Goal: Task Accomplishment & Management: Complete application form

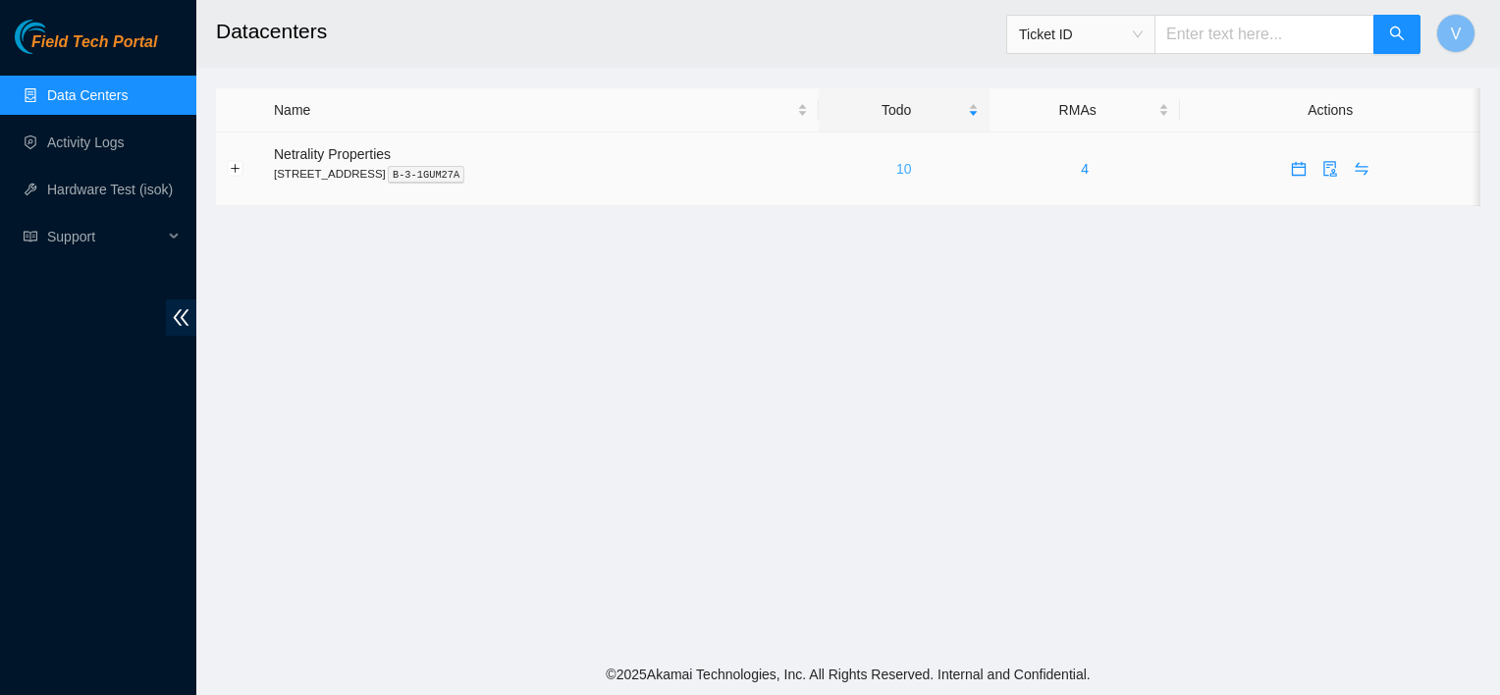
click at [912, 162] on link "10" at bounding box center [905, 169] width 16 height 16
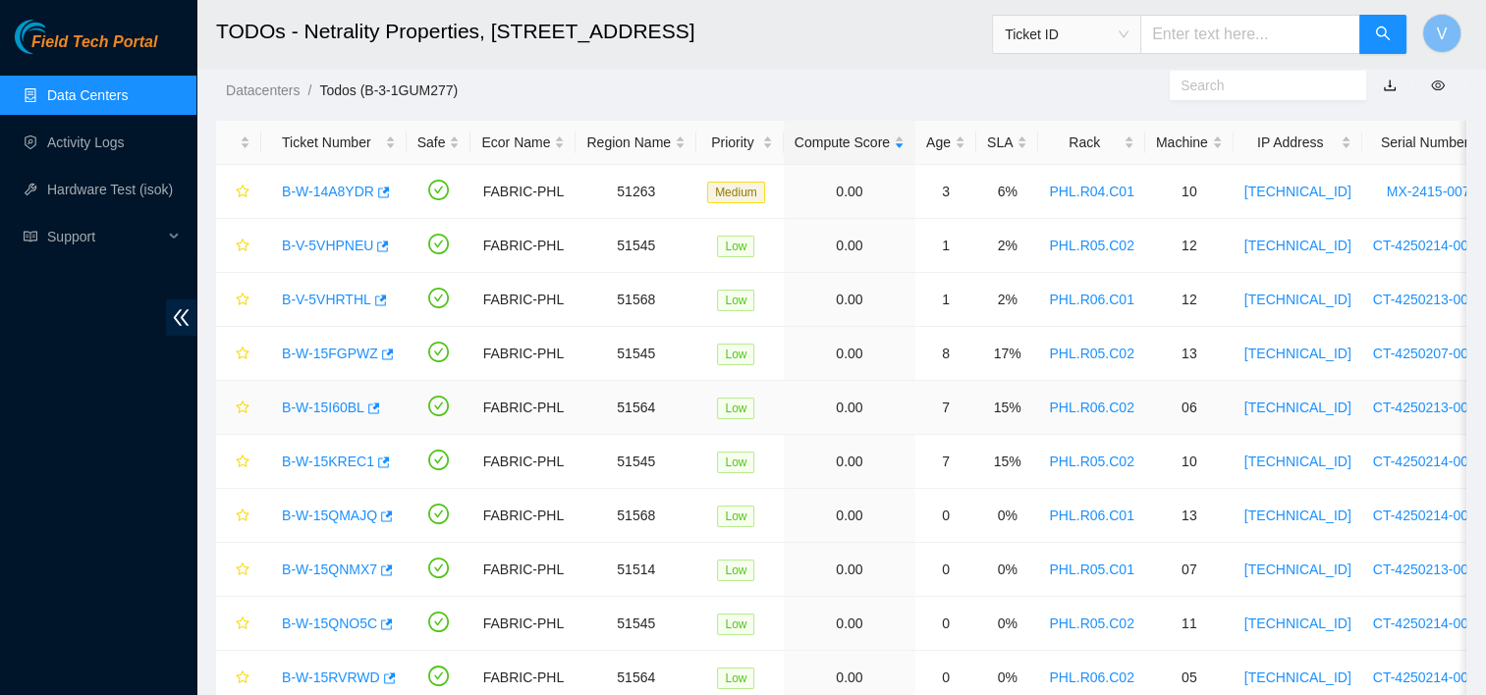
scroll to position [37, 0]
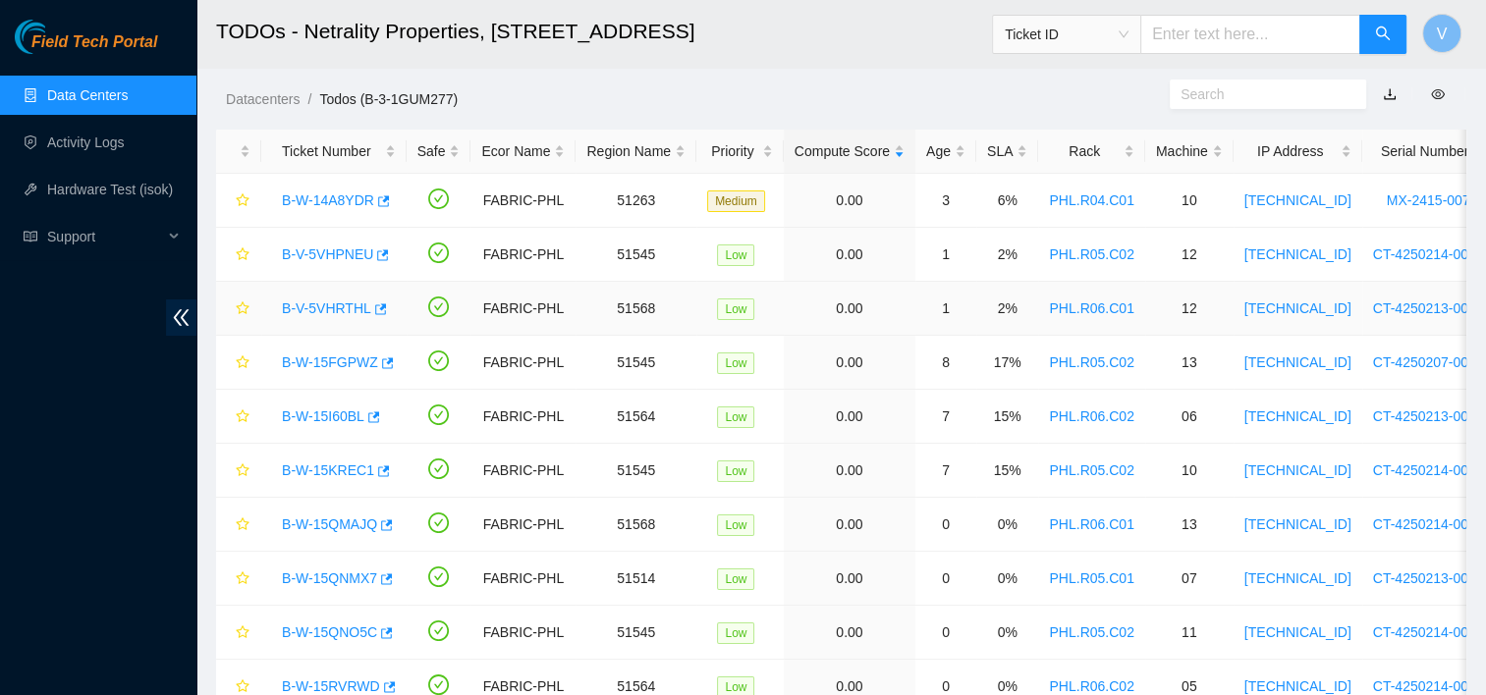
click at [351, 310] on link "B-V-5VHRTHL" at bounding box center [326, 308] width 89 height 16
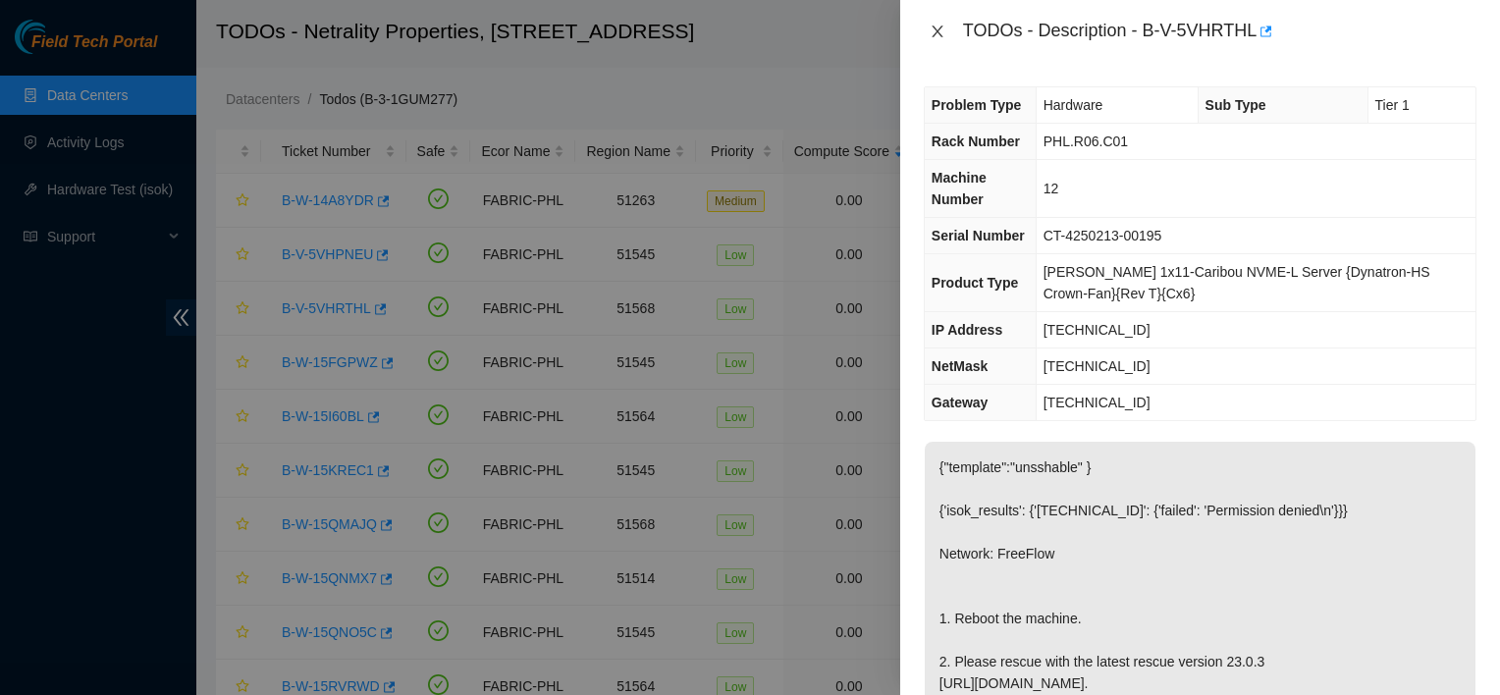
click at [946, 27] on button "Close" at bounding box center [937, 32] width 27 height 19
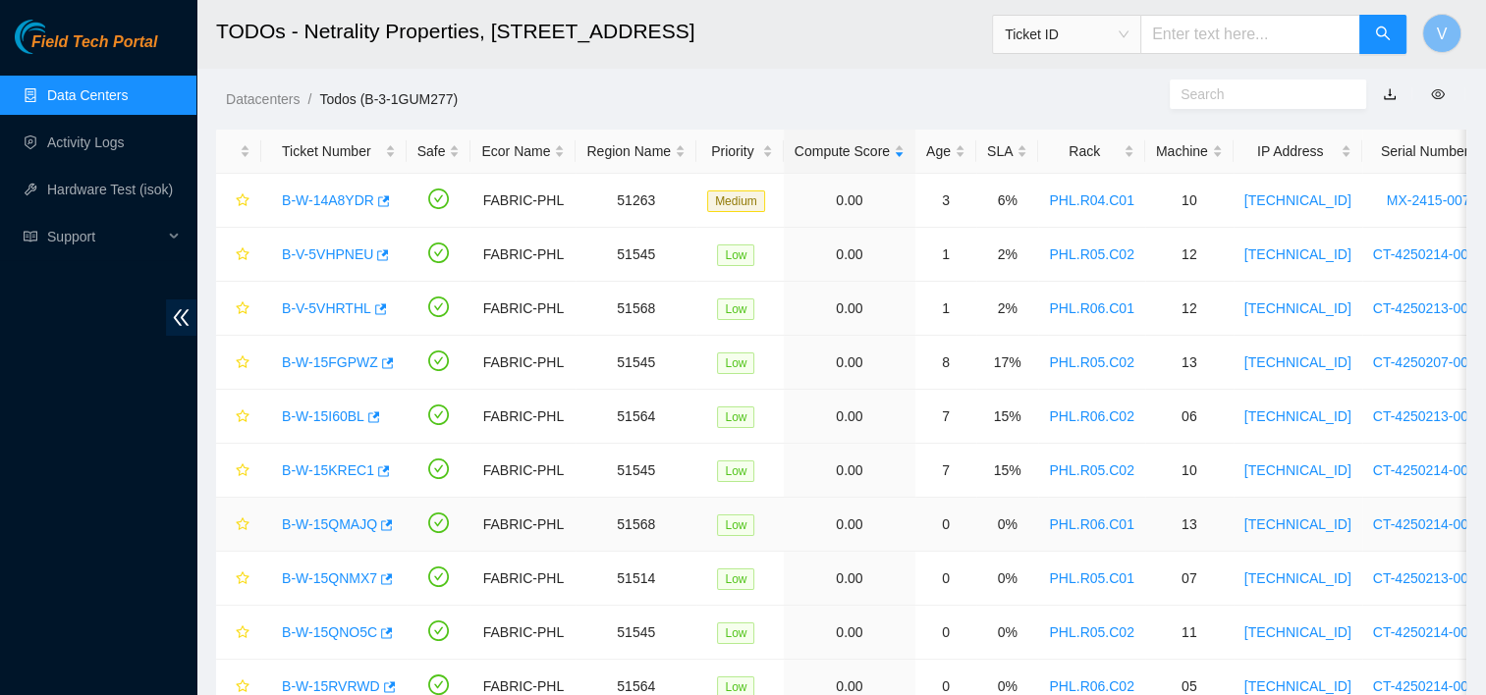
click at [326, 527] on link "B-W-15QMAJQ" at bounding box center [329, 525] width 95 height 16
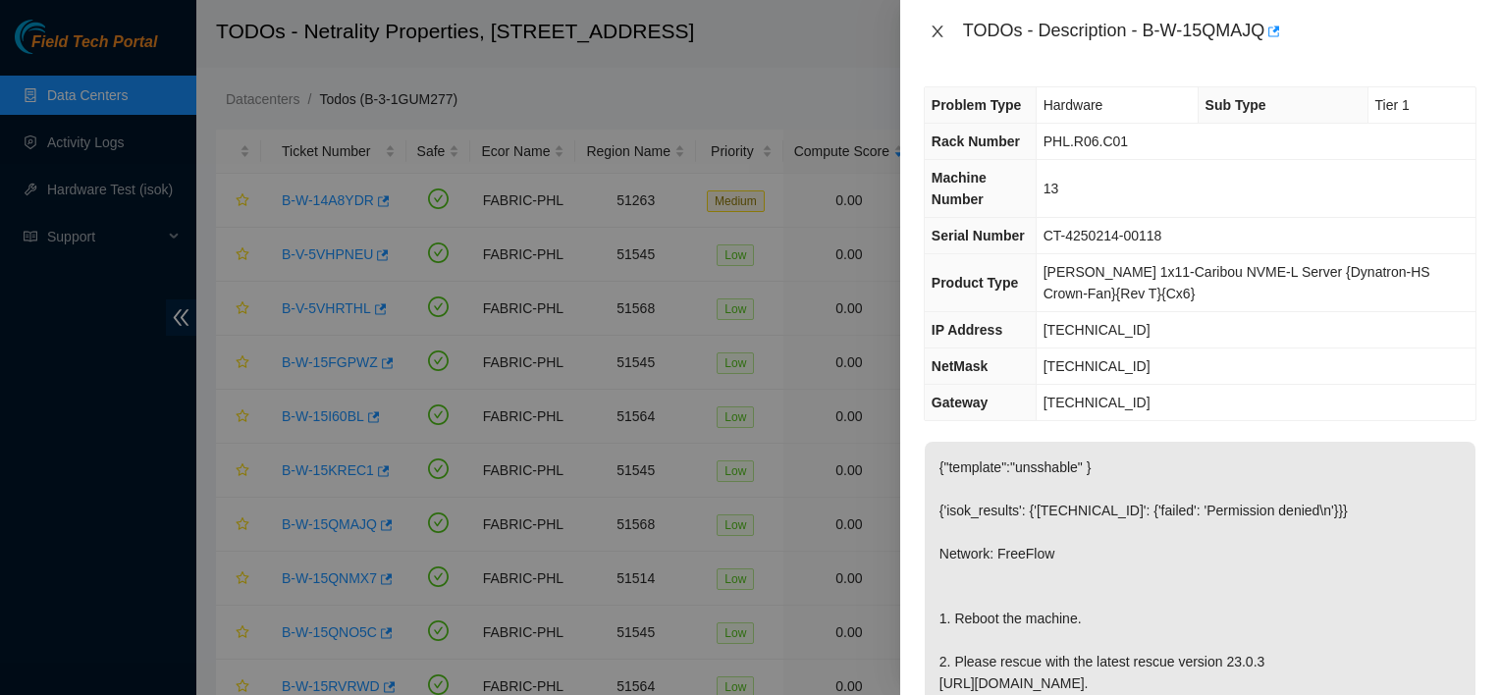
click at [934, 31] on icon "close" at bounding box center [938, 32] width 16 height 16
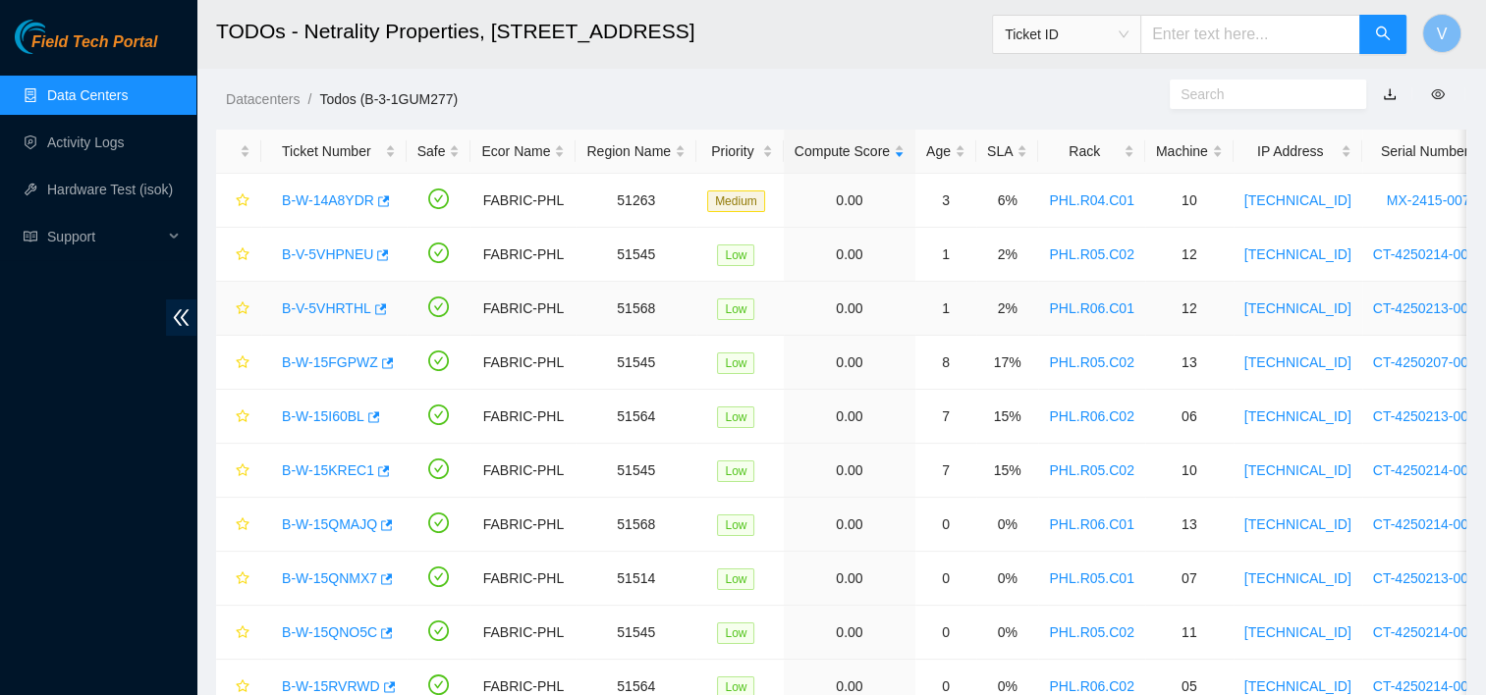
scroll to position [130, 0]
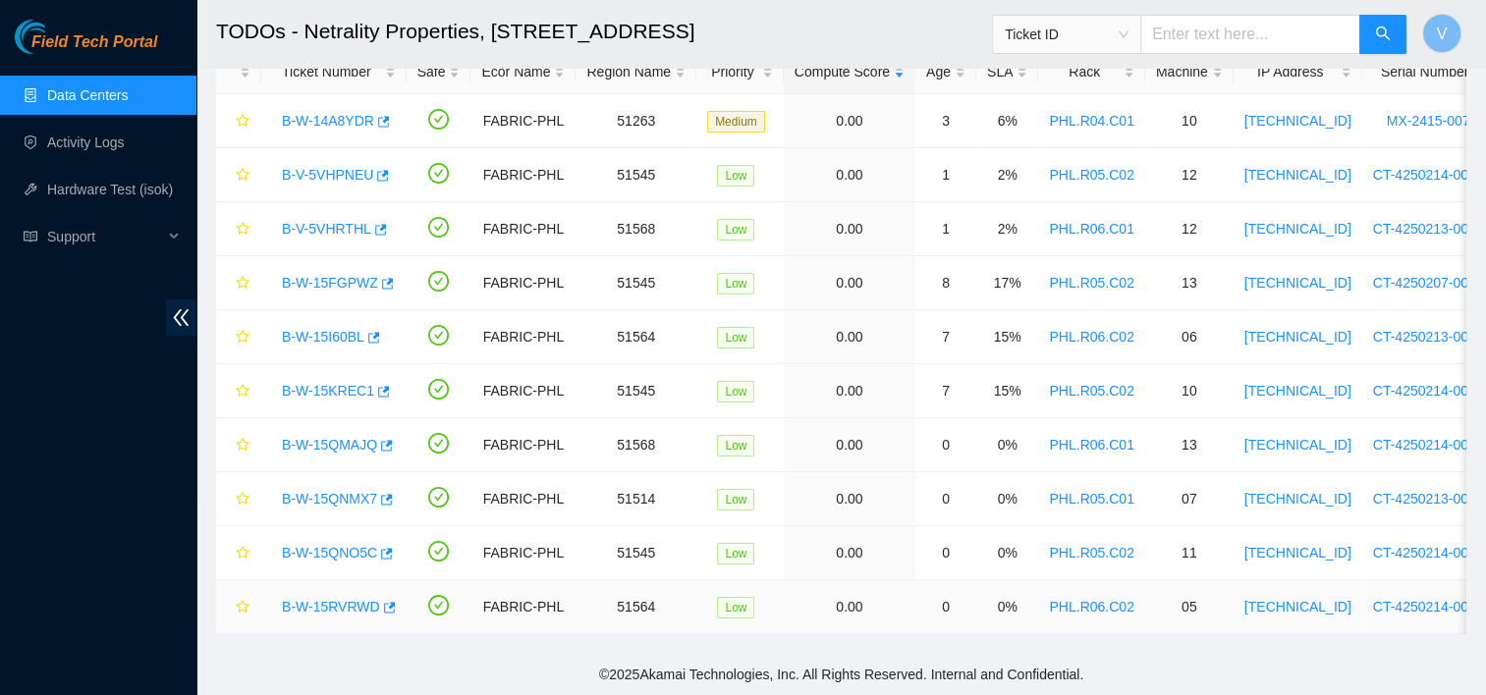
click at [340, 599] on link "B-W-15RVRWD" at bounding box center [331, 607] width 98 height 16
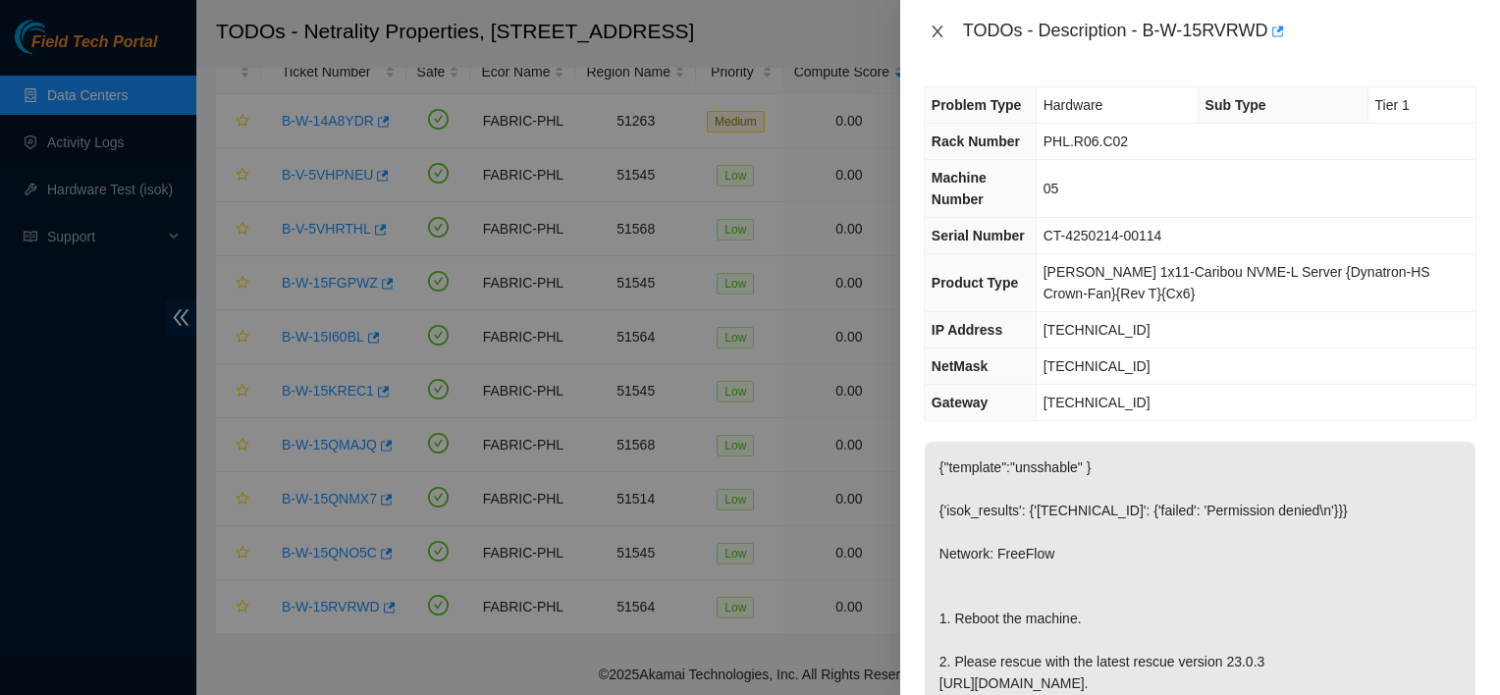
click at [932, 30] on icon "close" at bounding box center [938, 32] width 16 height 16
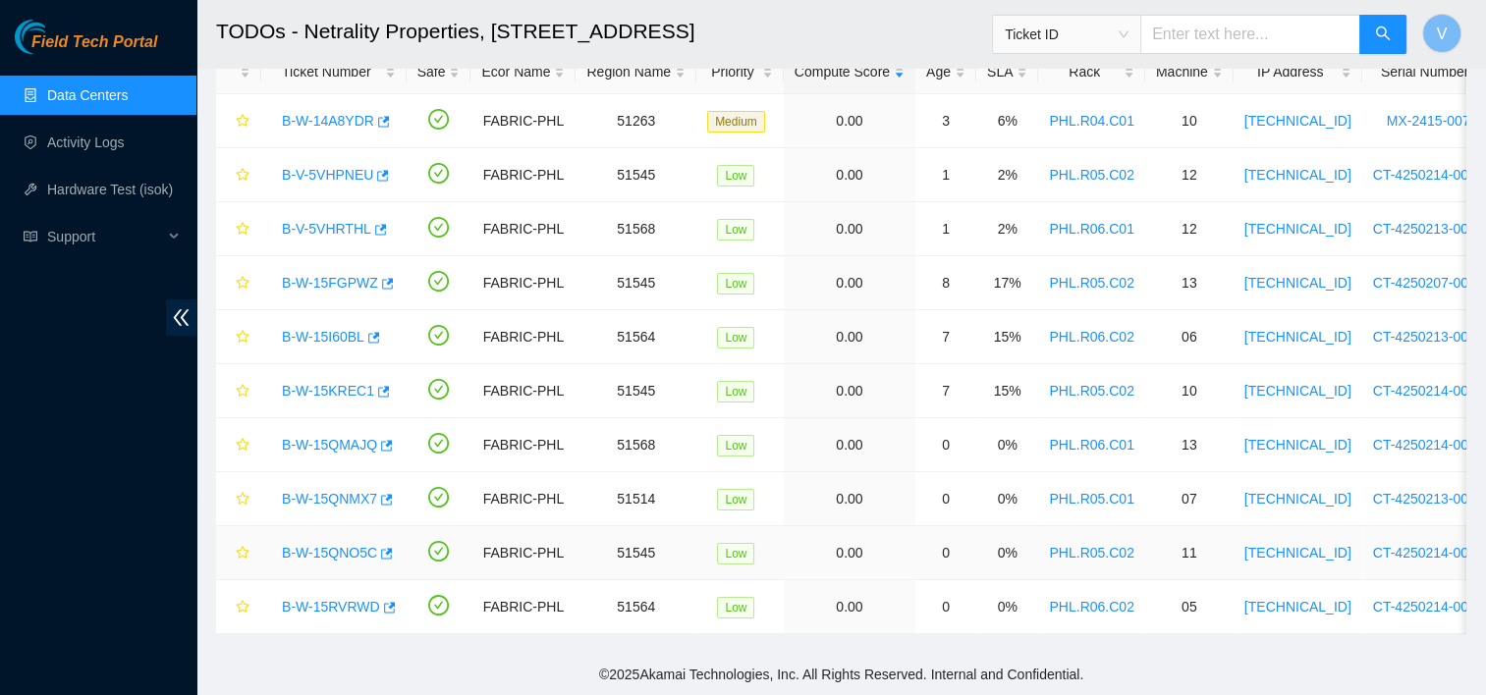
click at [344, 545] on link "B-W-15QNO5C" at bounding box center [329, 553] width 95 height 16
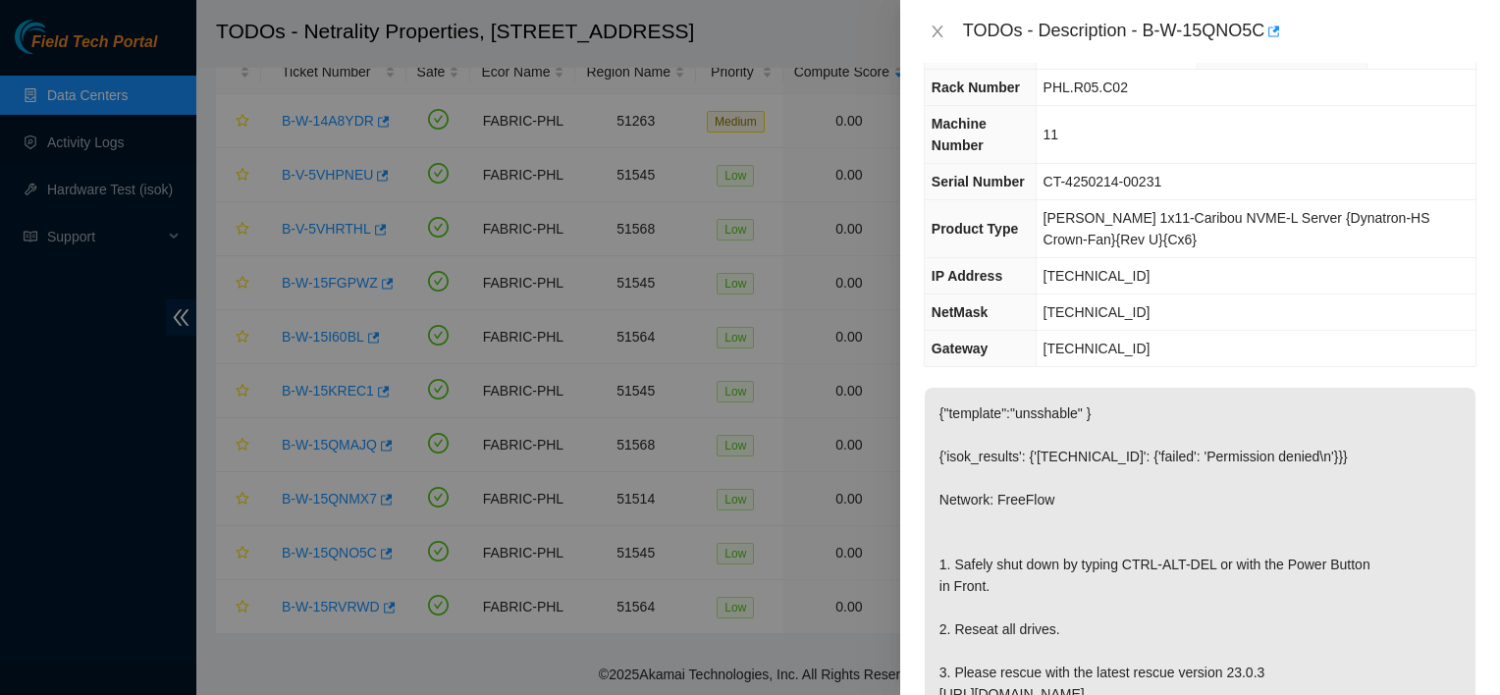
scroll to position [45, 0]
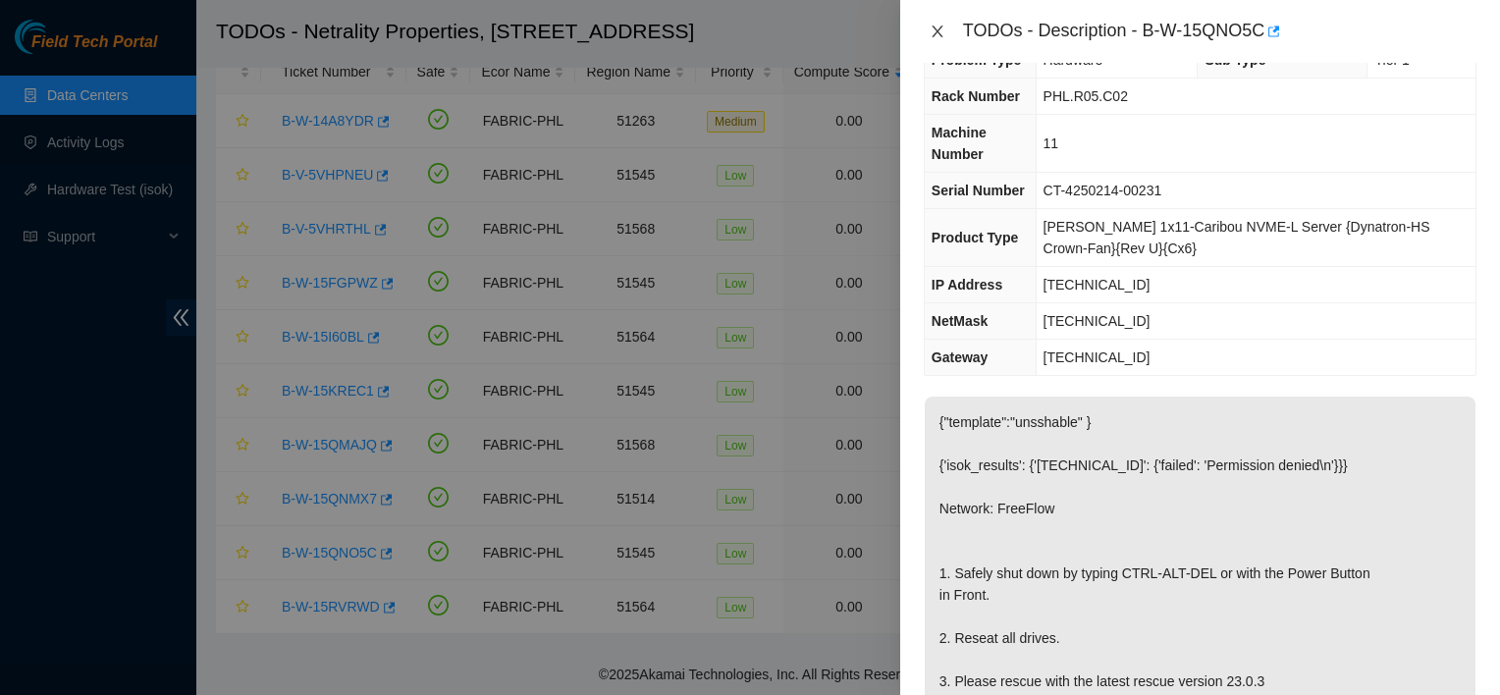
click at [944, 24] on icon "close" at bounding box center [938, 32] width 16 height 16
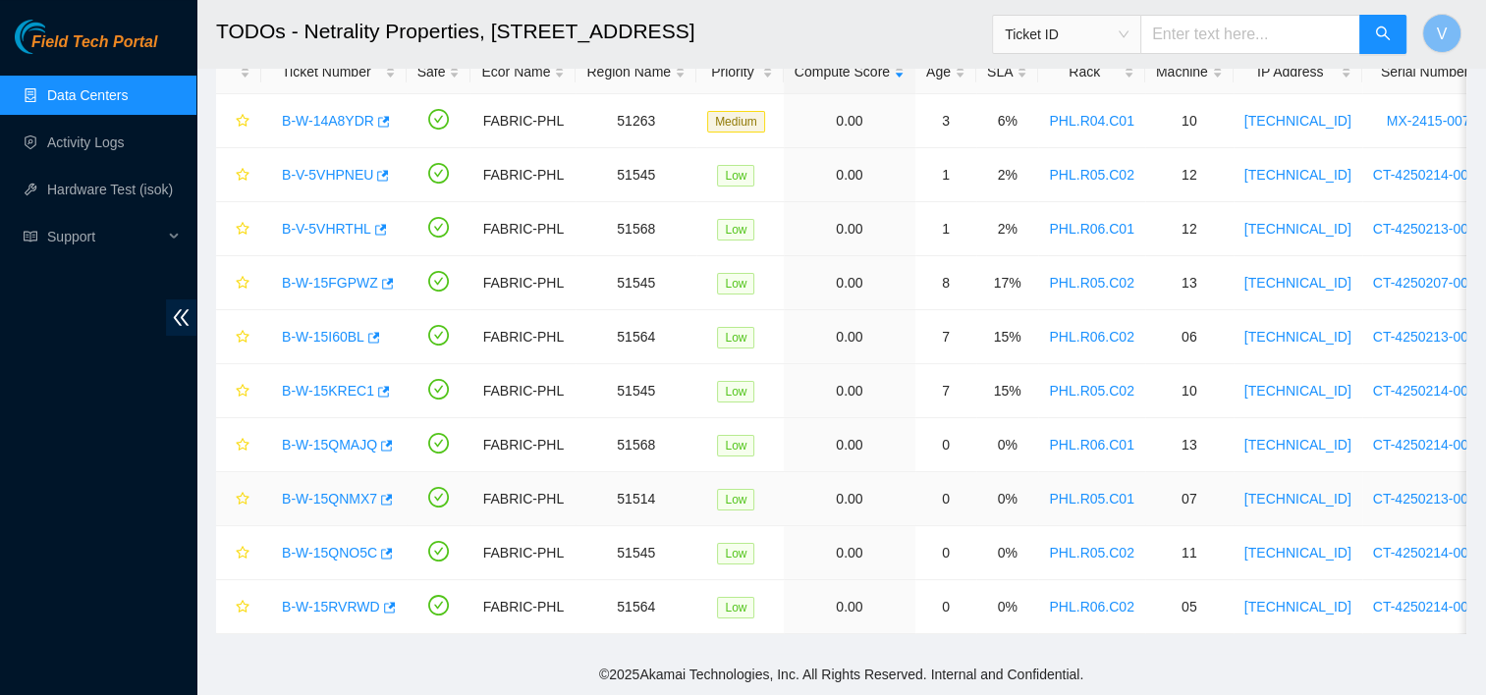
click at [345, 491] on link "B-W-15QNMX7" at bounding box center [329, 499] width 95 height 16
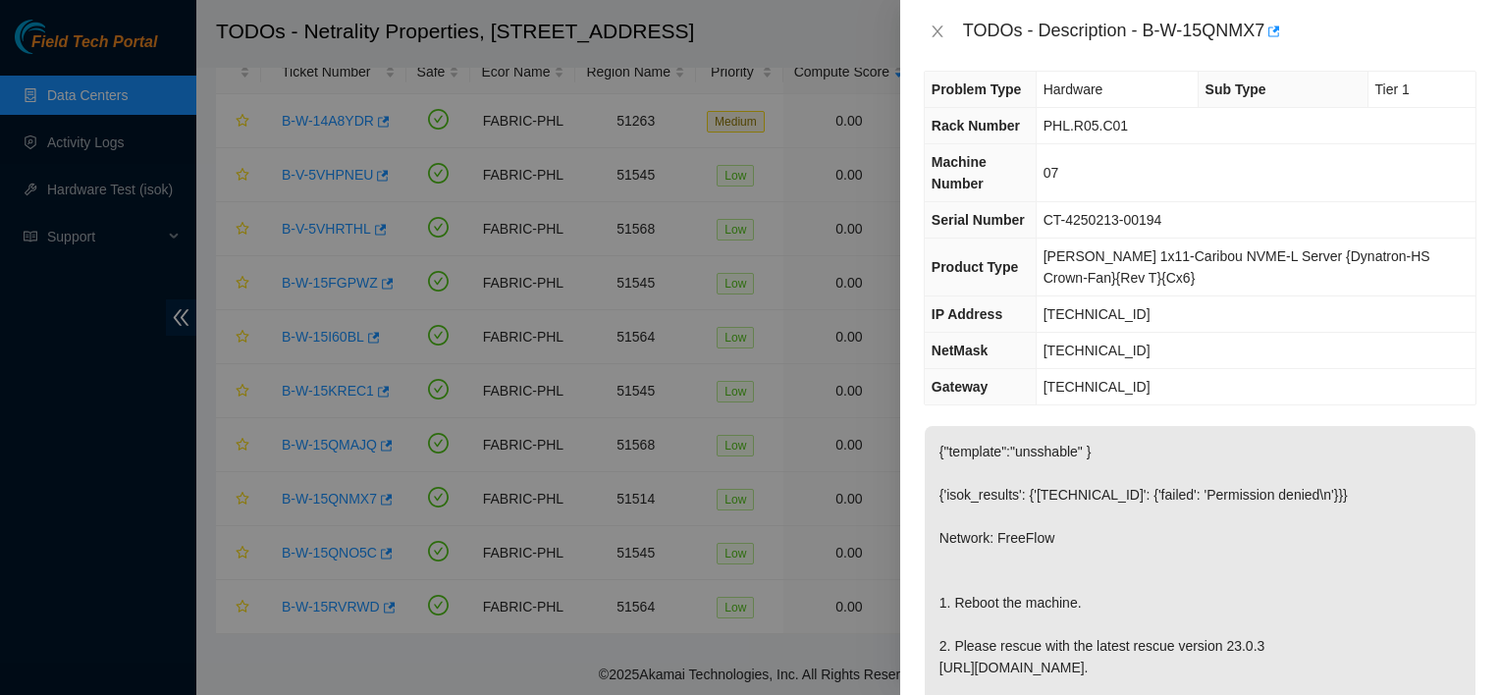
scroll to position [8, 0]
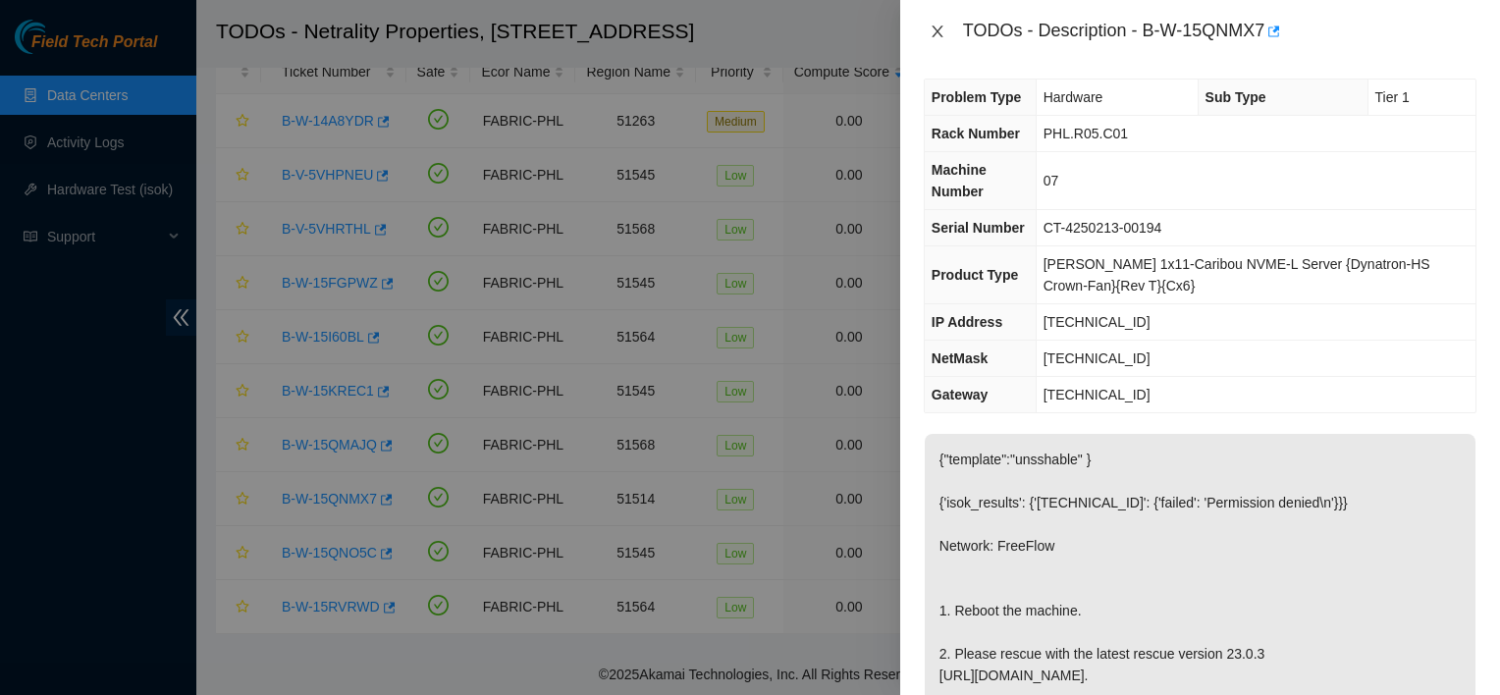
click at [935, 31] on icon "close" at bounding box center [938, 32] width 16 height 16
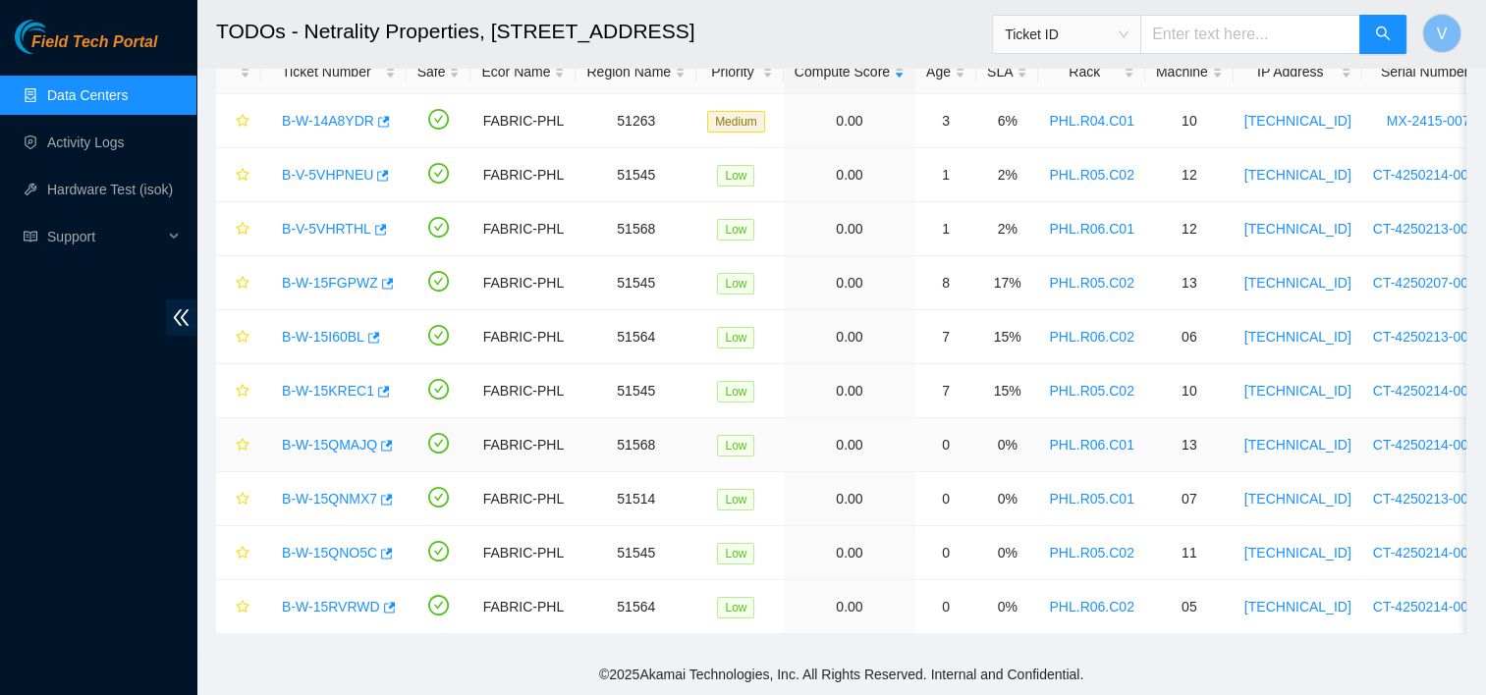
click at [340, 437] on link "B-W-15QMAJQ" at bounding box center [329, 445] width 95 height 16
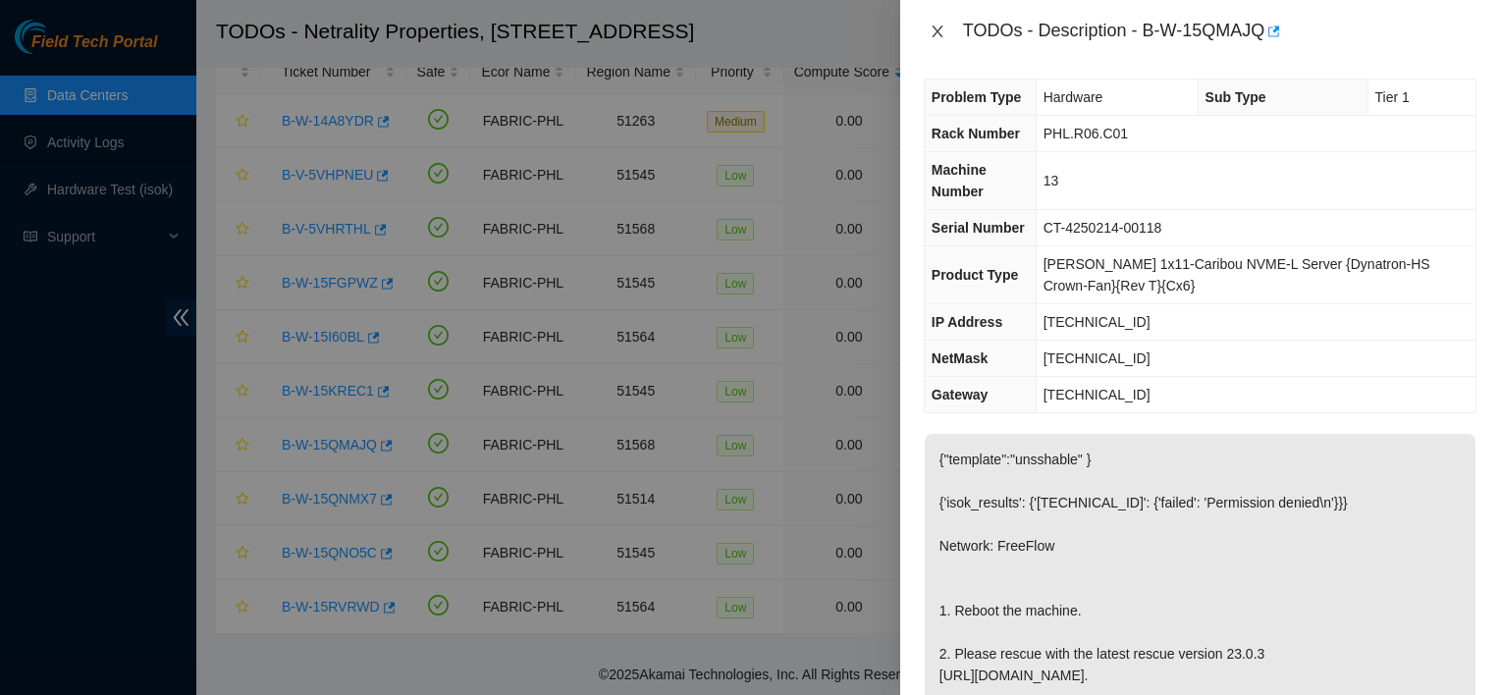
click at [935, 27] on icon "close" at bounding box center [937, 32] width 11 height 12
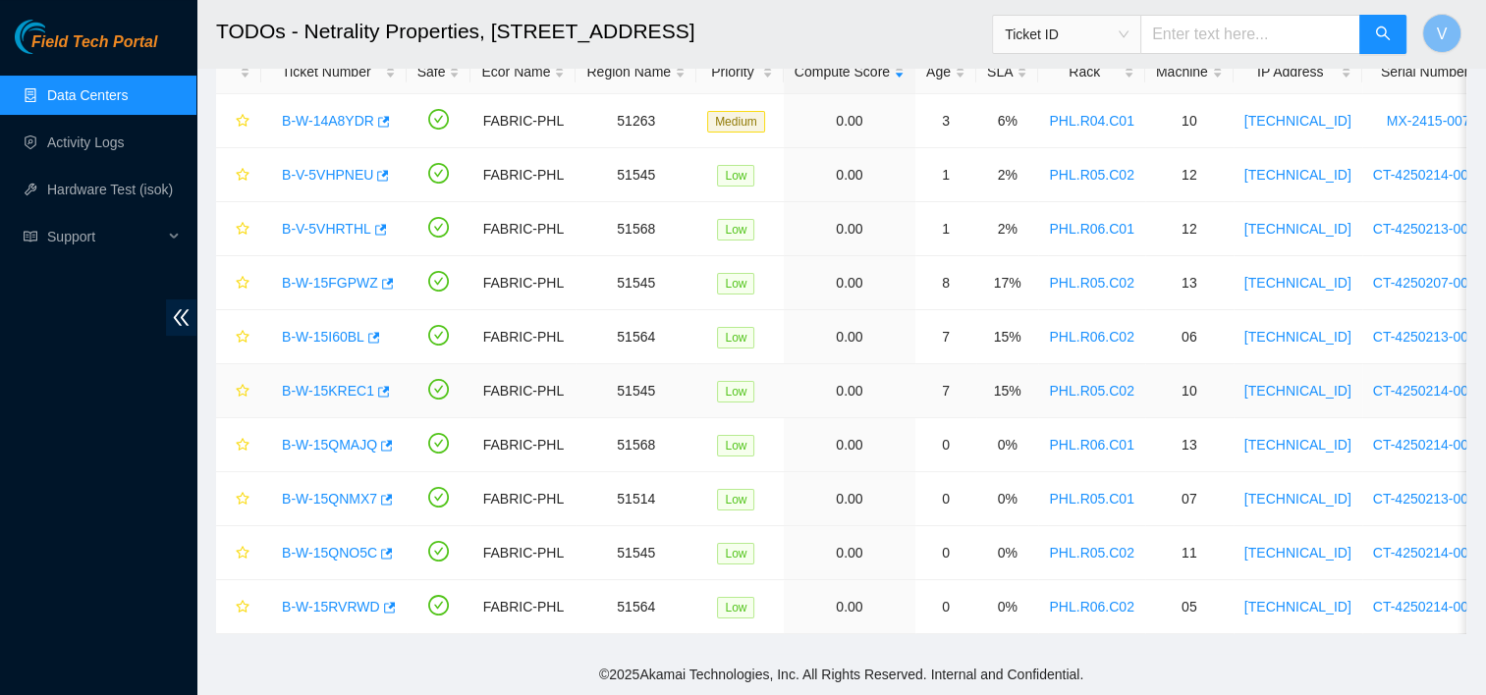
click at [320, 383] on link "B-W-15KREC1" at bounding box center [328, 391] width 92 height 16
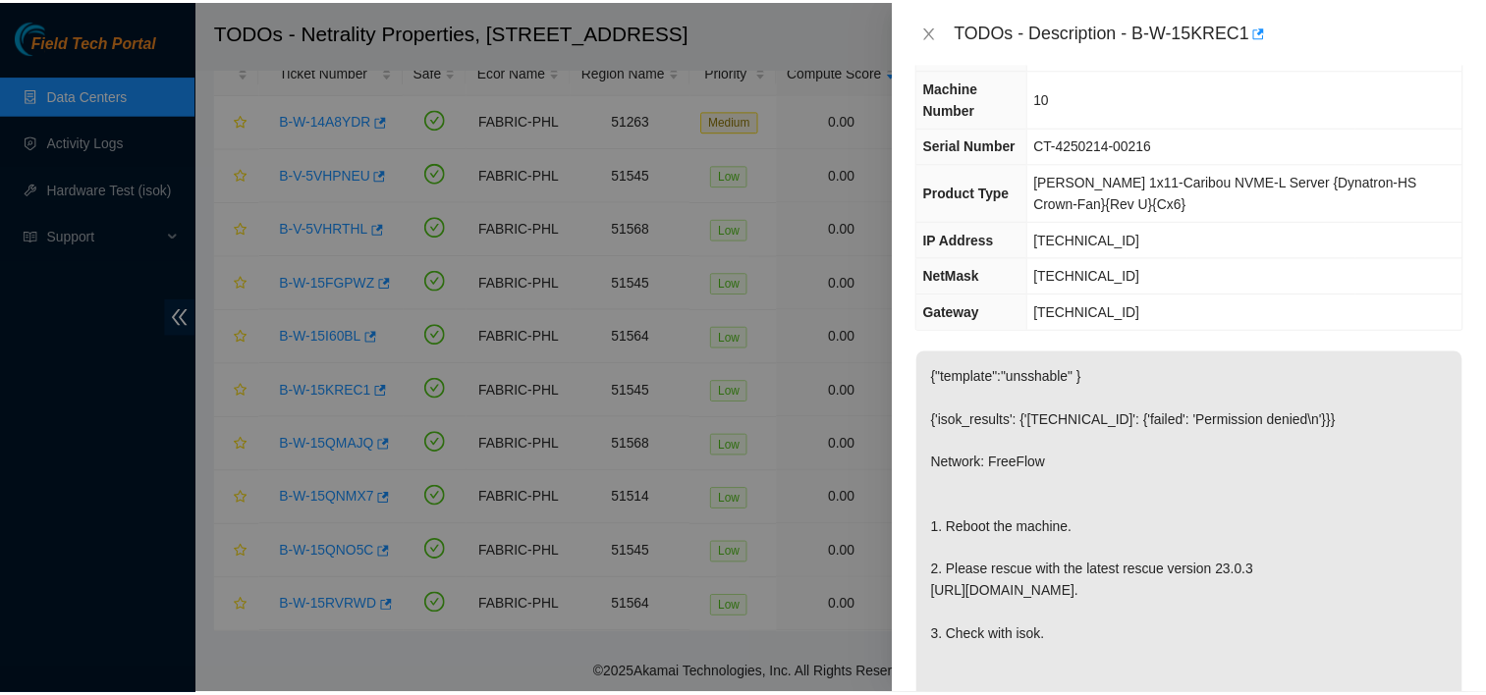
scroll to position [90, 0]
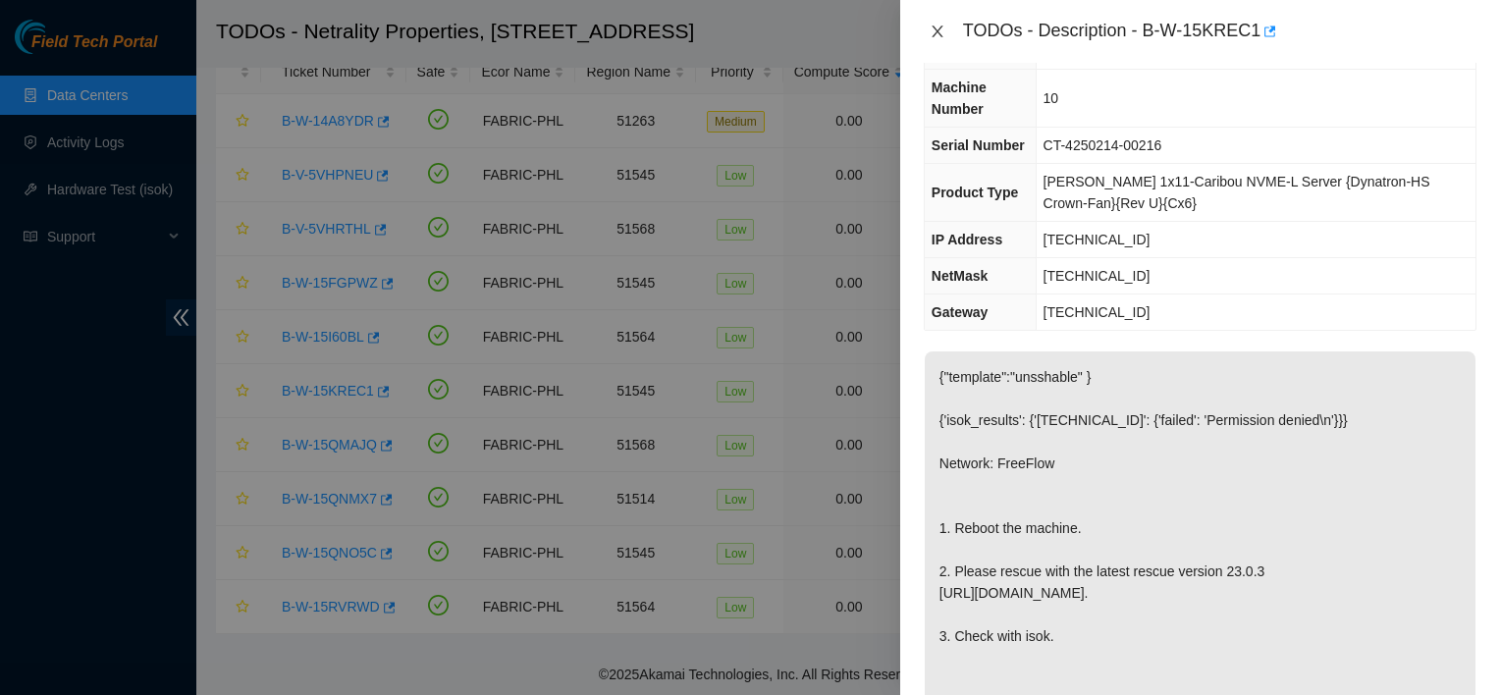
click at [942, 27] on icon "close" at bounding box center [937, 32] width 11 height 12
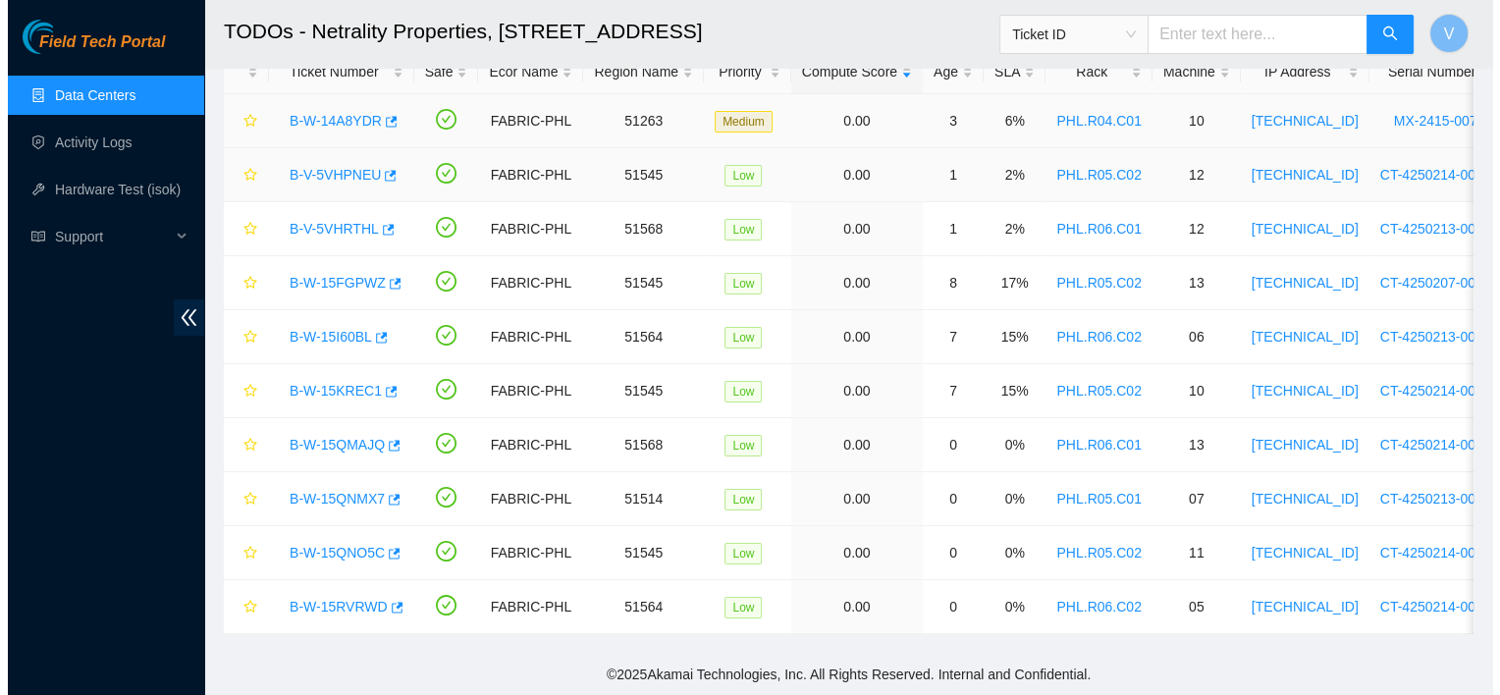
scroll to position [112, 0]
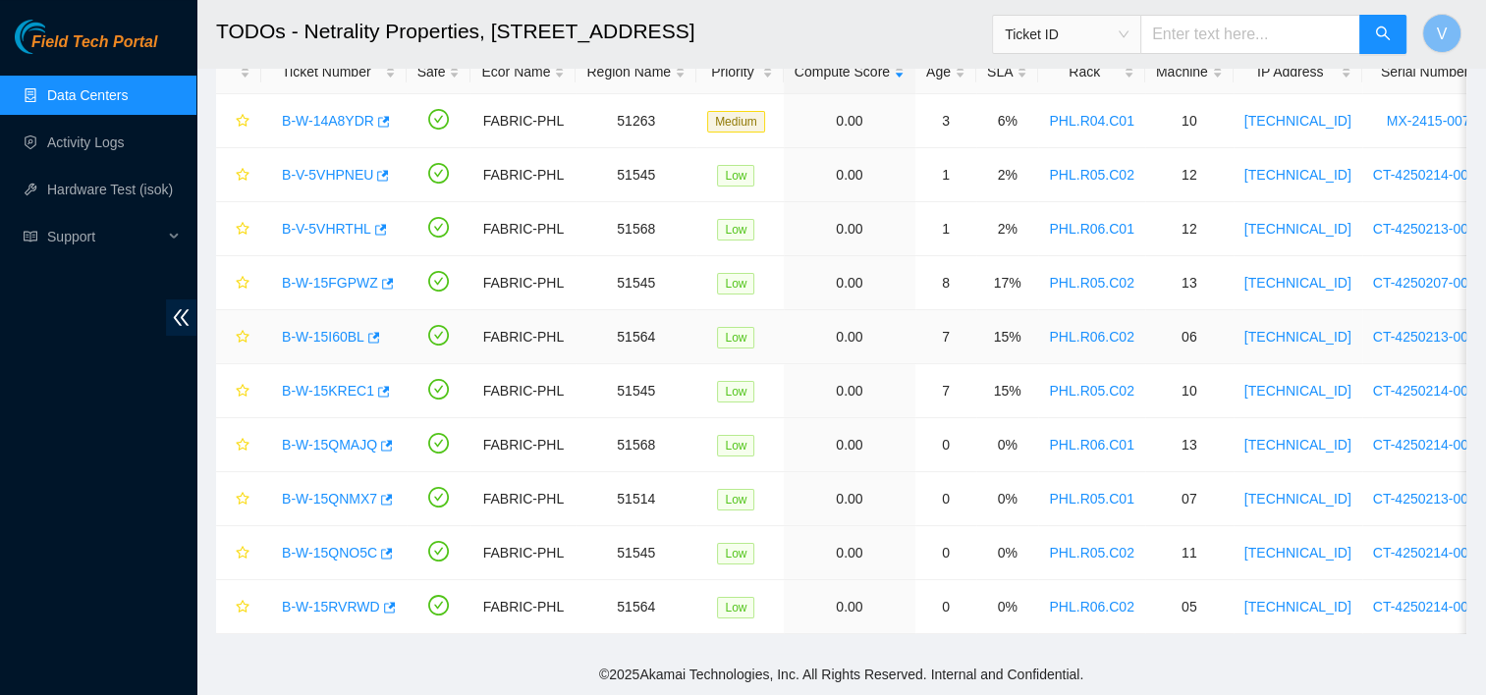
click at [334, 329] on link "B-W-15I60BL" at bounding box center [323, 337] width 82 height 16
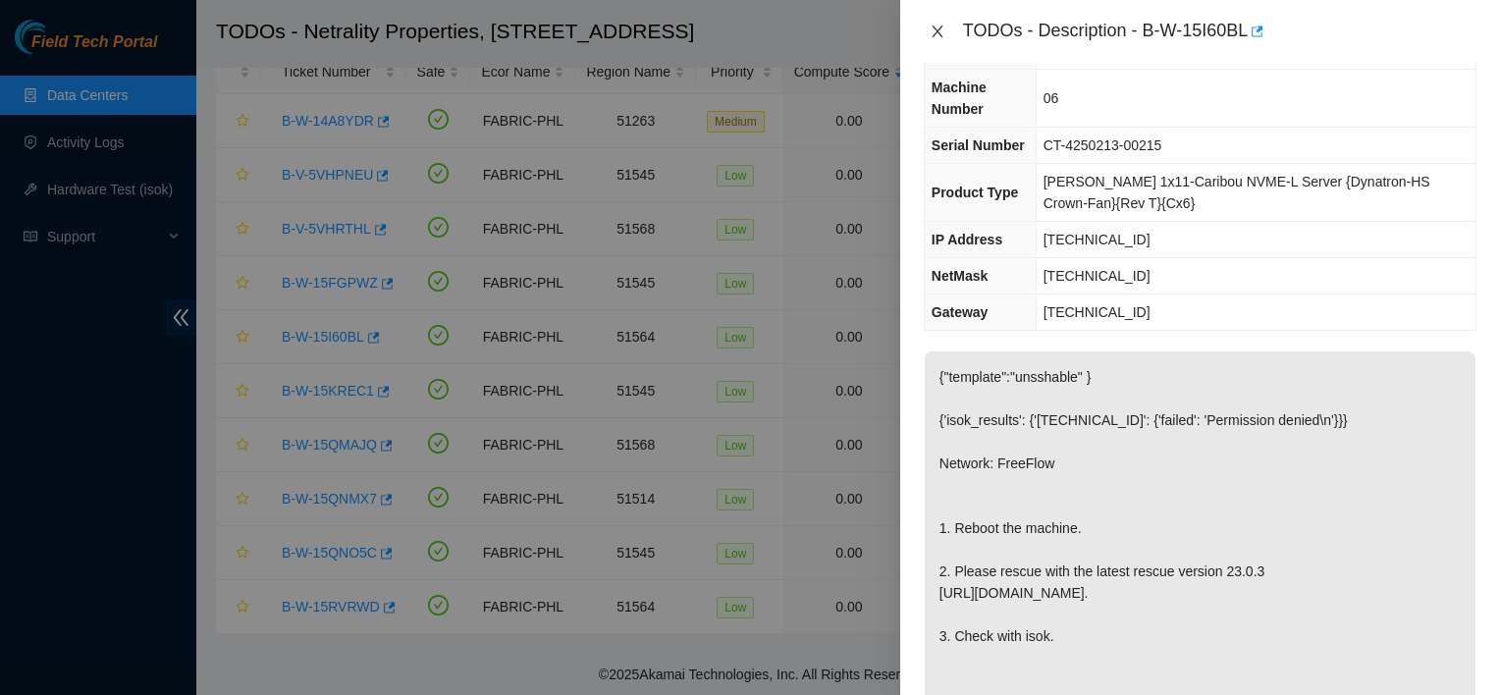
click at [941, 27] on icon "close" at bounding box center [937, 32] width 11 height 12
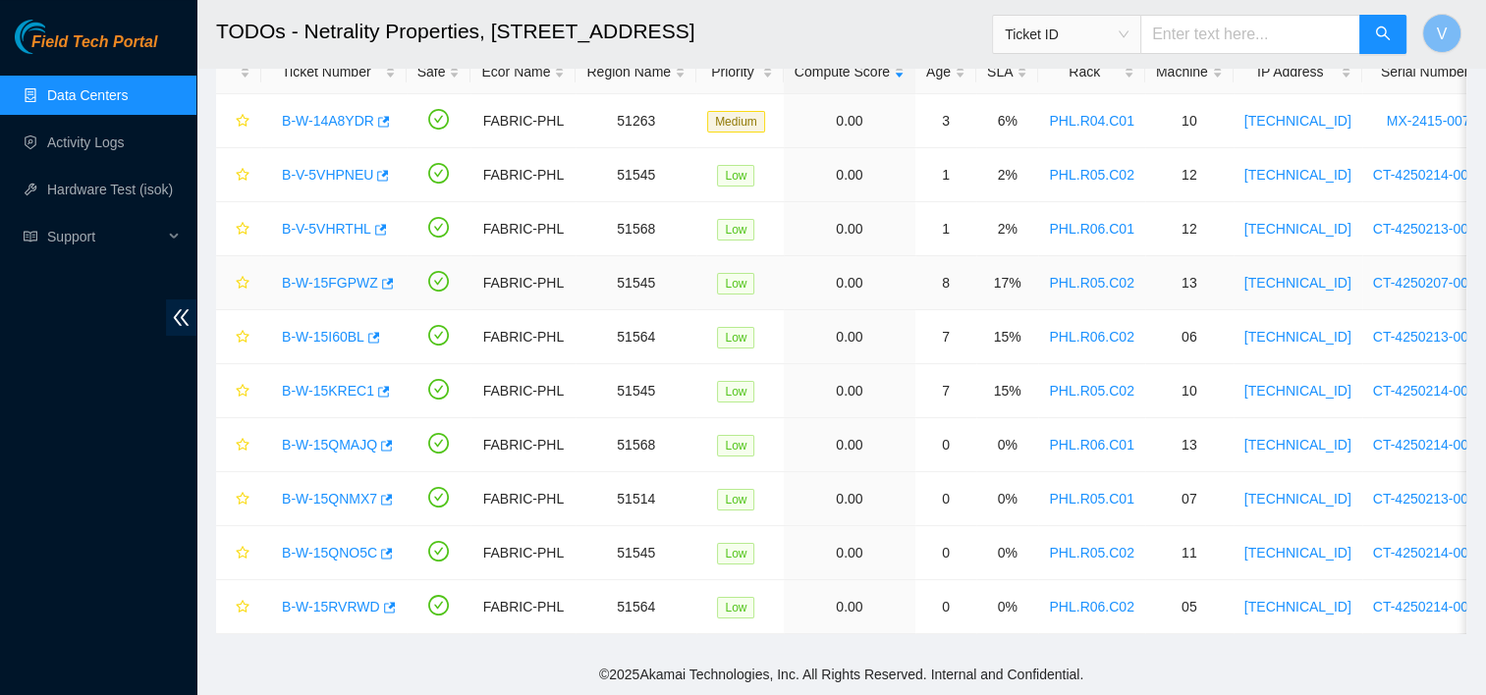
click at [310, 275] on link "B-W-15FGPWZ" at bounding box center [330, 283] width 96 height 16
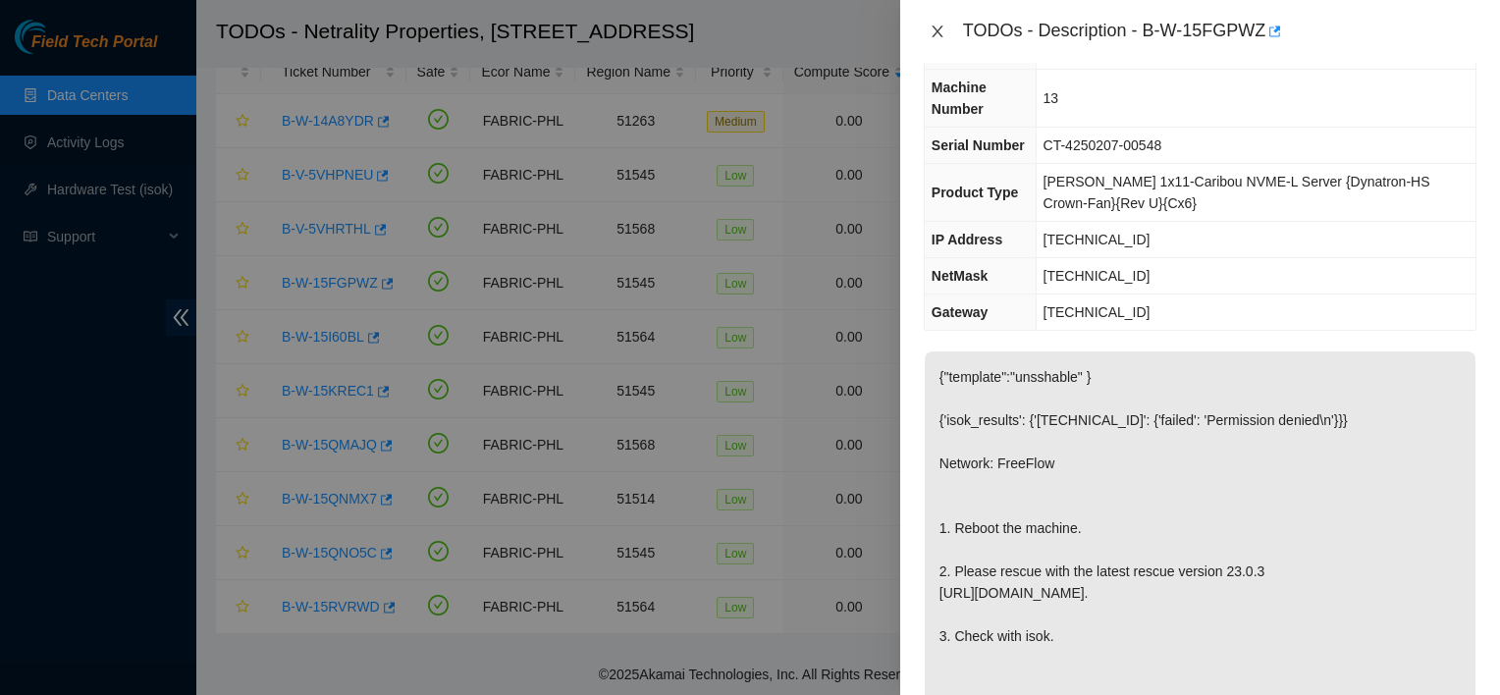
click at [937, 35] on icon "close" at bounding box center [938, 32] width 16 height 16
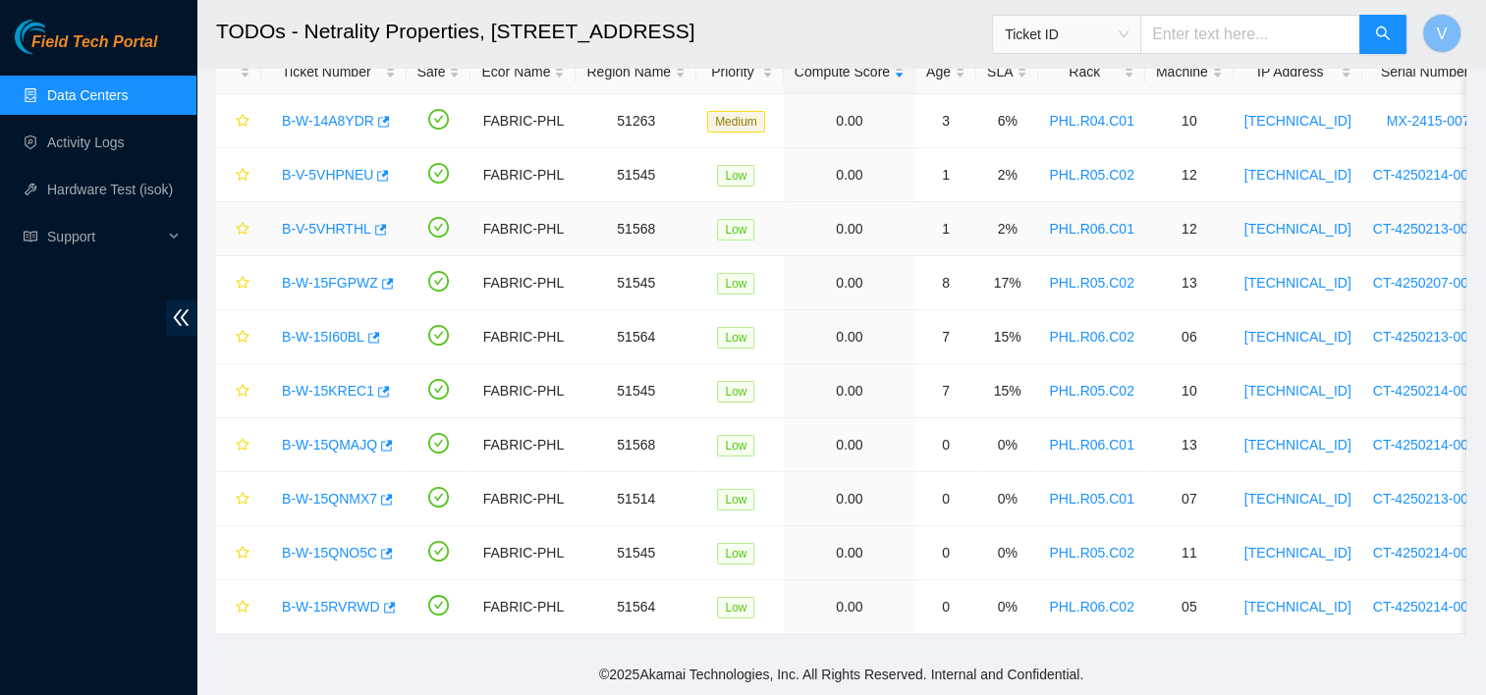
click at [304, 221] on link "B-V-5VHRTHL" at bounding box center [326, 229] width 89 height 16
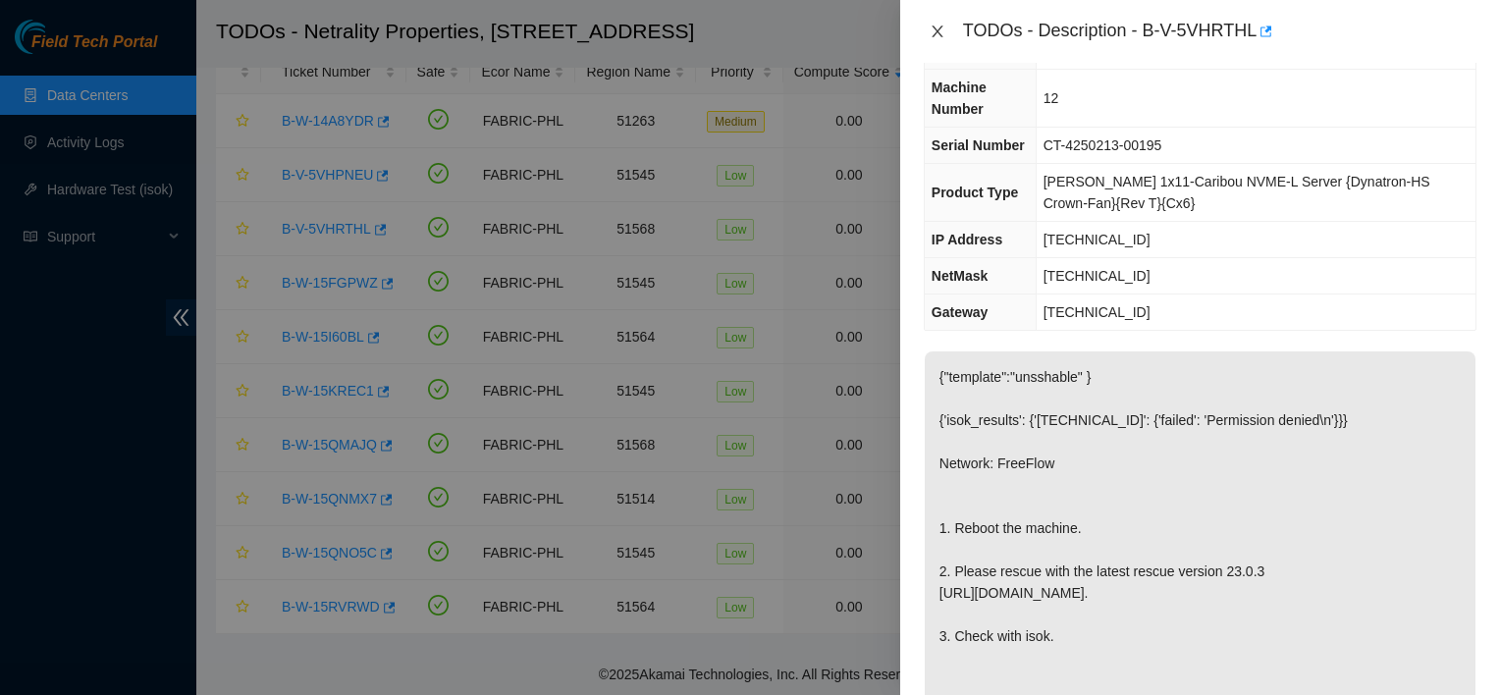
click at [937, 35] on icon "close" at bounding box center [938, 32] width 16 height 16
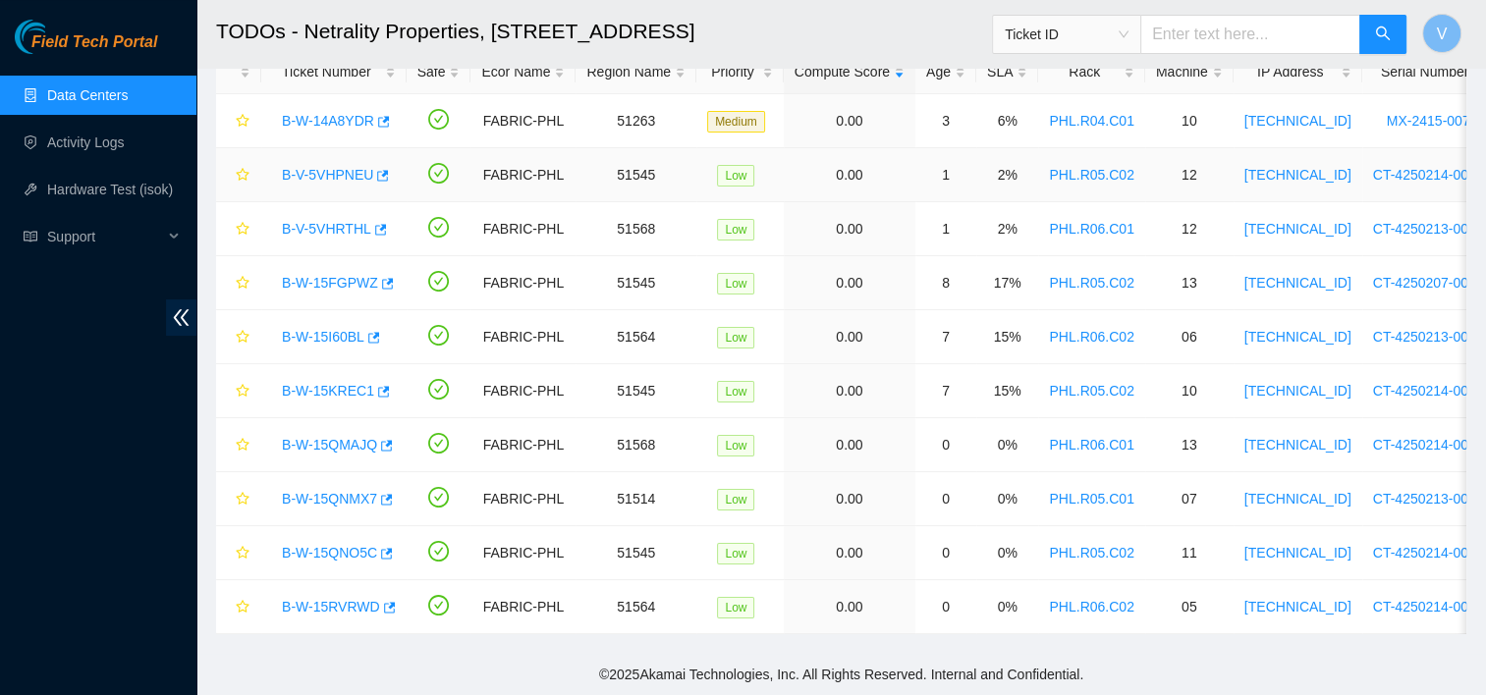
click at [352, 167] on link "B-V-5VHPNEU" at bounding box center [327, 175] width 91 height 16
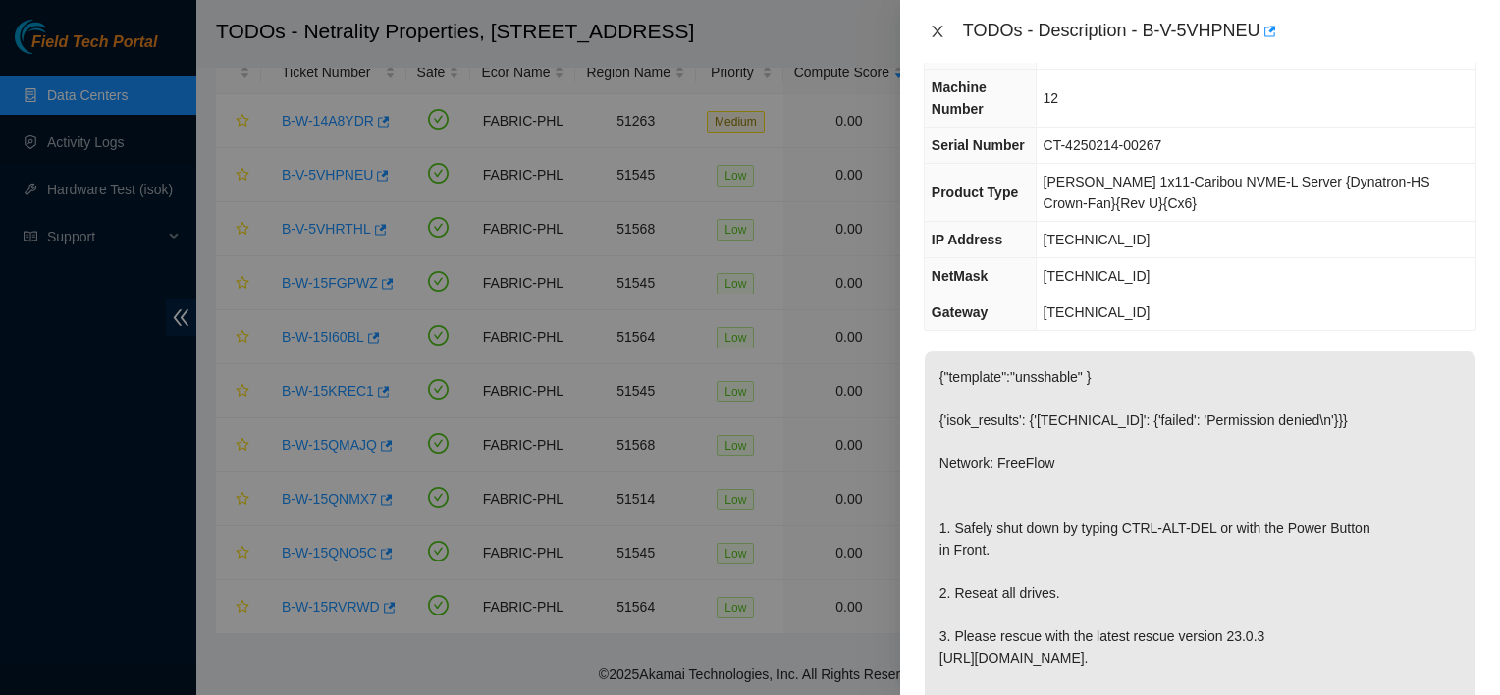
click at [933, 27] on icon "close" at bounding box center [937, 32] width 11 height 12
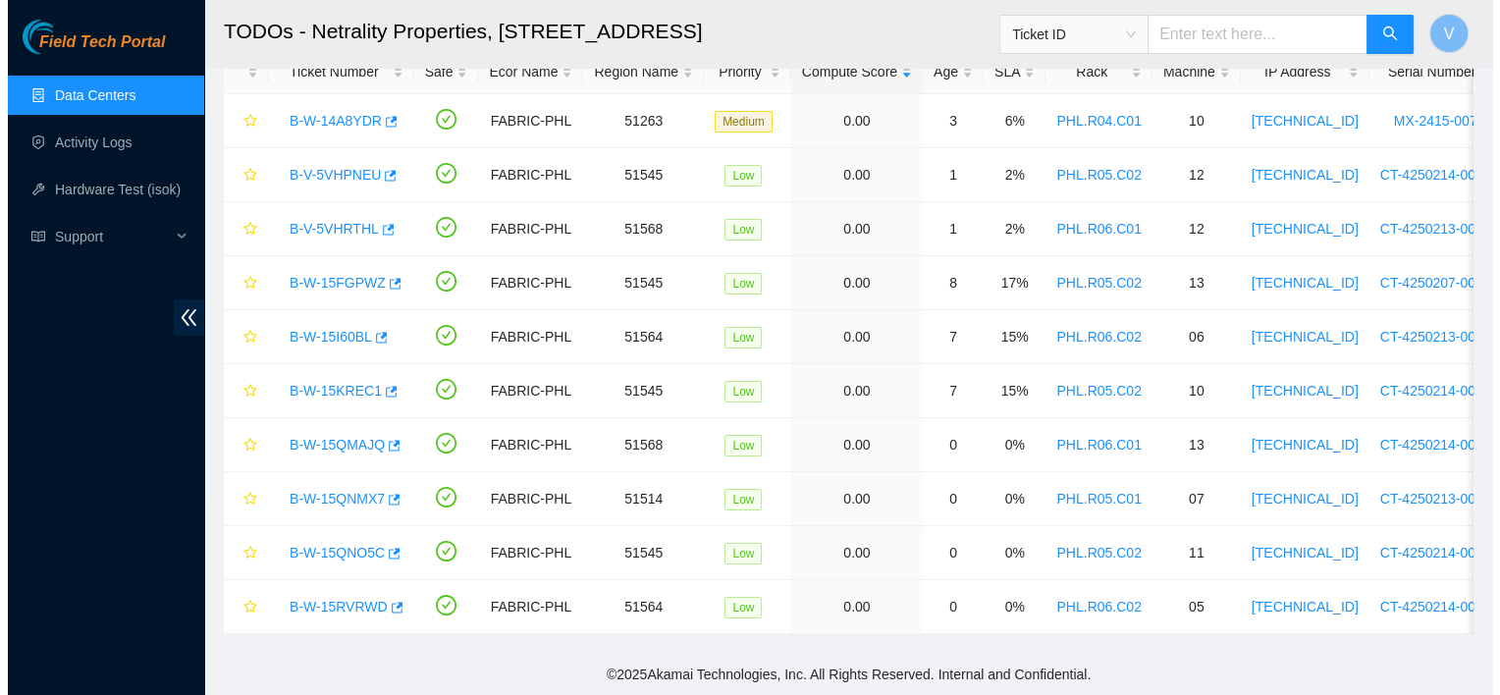
scroll to position [112, 0]
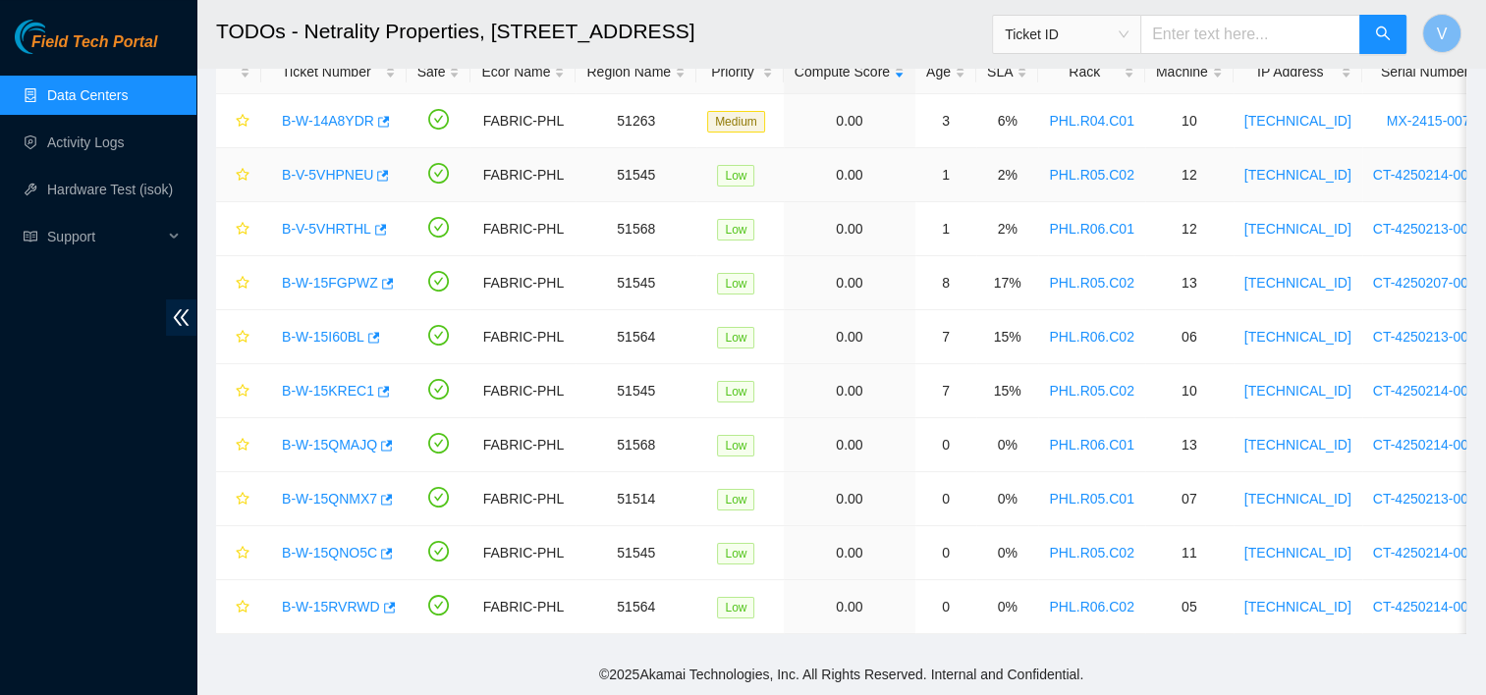
click at [334, 167] on link "B-V-5VHPNEU" at bounding box center [327, 175] width 91 height 16
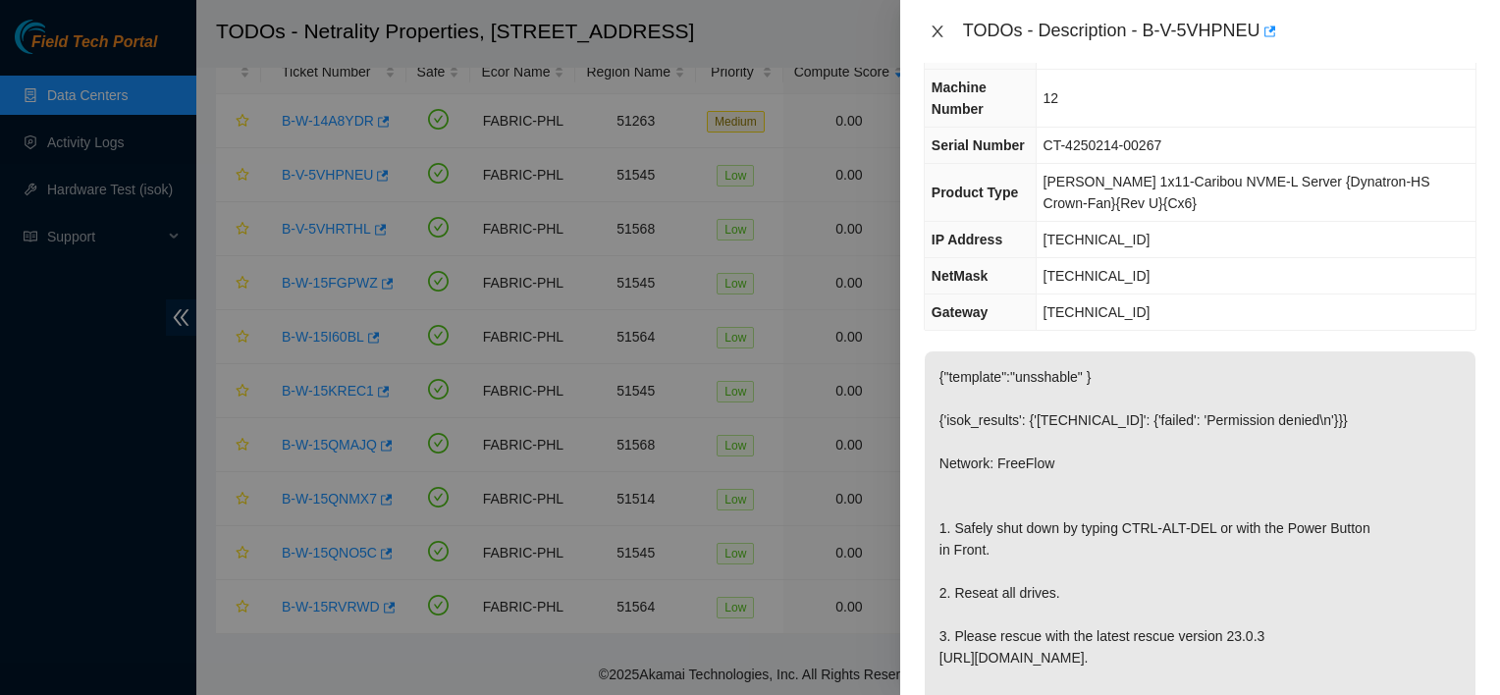
click at [935, 32] on icon "close" at bounding box center [937, 32] width 11 height 12
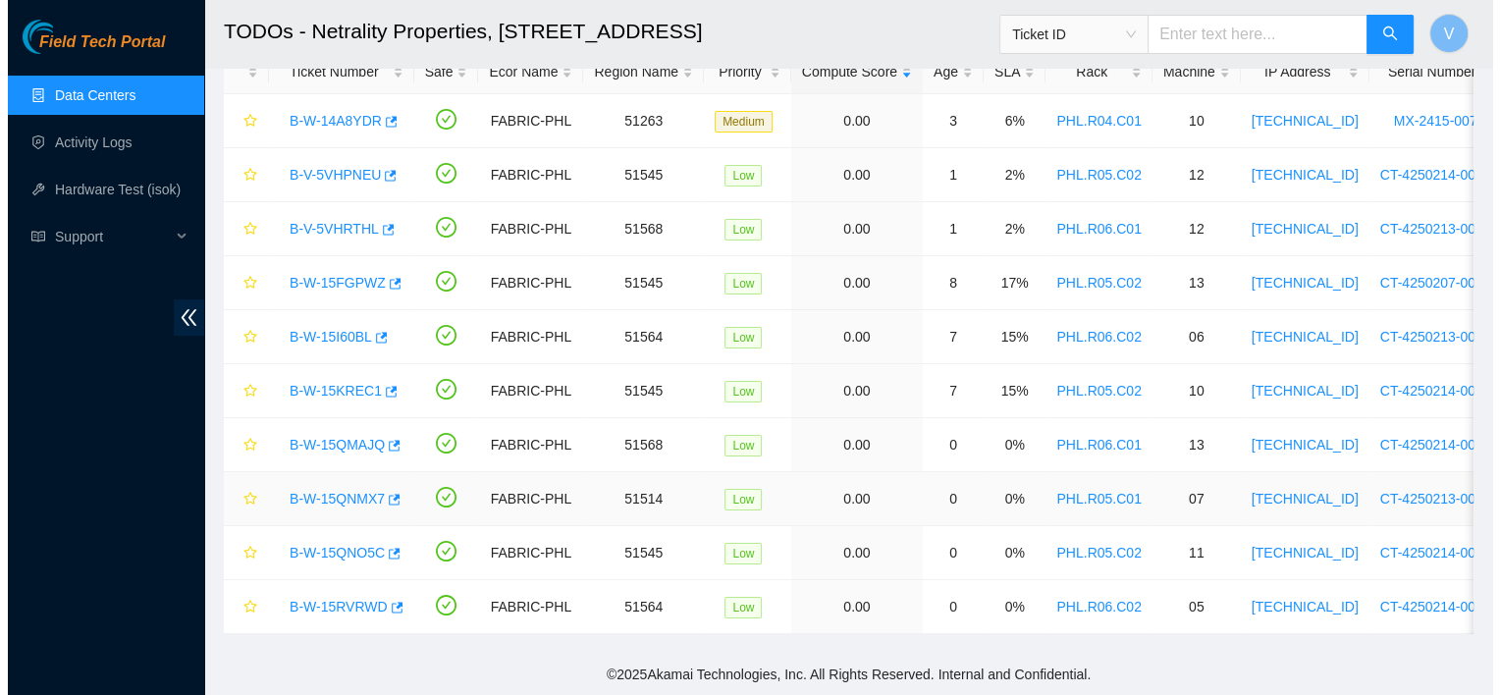
scroll to position [112, 0]
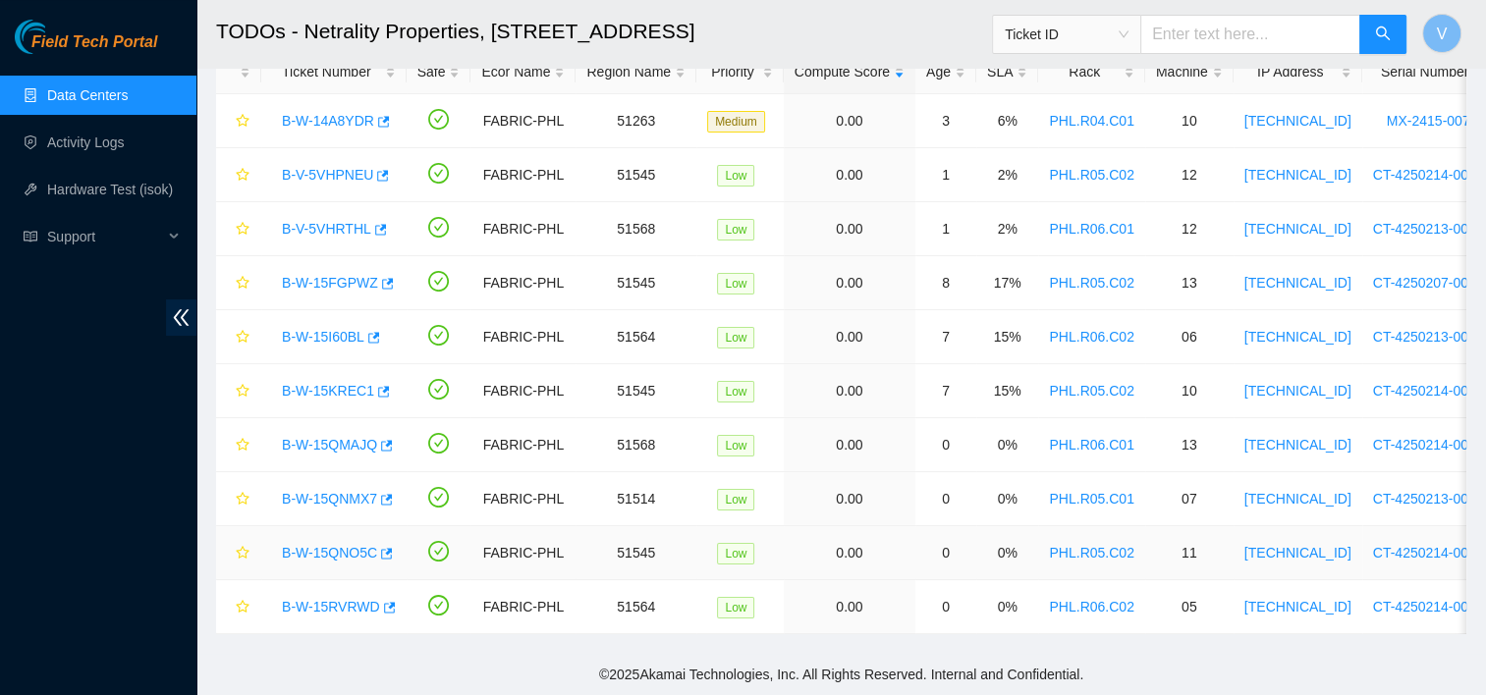
click at [316, 545] on link "B-W-15QNO5C" at bounding box center [329, 553] width 95 height 16
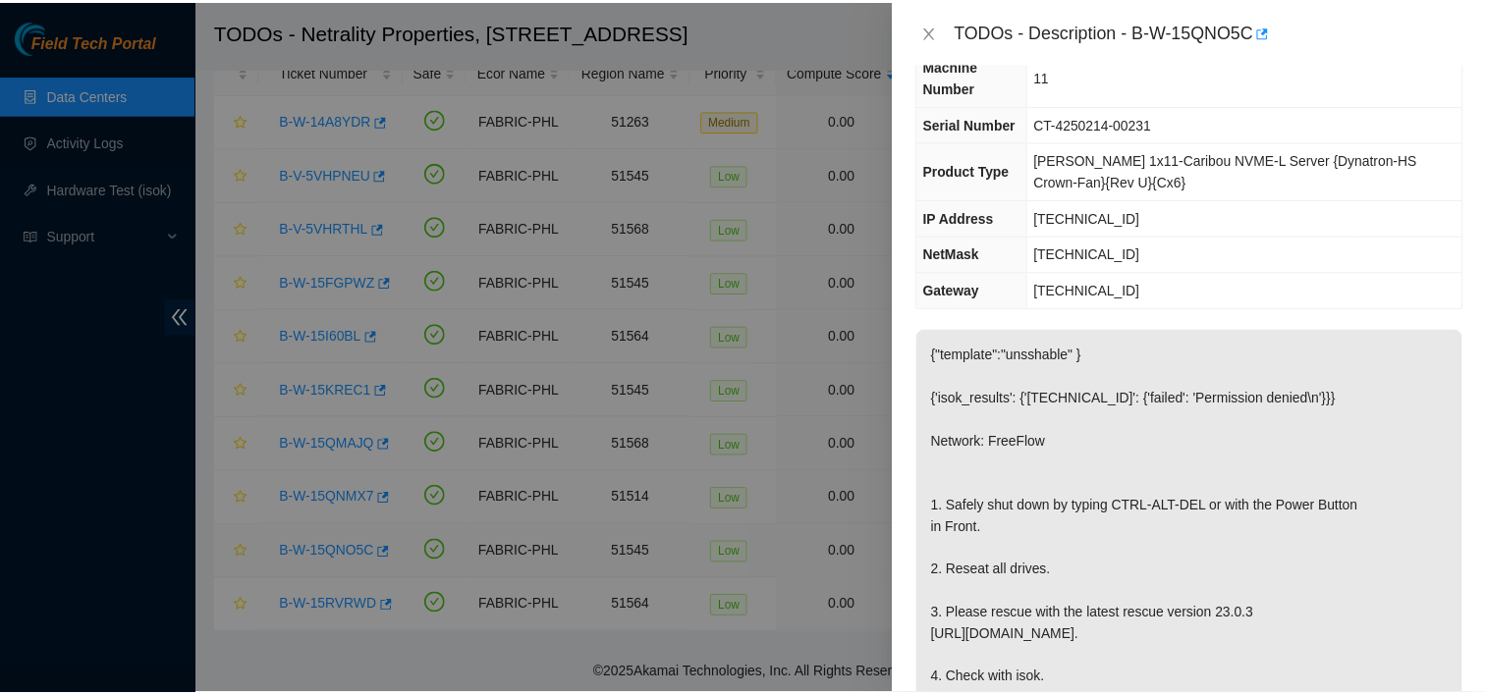
scroll to position [90, 0]
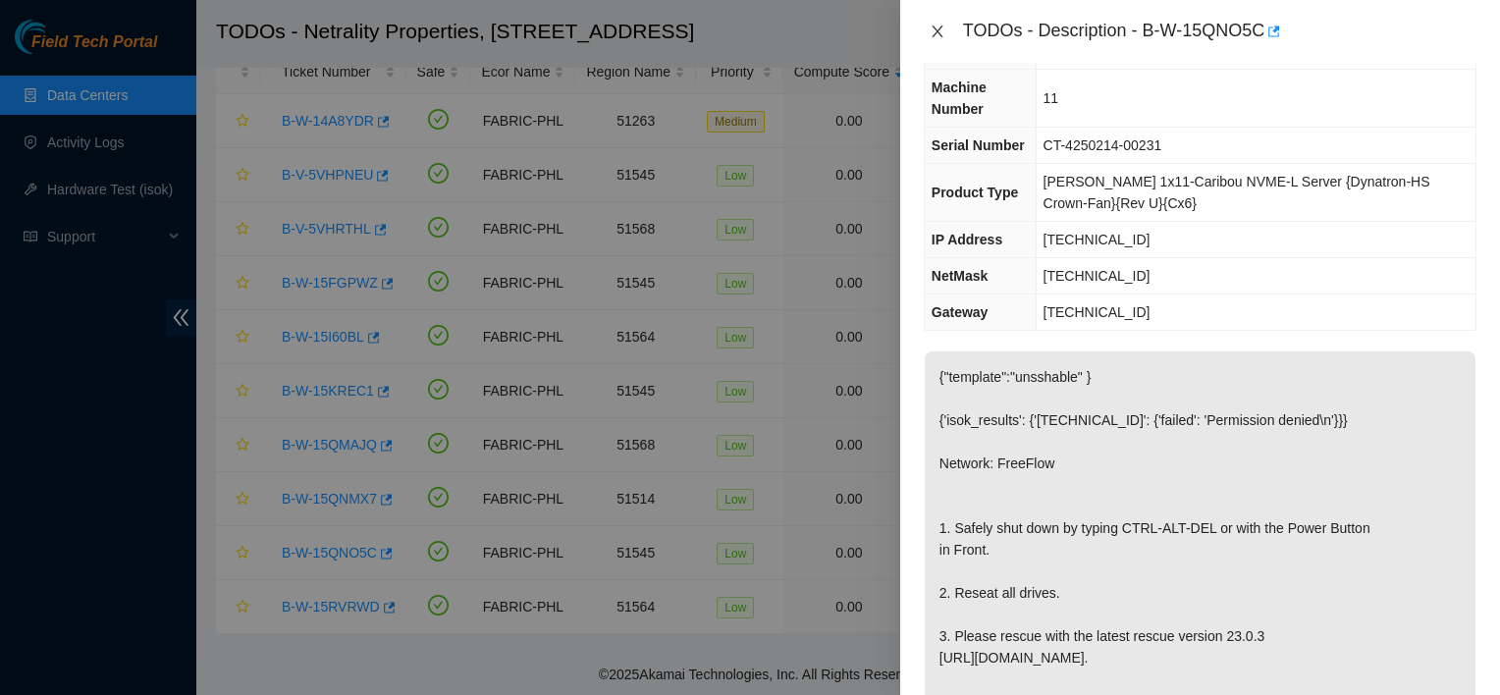
click at [941, 29] on icon "close" at bounding box center [938, 32] width 16 height 16
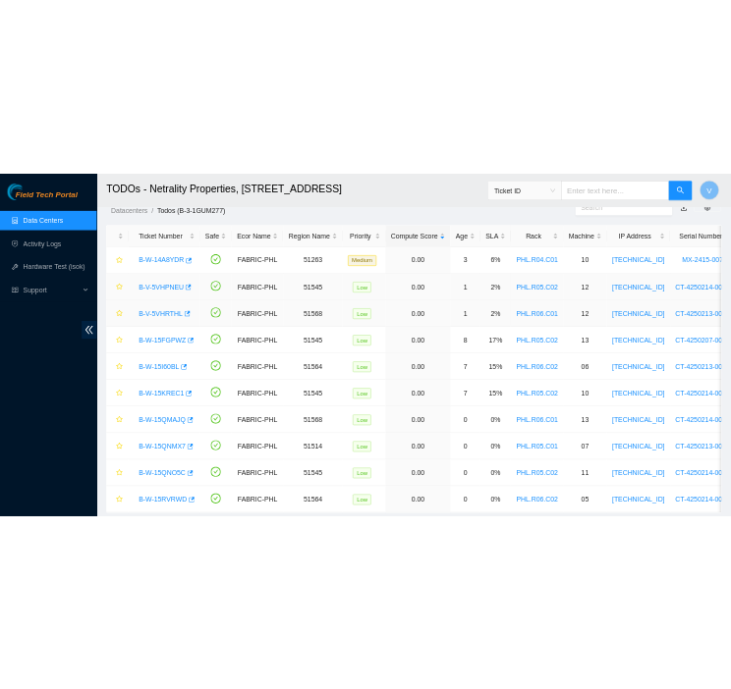
scroll to position [63, 0]
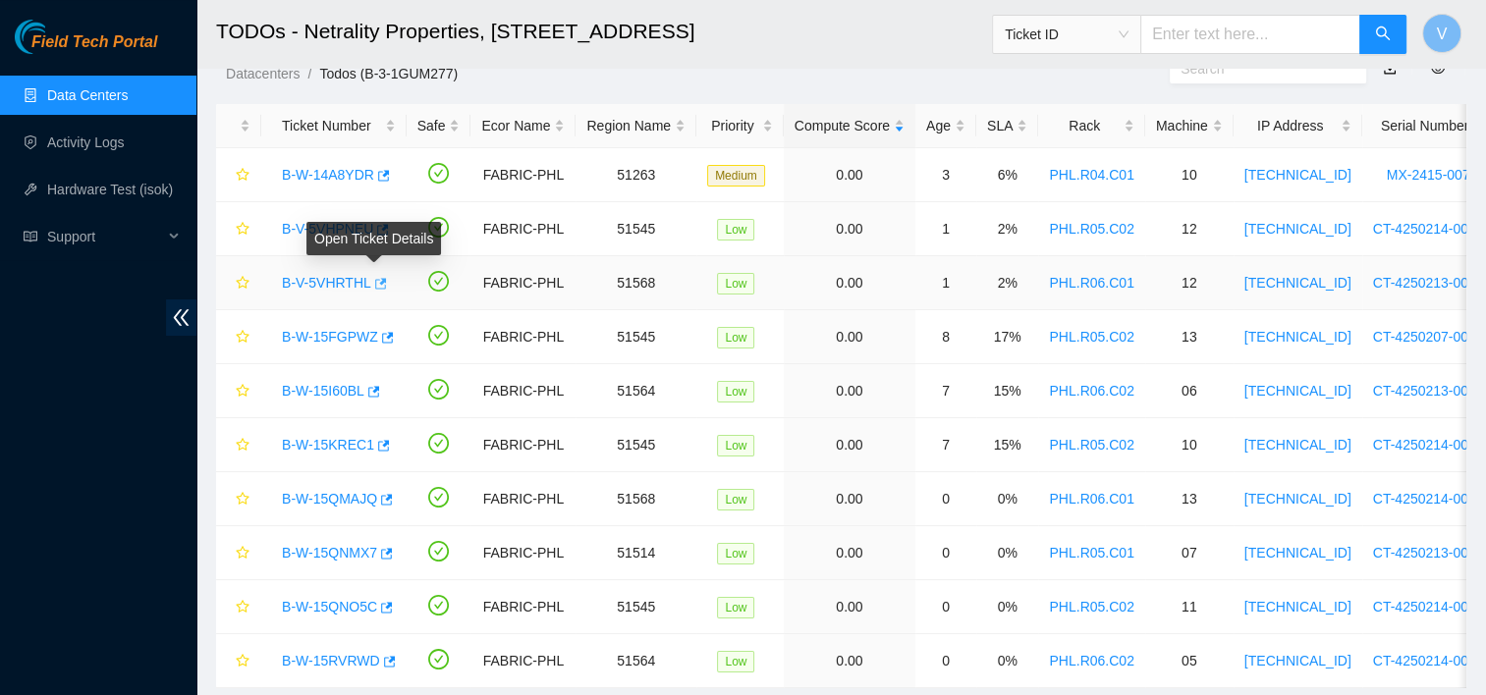
click at [377, 283] on icon "button" at bounding box center [381, 283] width 12 height 11
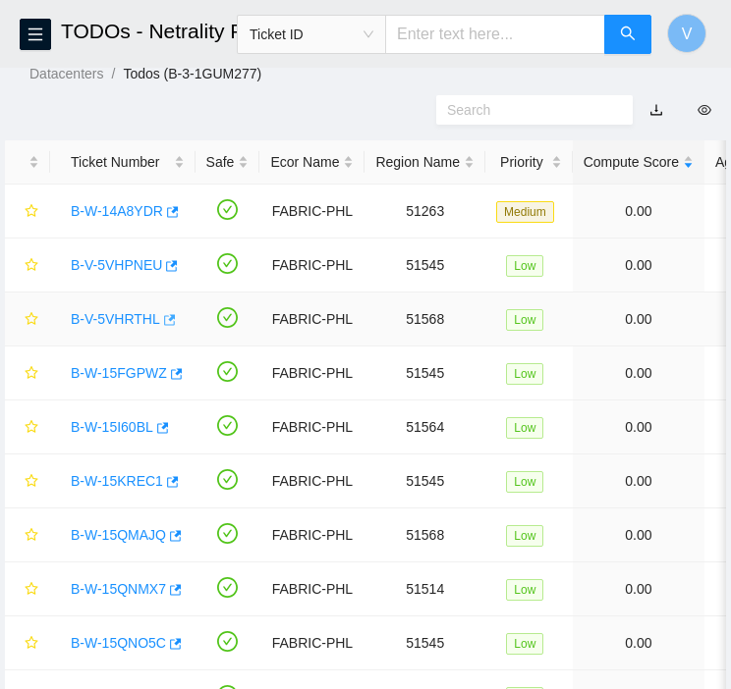
scroll to position [90, 0]
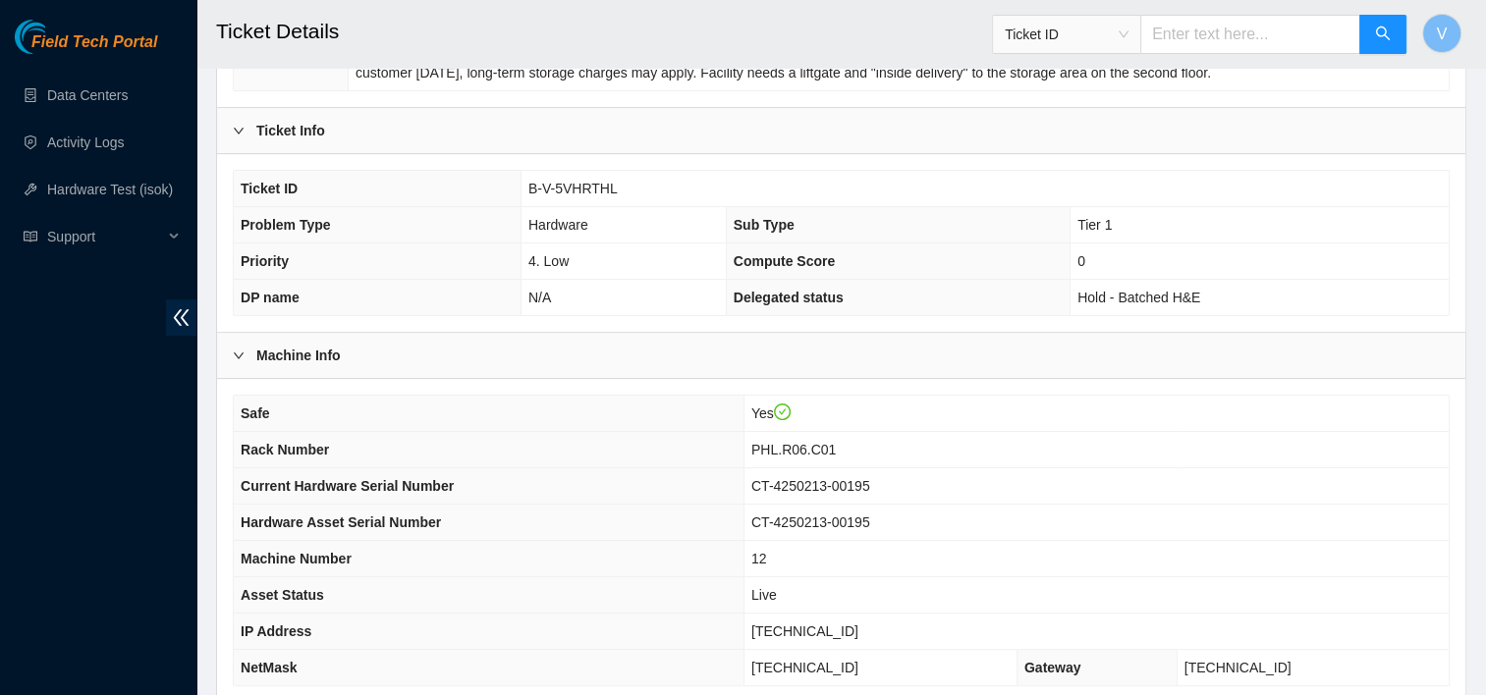
scroll to position [631, 0]
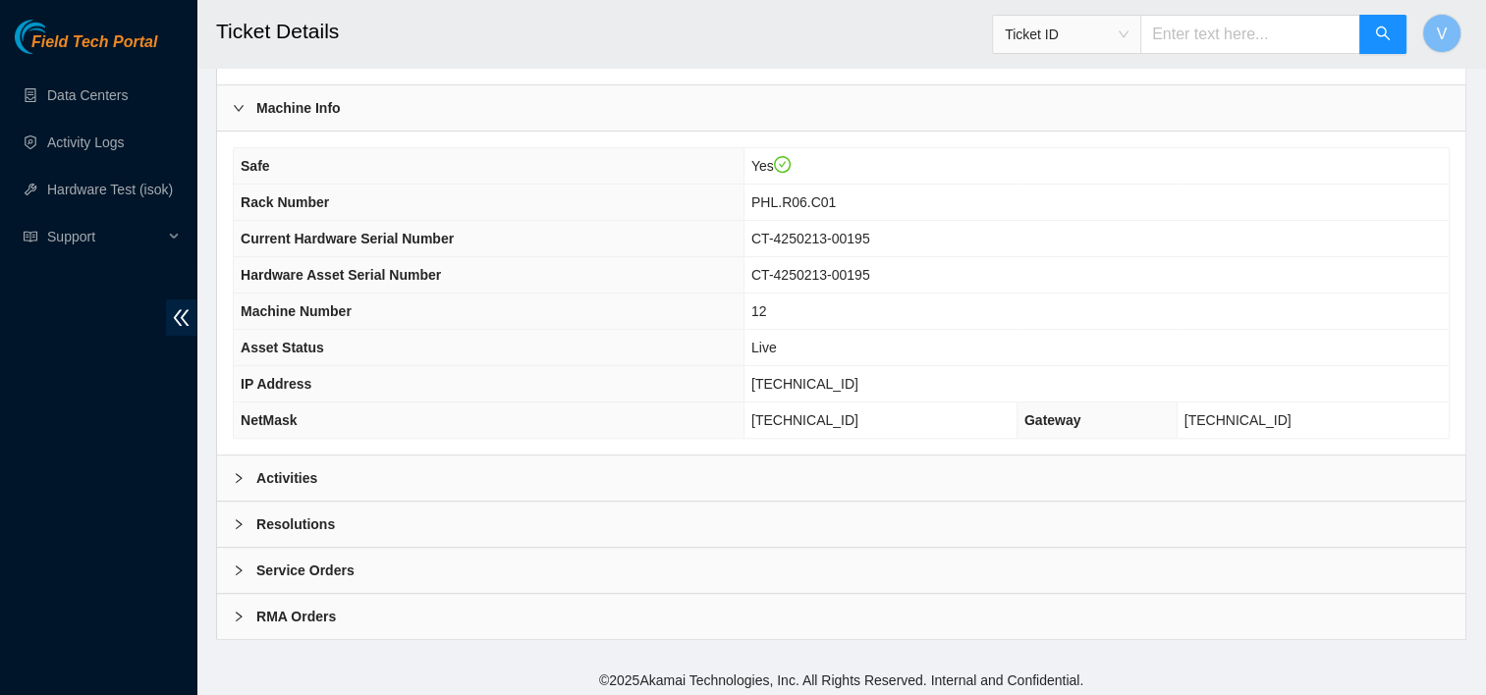
click at [299, 460] on div "Activities" at bounding box center [841, 478] width 1248 height 45
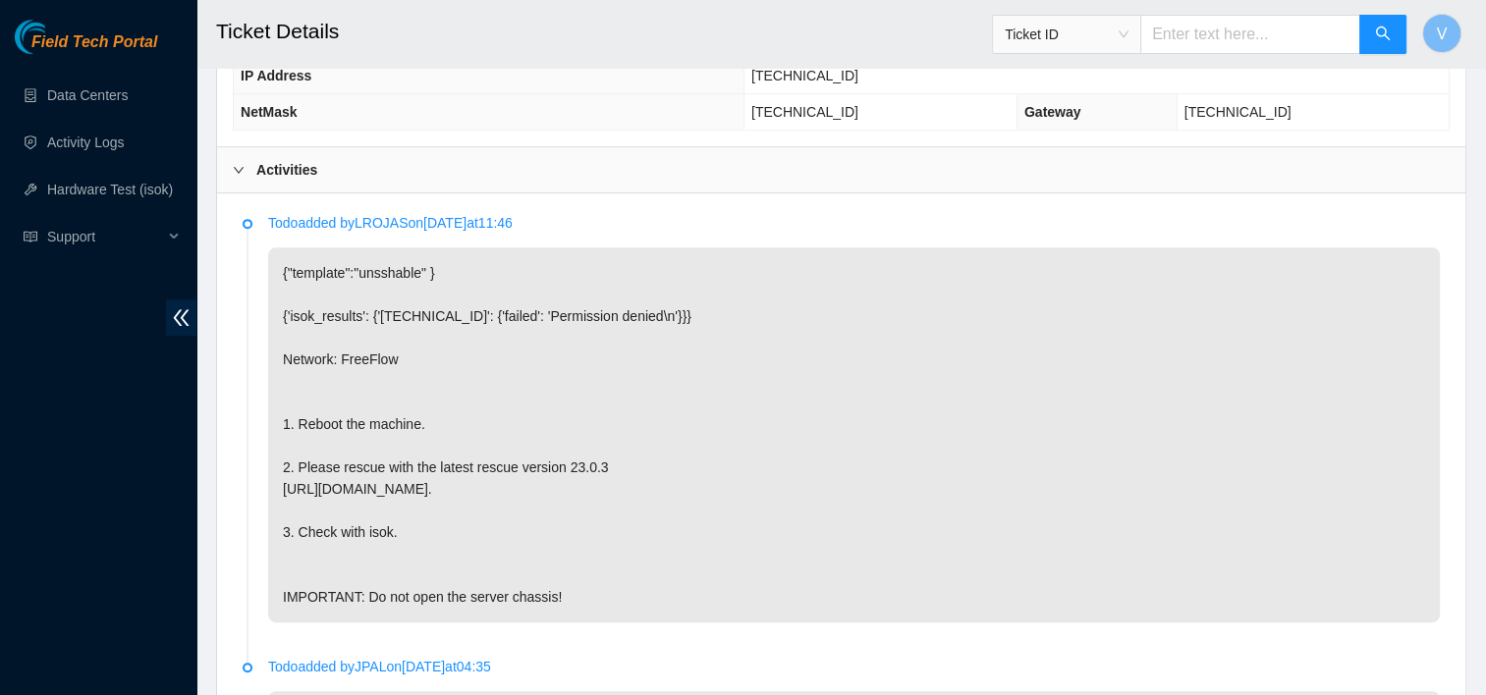
scroll to position [941, 0]
drag, startPoint x: 299, startPoint y: 460, endPoint x: 329, endPoint y: 359, distance: 104.7
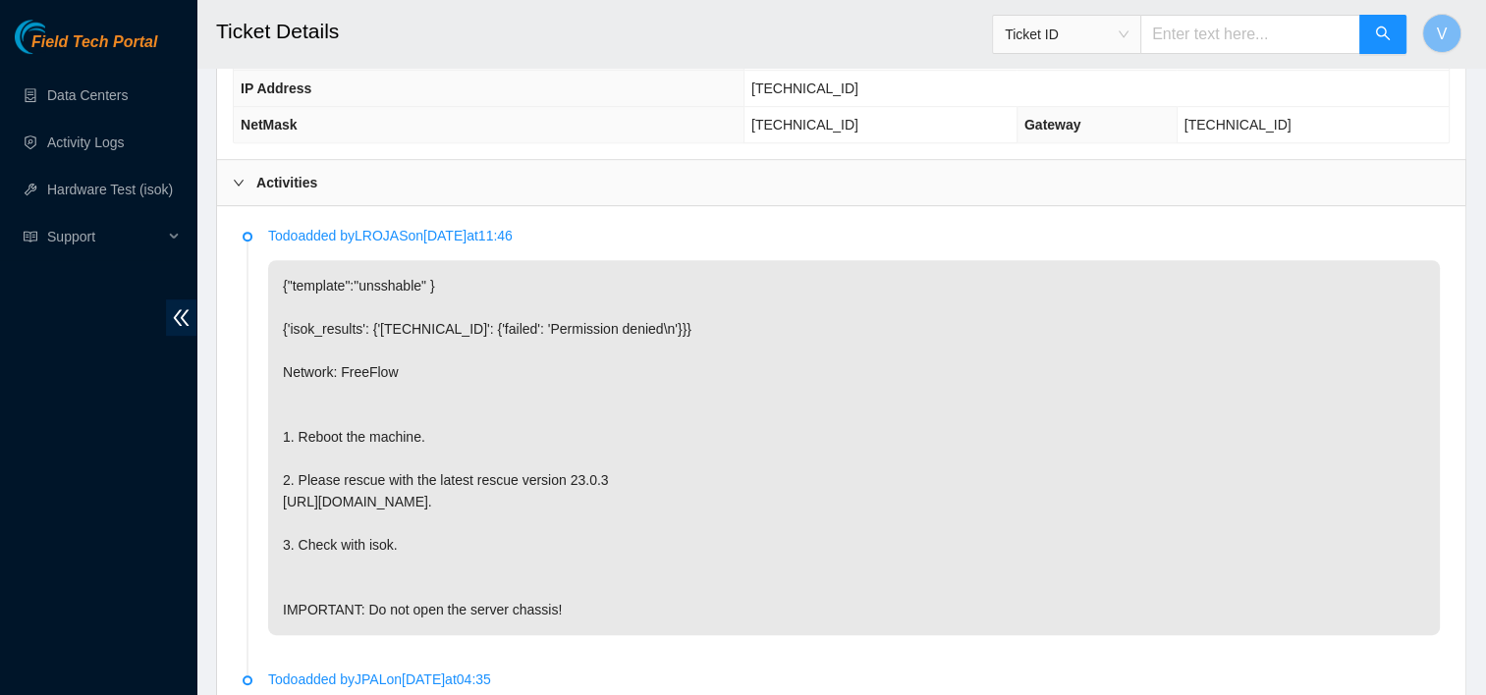
scroll to position [923, 0]
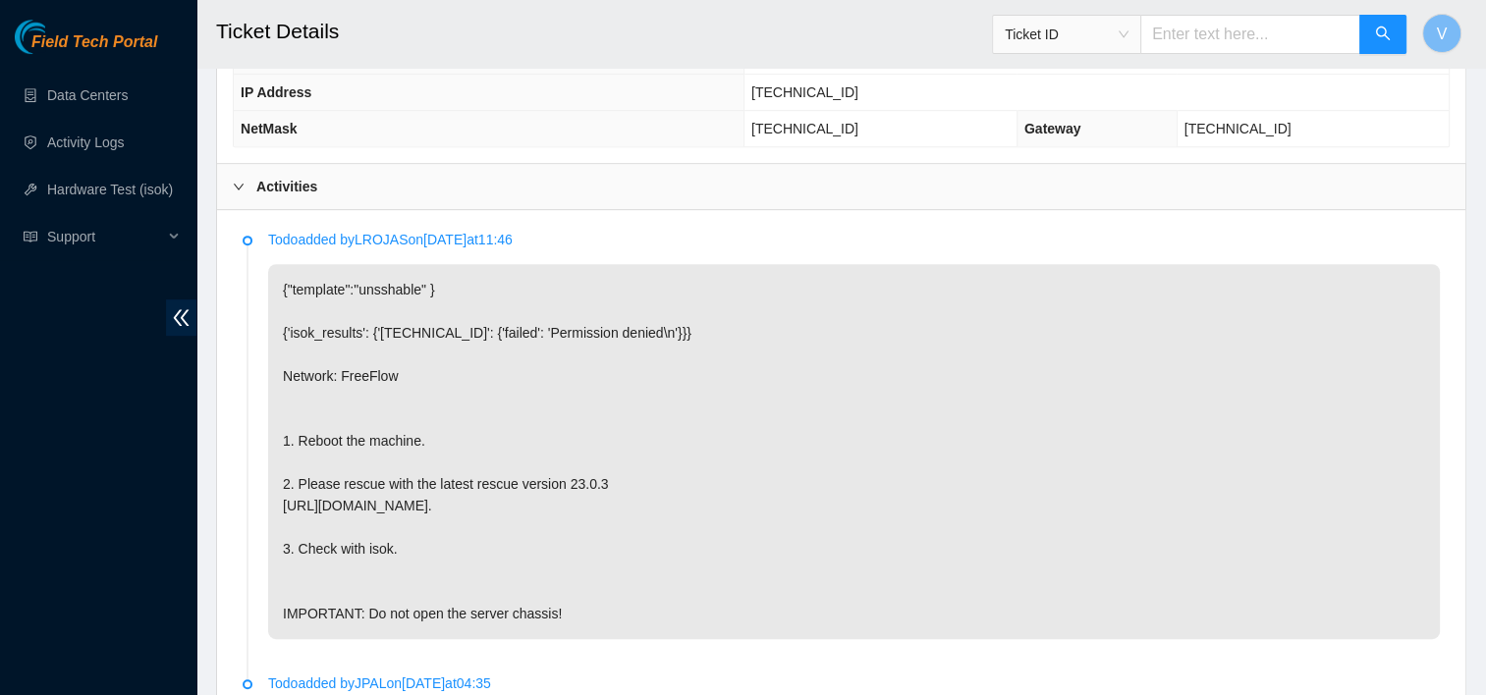
click at [826, 346] on p "{"template":"unsshable" } {'isok_results': {'[TECHNICAL_ID]': {'failed': 'Permi…" at bounding box center [854, 451] width 1172 height 375
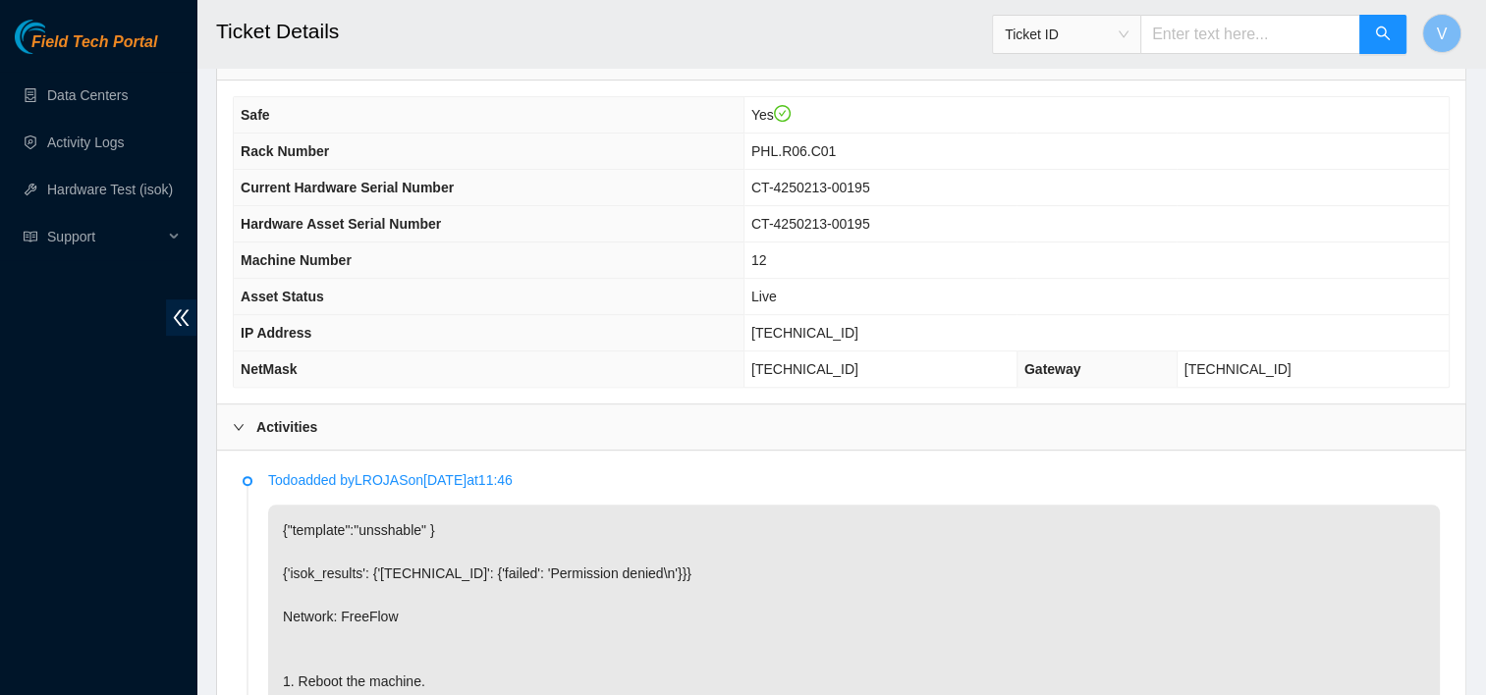
scroll to position [680, 0]
drag, startPoint x: 826, startPoint y: 346, endPoint x: 754, endPoint y: 444, distance: 121.6
click at [754, 444] on div "Activities" at bounding box center [841, 430] width 1248 height 45
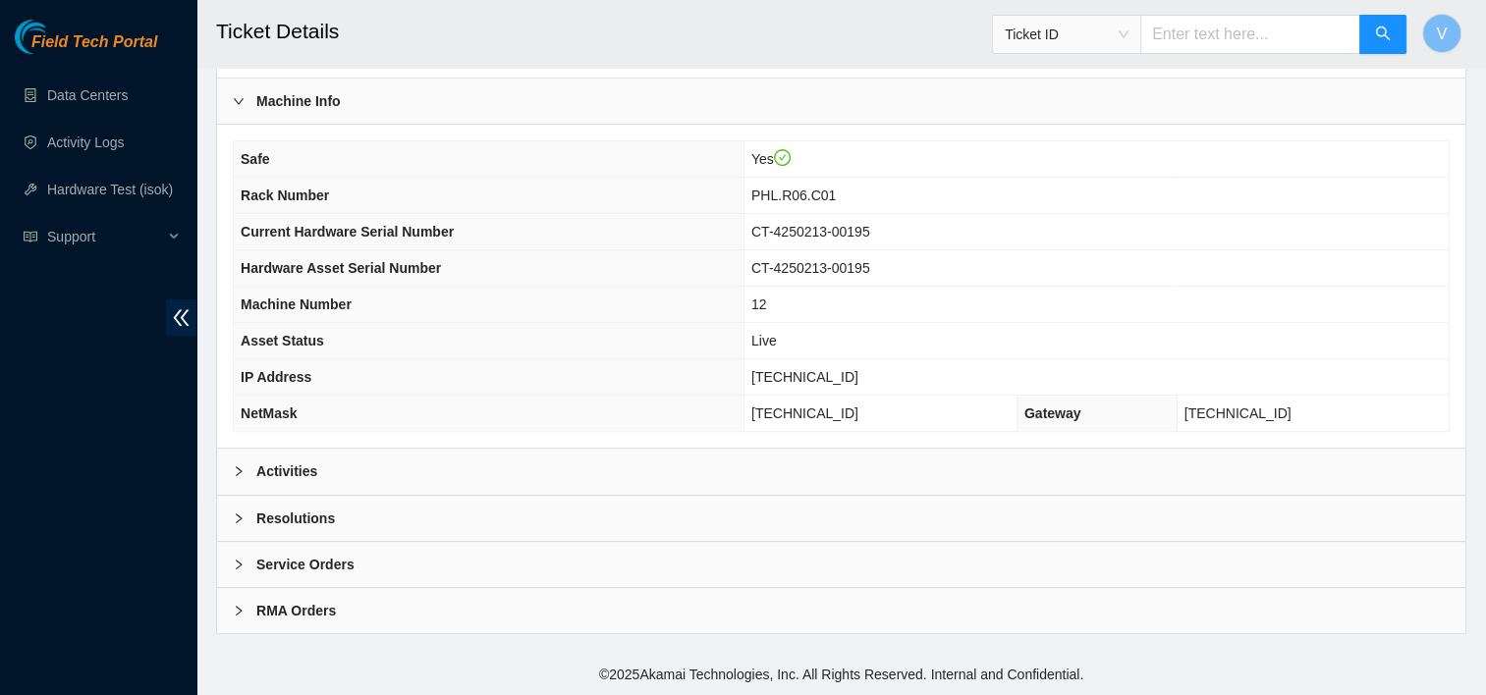
scroll to position [631, 0]
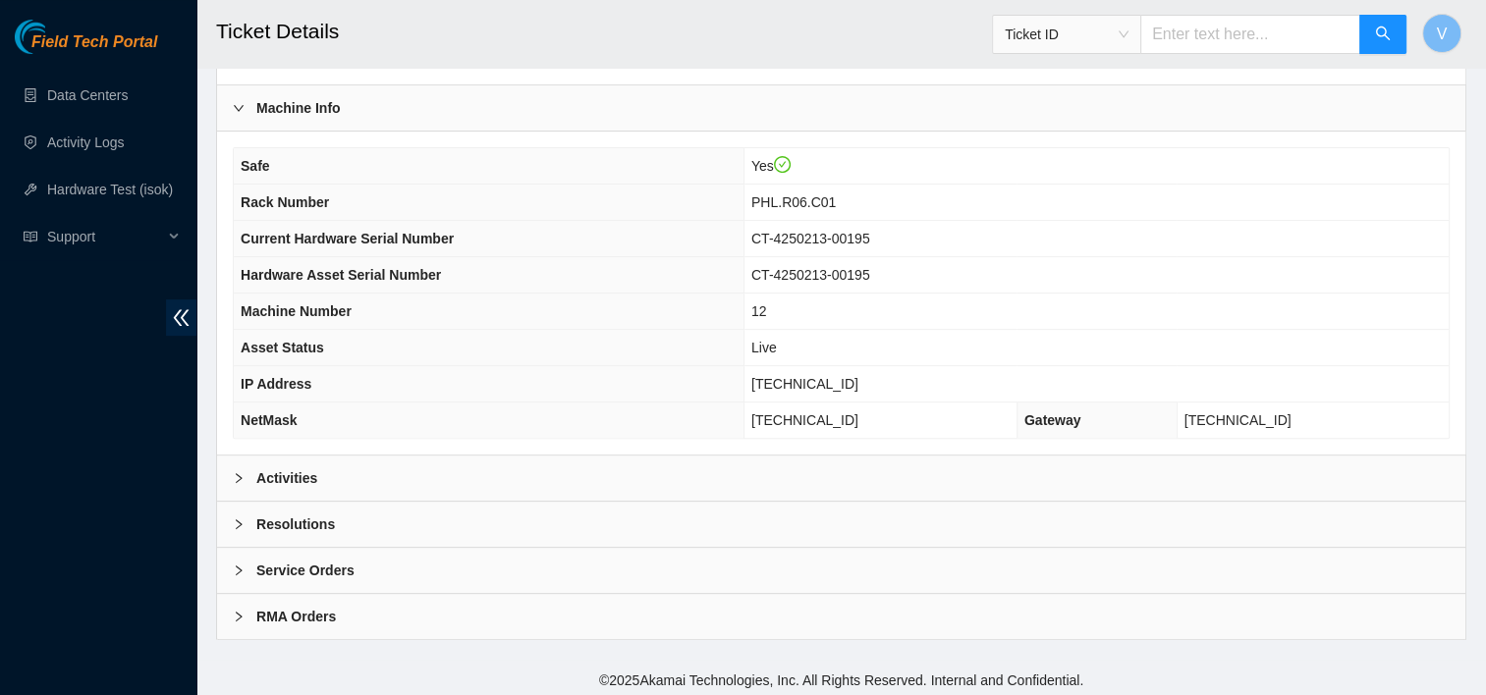
click at [738, 481] on div "Activities" at bounding box center [841, 478] width 1248 height 45
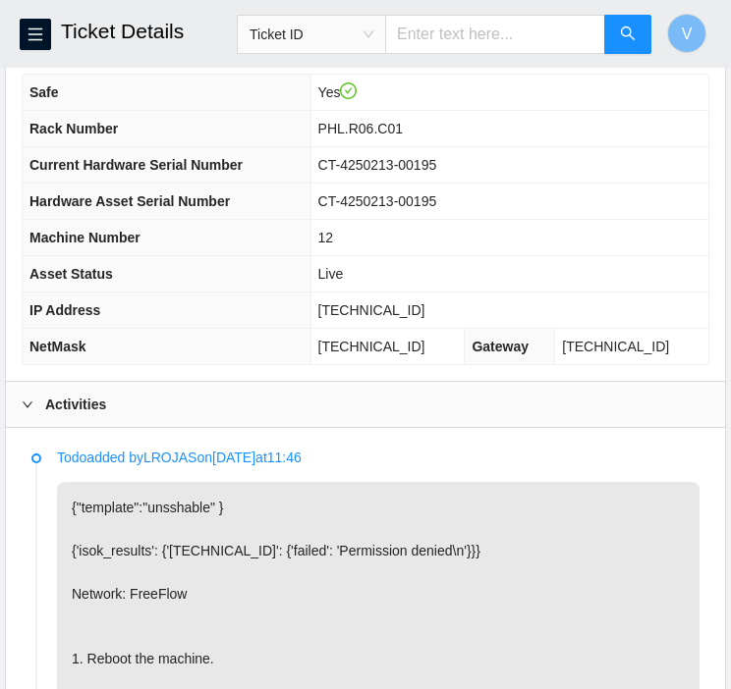
scroll to position [813, 0]
click at [401, 309] on span "23.45.232.15" at bounding box center [371, 310] width 107 height 16
copy span "23.45.232.15"
click at [26, 31] on span "menu" at bounding box center [35, 35] width 29 height 16
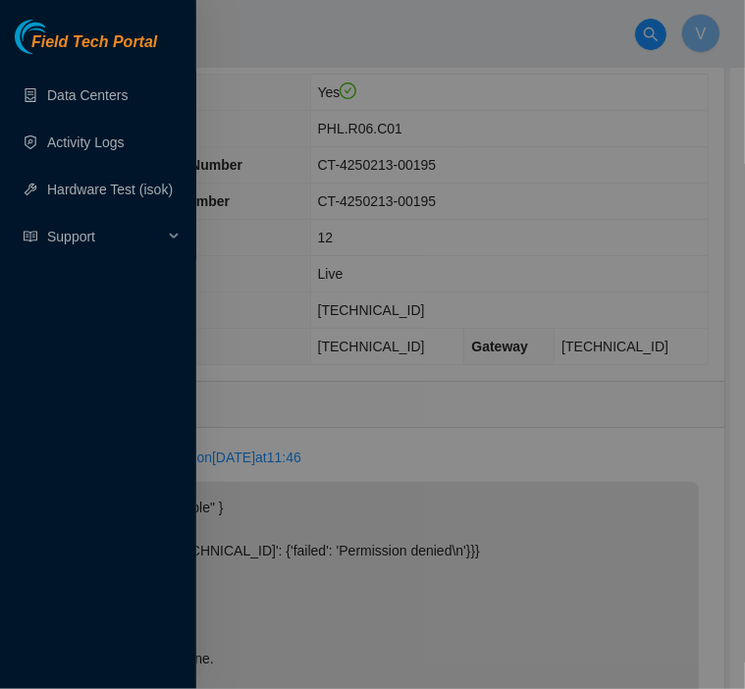
click at [580, 308] on div at bounding box center [372, 344] width 745 height 689
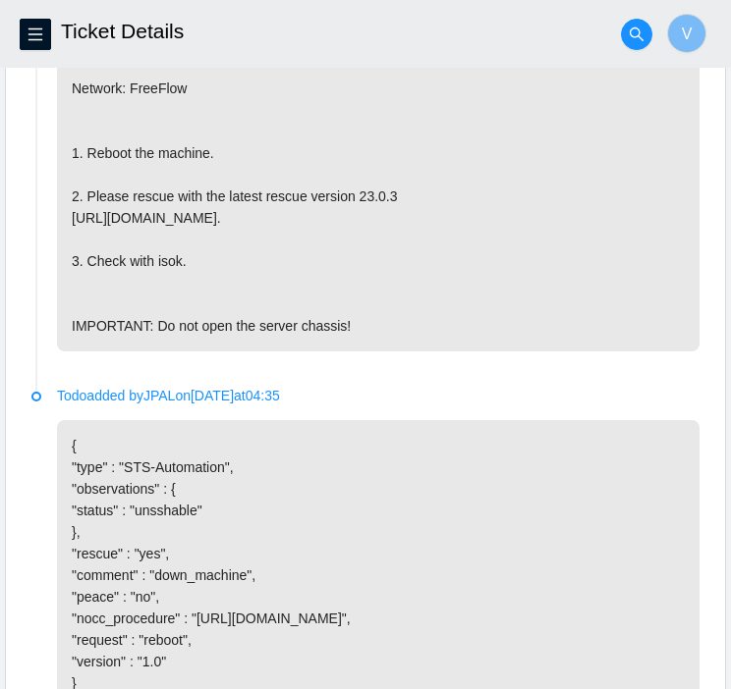
scroll to position [1626, 0]
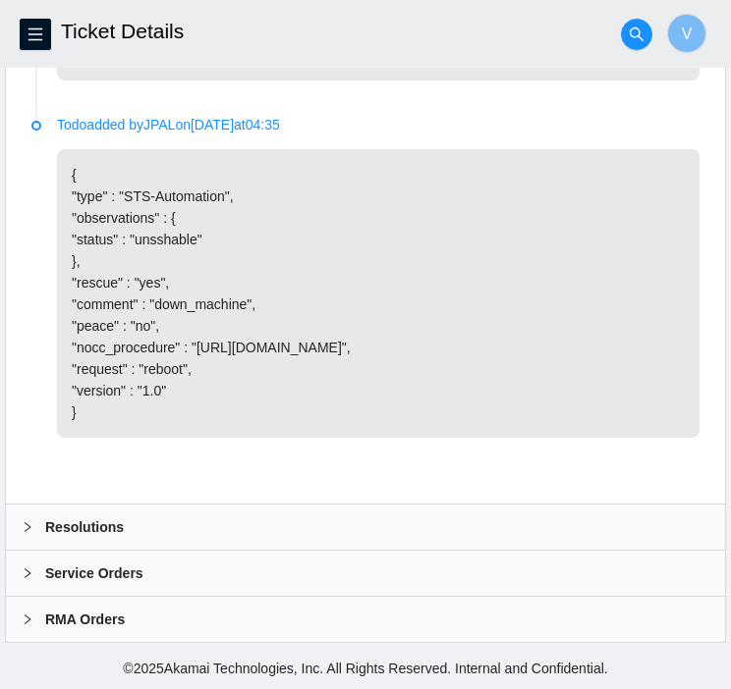
click at [97, 530] on b "Resolutions" at bounding box center [84, 528] width 79 height 22
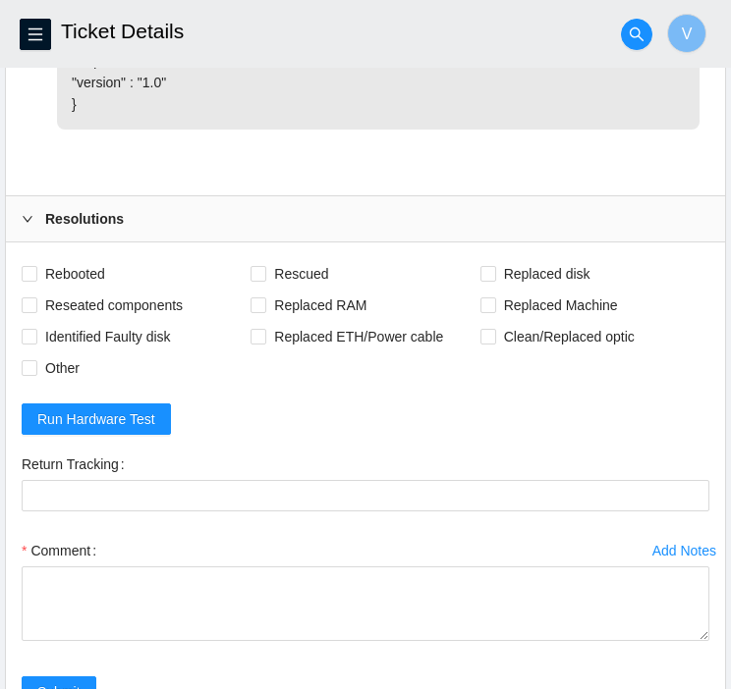
scroll to position [1972, 0]
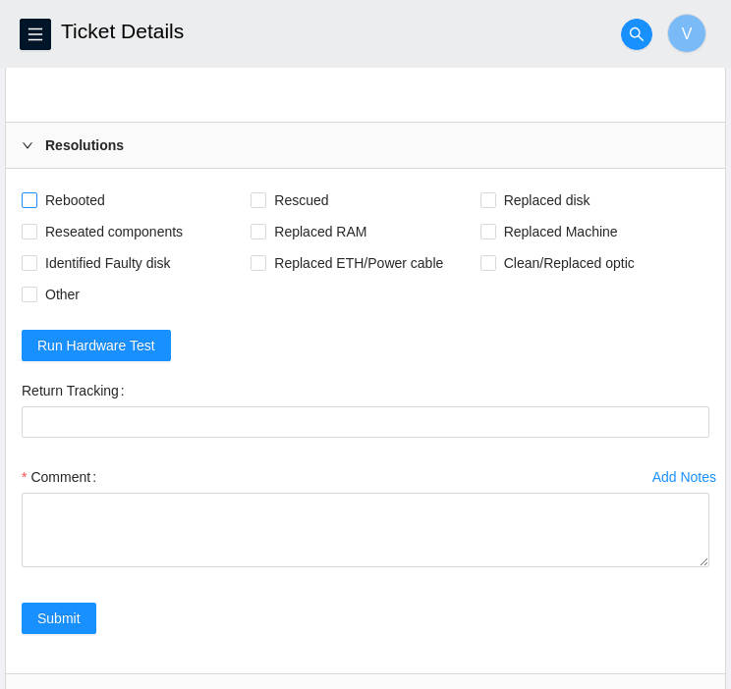
click at [81, 216] on span "Rebooted" at bounding box center [75, 200] width 76 height 31
click at [35, 206] on input "Rebooted" at bounding box center [29, 199] width 14 height 14
checkbox input "true"
click at [288, 216] on span "Rescued" at bounding box center [301, 200] width 70 height 31
click at [264, 206] on input "Rescued" at bounding box center [257, 199] width 14 height 14
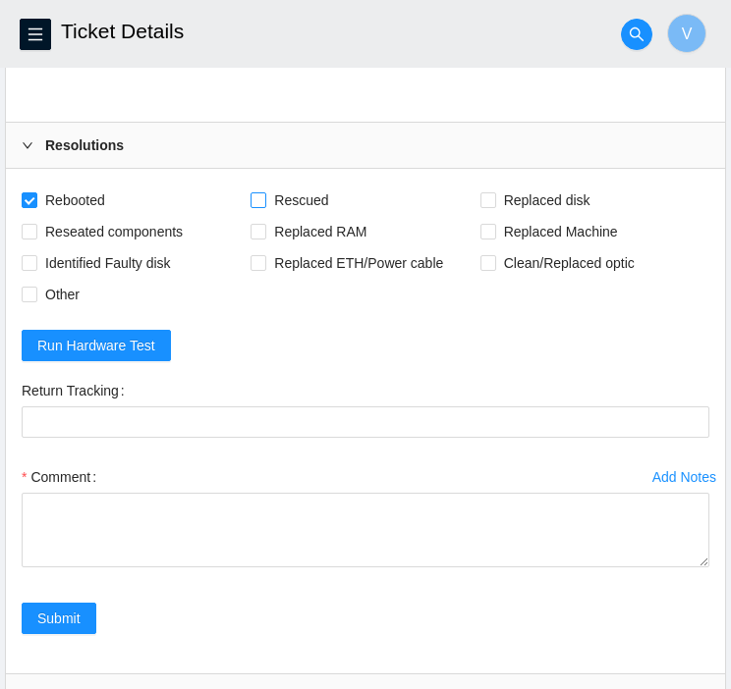
checkbox input "true"
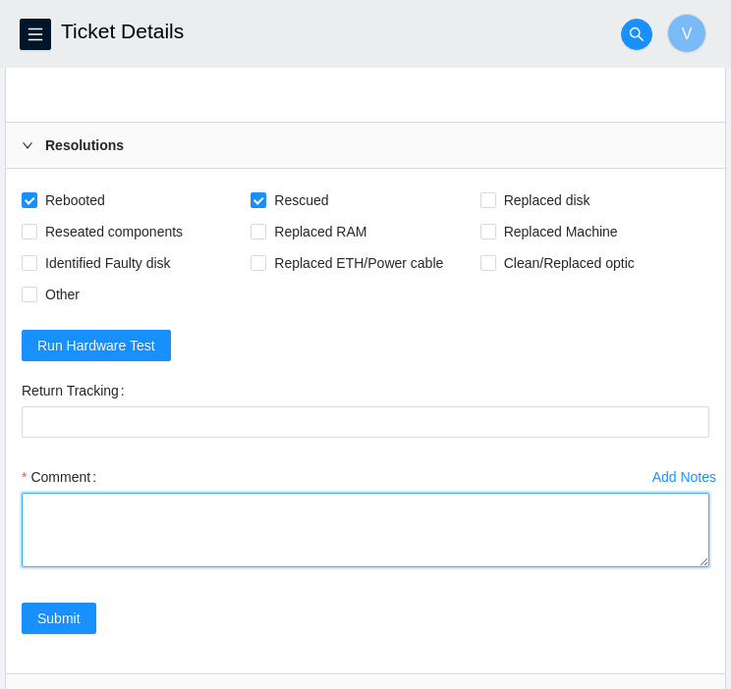
click at [129, 545] on textarea "Comment" at bounding box center [365, 530] width 687 height 75
paste textarea "23.45.232.15 : passed: ok"
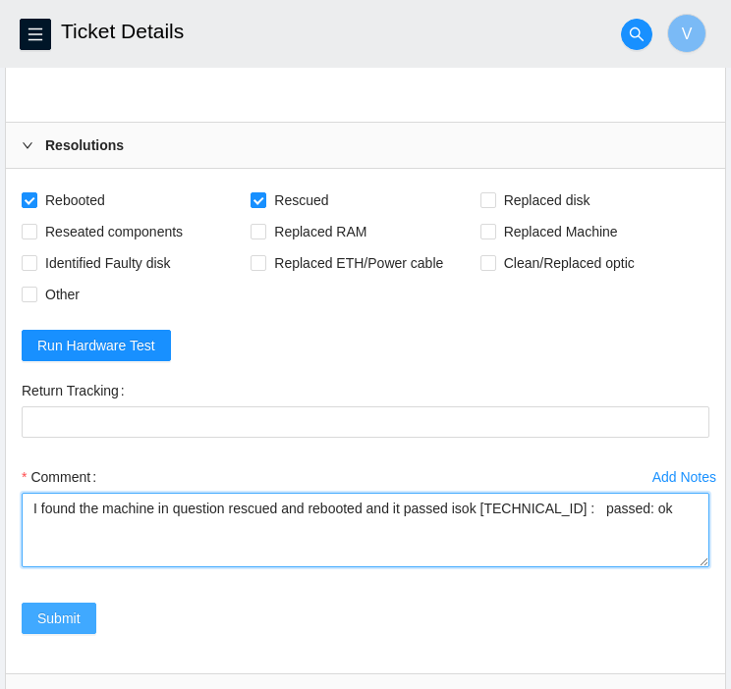
type textarea "I found the machine in question rescued and rebooted and it passed isok 23.45.2…"
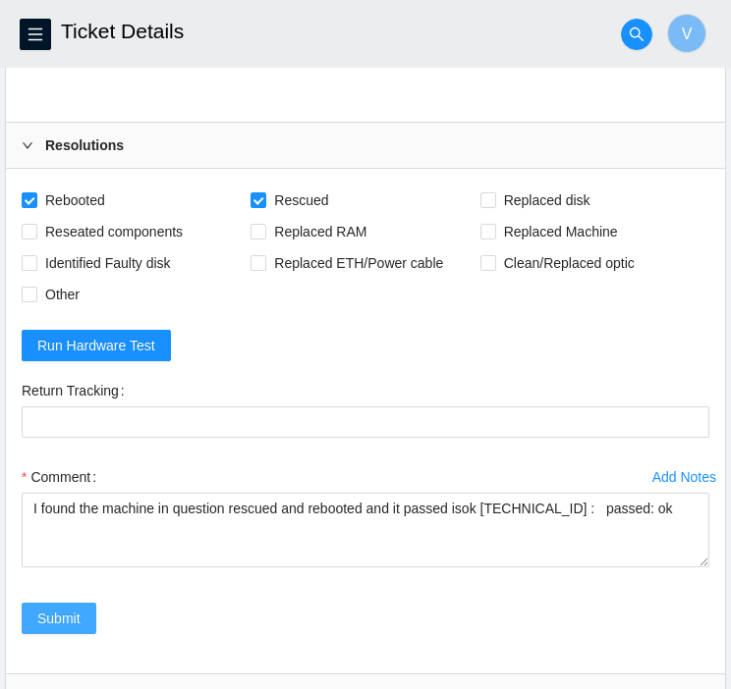
click at [53, 629] on span "Submit" at bounding box center [58, 619] width 43 height 22
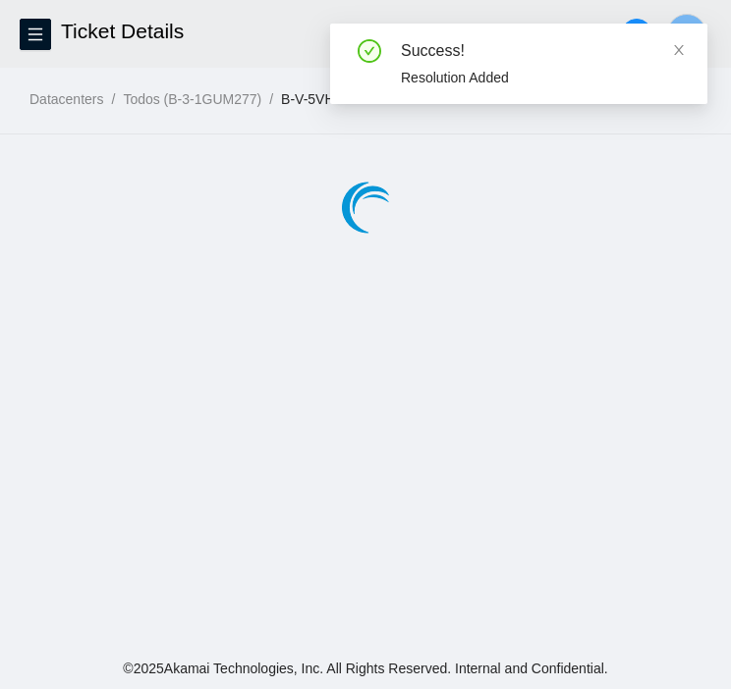
scroll to position [0, 0]
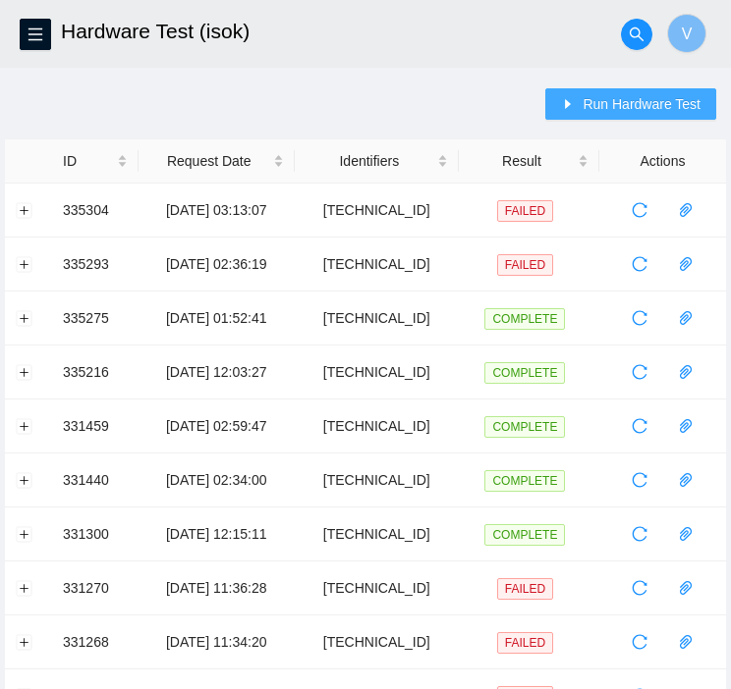
click at [593, 116] on button "Run Hardware Test" at bounding box center [630, 103] width 171 height 31
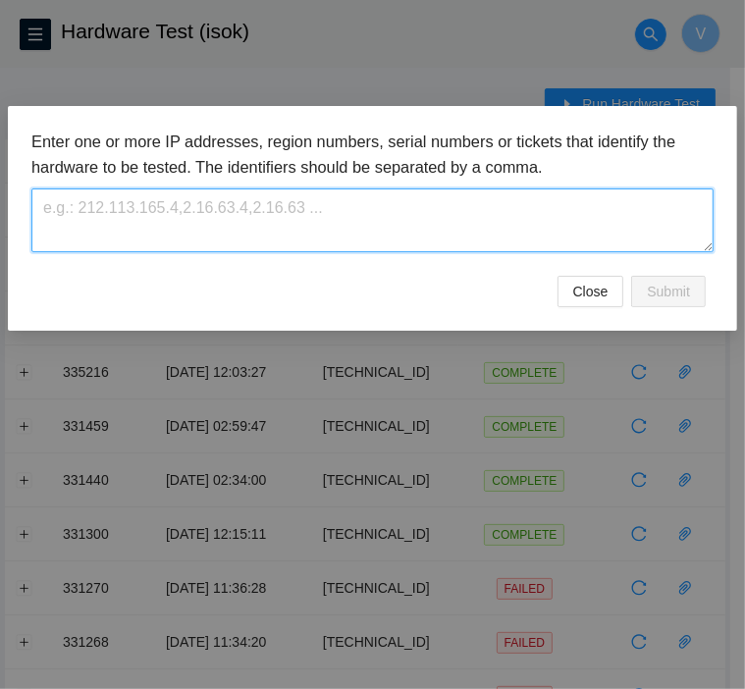
click at [532, 204] on textarea at bounding box center [372, 221] width 682 height 64
paste textarea "23.45.232.15"
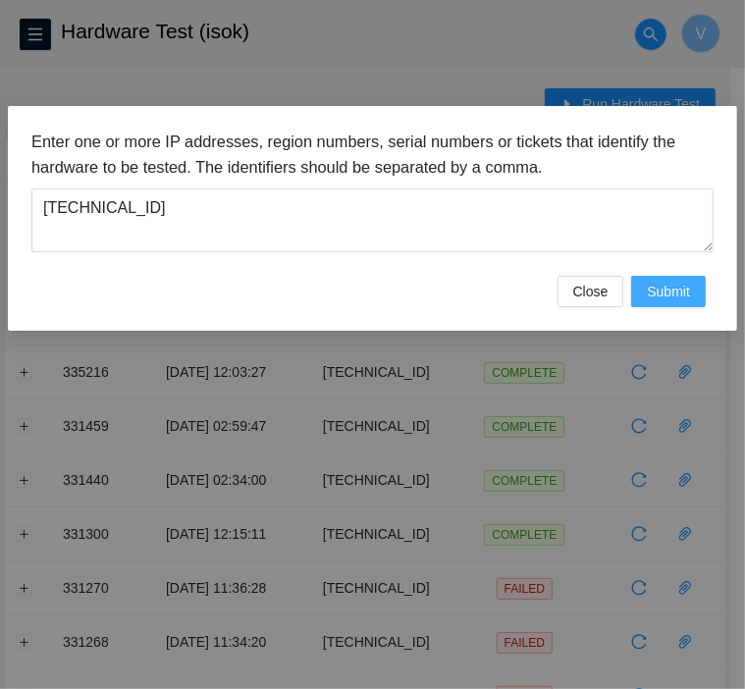
click at [664, 289] on span "Submit" at bounding box center [668, 292] width 43 height 22
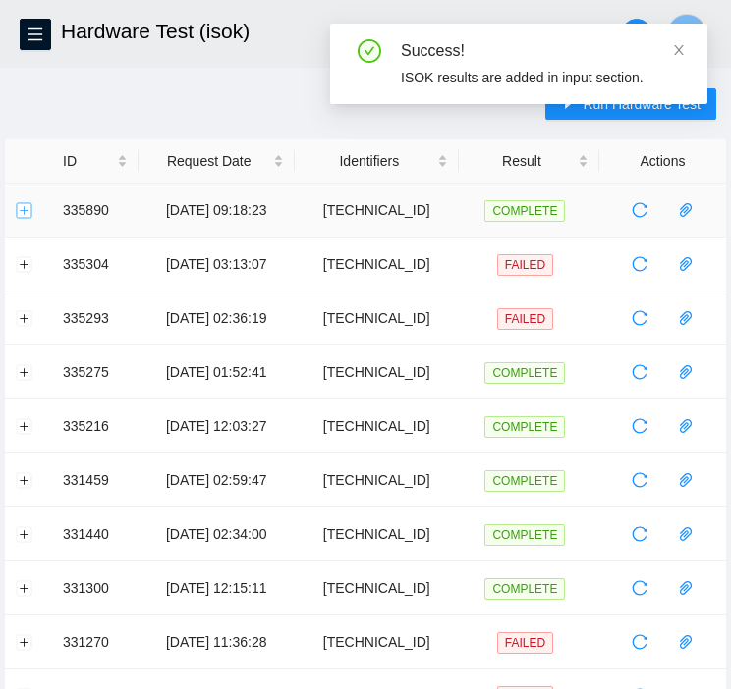
click at [19, 202] on button "Expand row" at bounding box center [25, 210] width 16 height 16
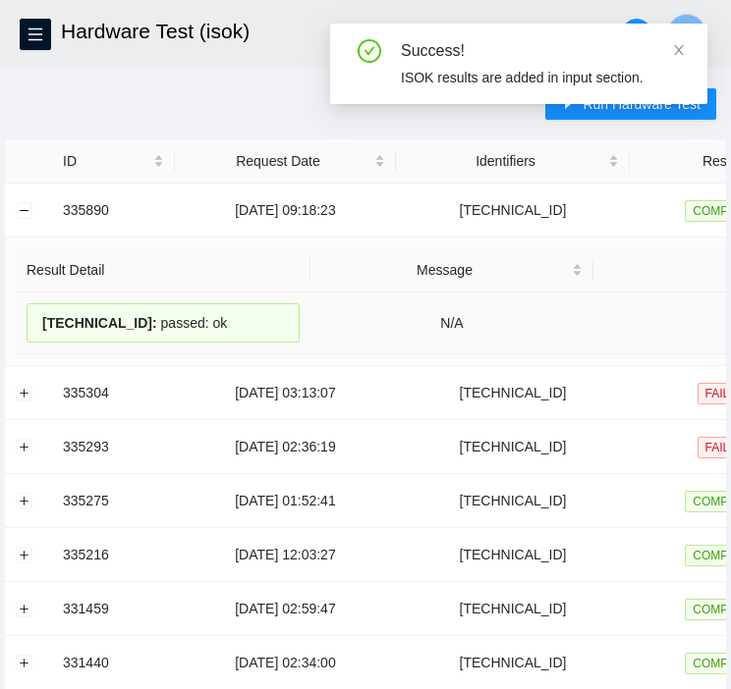
drag, startPoint x: 230, startPoint y: 328, endPoint x: 29, endPoint y: 338, distance: 200.6
click at [29, 338] on div "23.45.232.15 : passed: ok" at bounding box center [163, 322] width 273 height 39
copy div "23.45.232.15 : passed: ok"
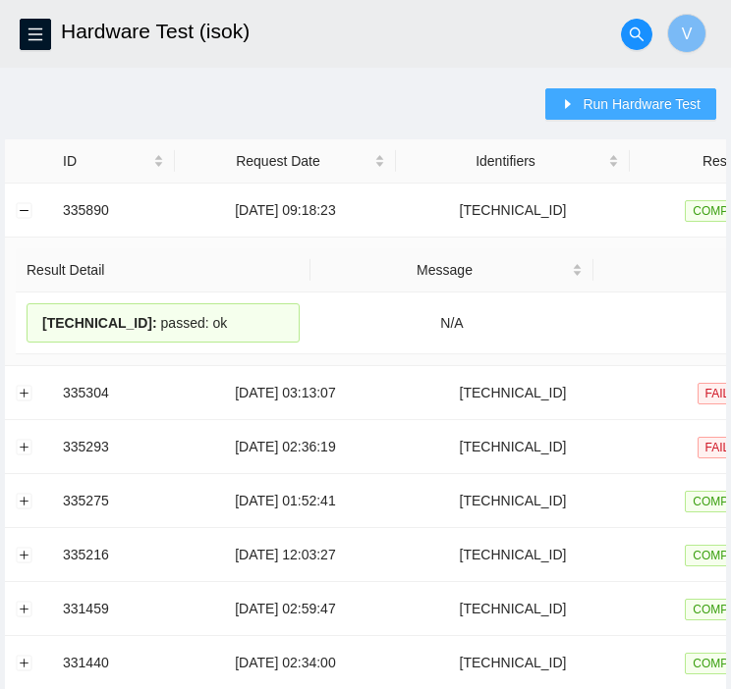
click at [656, 95] on span "Run Hardware Test" at bounding box center [641, 104] width 118 height 22
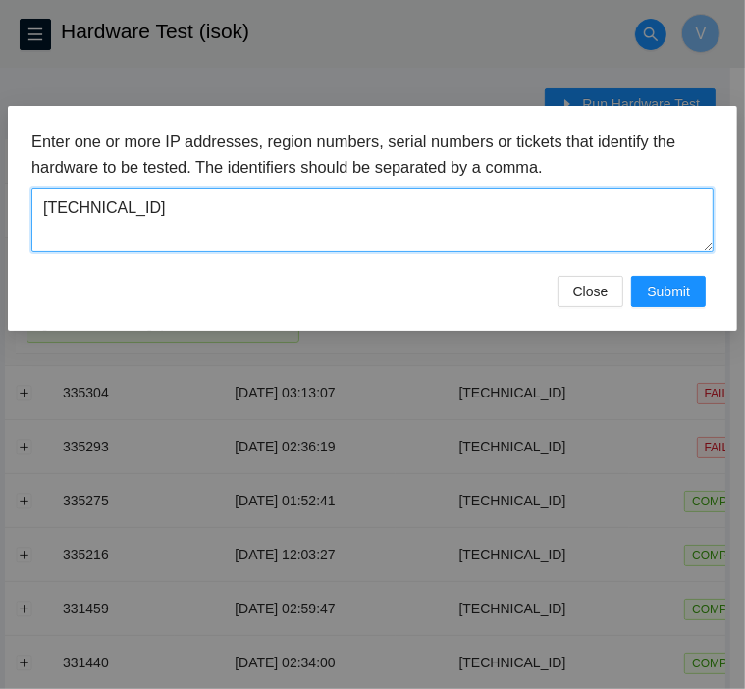
click at [484, 191] on textarea "23.45.232.15" at bounding box center [372, 221] width 682 height 64
paste textarea "6"
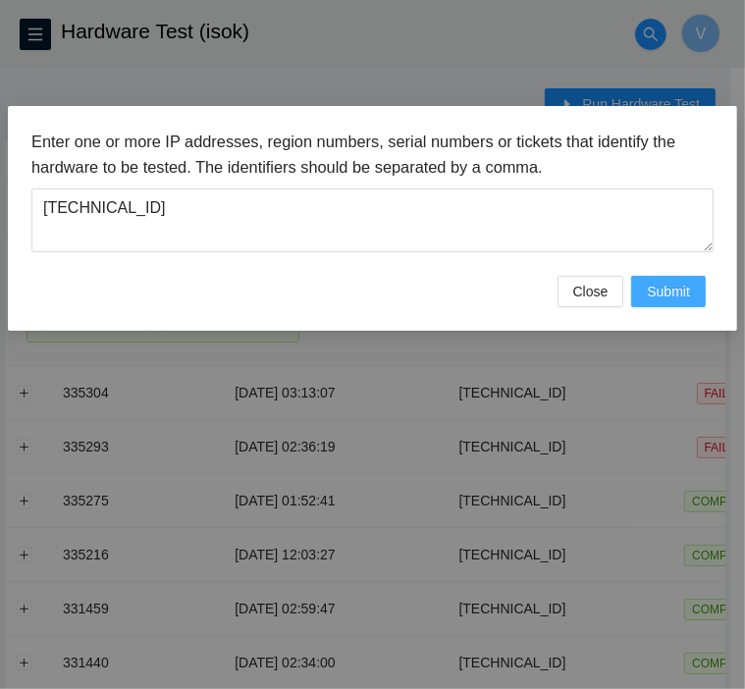
click at [682, 298] on span "Submit" at bounding box center [668, 292] width 43 height 22
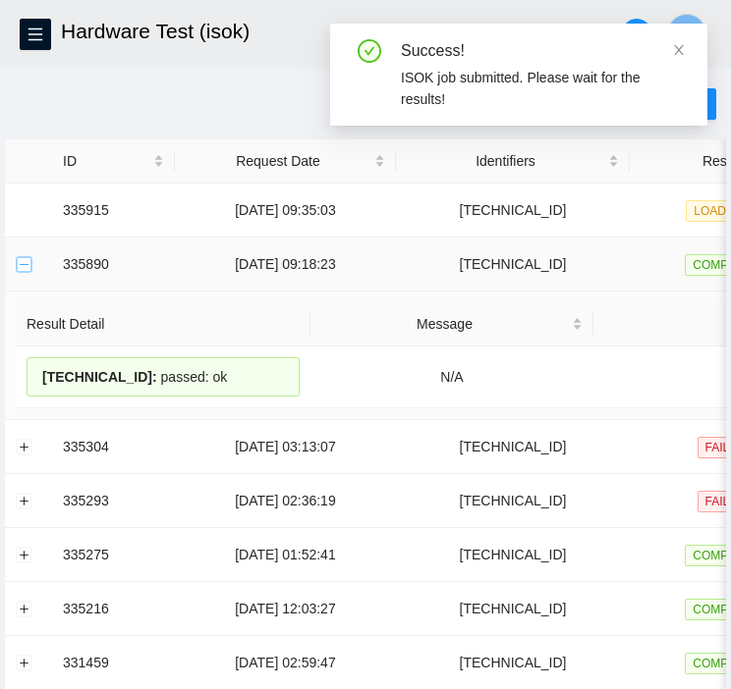
click at [27, 268] on button "Collapse row" at bounding box center [25, 264] width 16 height 16
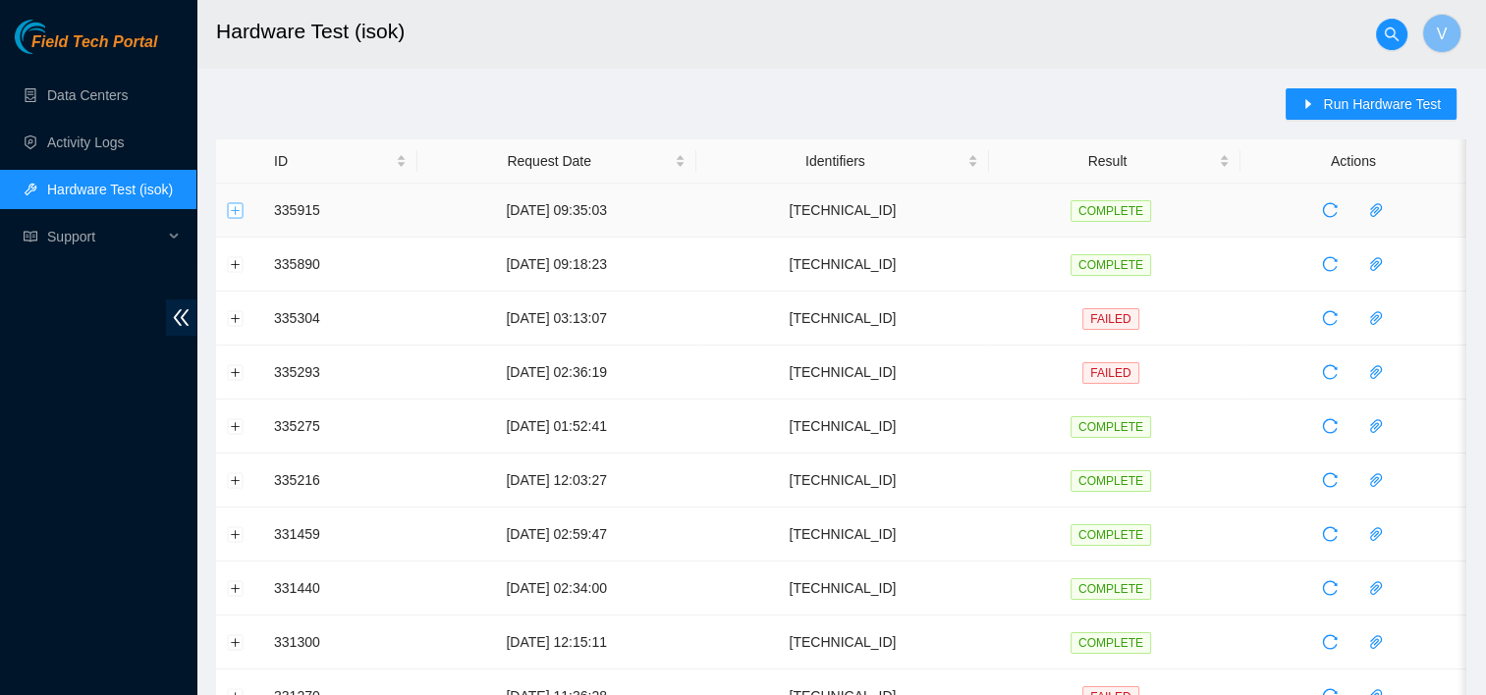
click at [236, 214] on button "Expand row" at bounding box center [236, 210] width 16 height 16
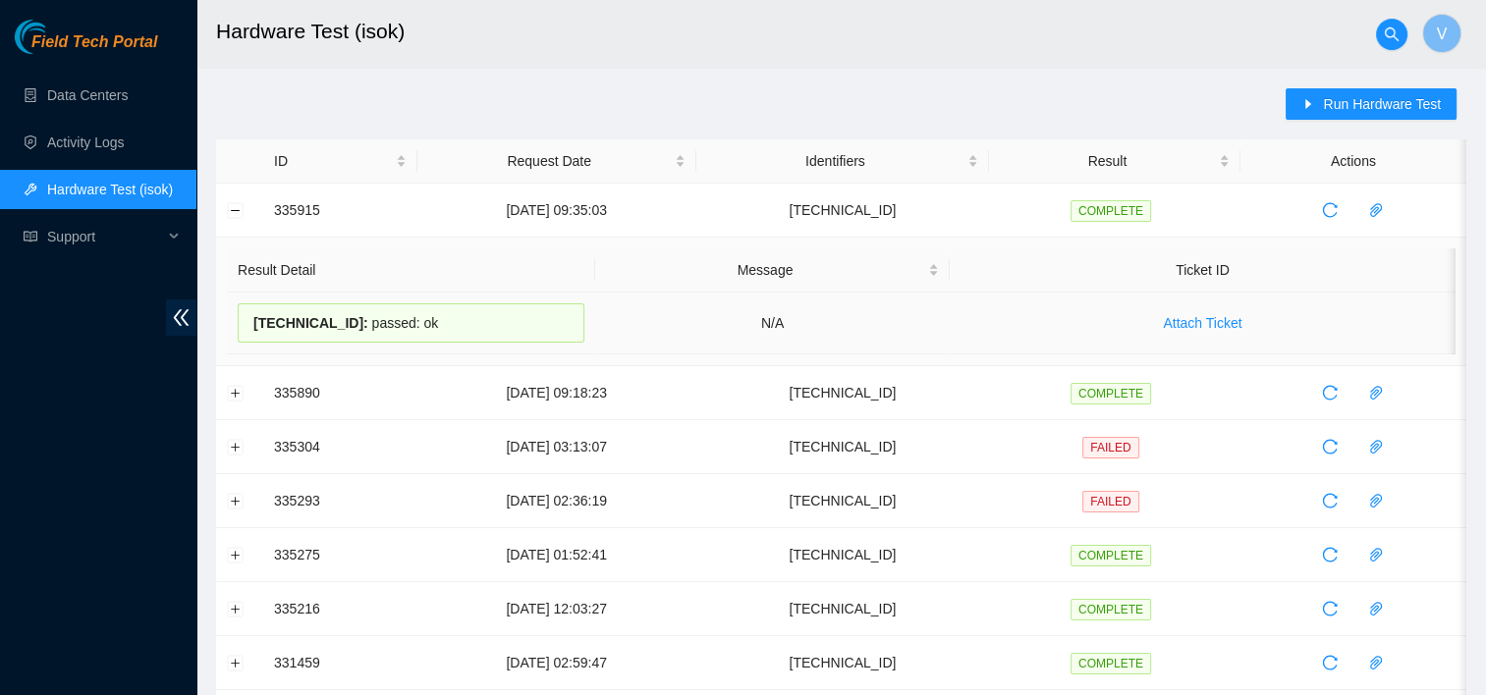
drag, startPoint x: 418, startPoint y: 324, endPoint x: 243, endPoint y: 334, distance: 176.0
click at [243, 334] on div "23.45.232.16 : passed: ok" at bounding box center [411, 322] width 347 height 39
copy div "23.45.232.16 : passed: ok"
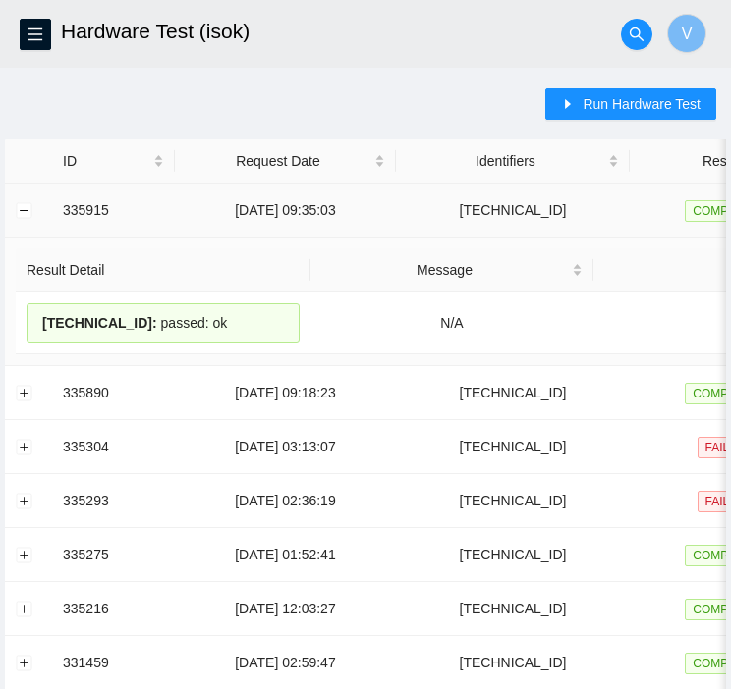
click at [14, 202] on td at bounding box center [28, 211] width 47 height 54
click at [20, 207] on button "Collapse row" at bounding box center [25, 210] width 16 height 16
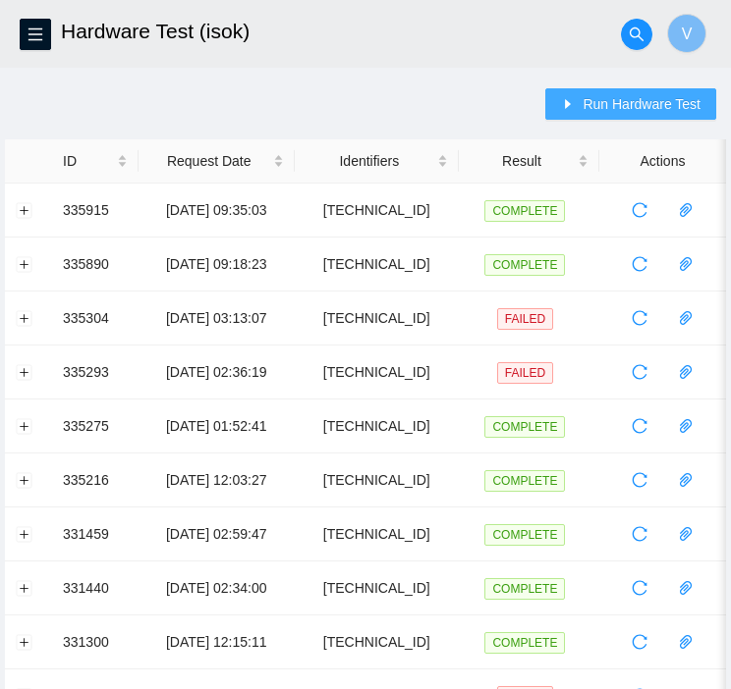
click at [605, 99] on span "Run Hardware Test" at bounding box center [641, 104] width 118 height 22
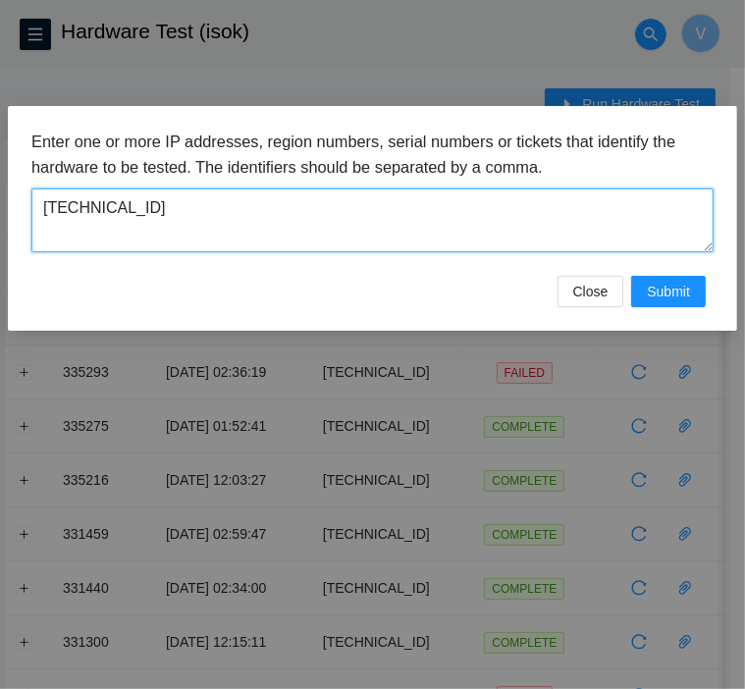
click at [435, 212] on textarea "23.45.232.16" at bounding box center [372, 221] width 682 height 64
paste textarea "6.12.233"
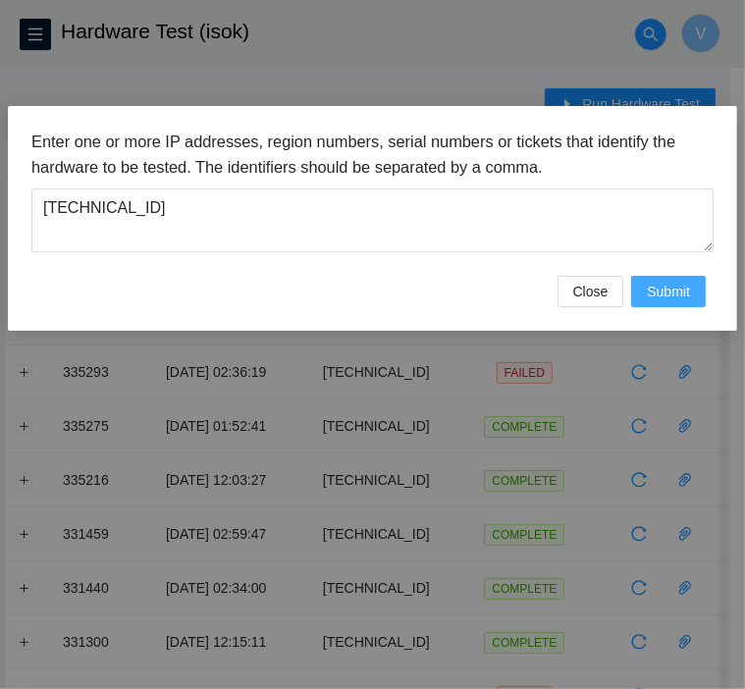
click at [652, 281] on span "Submit" at bounding box center [668, 292] width 43 height 22
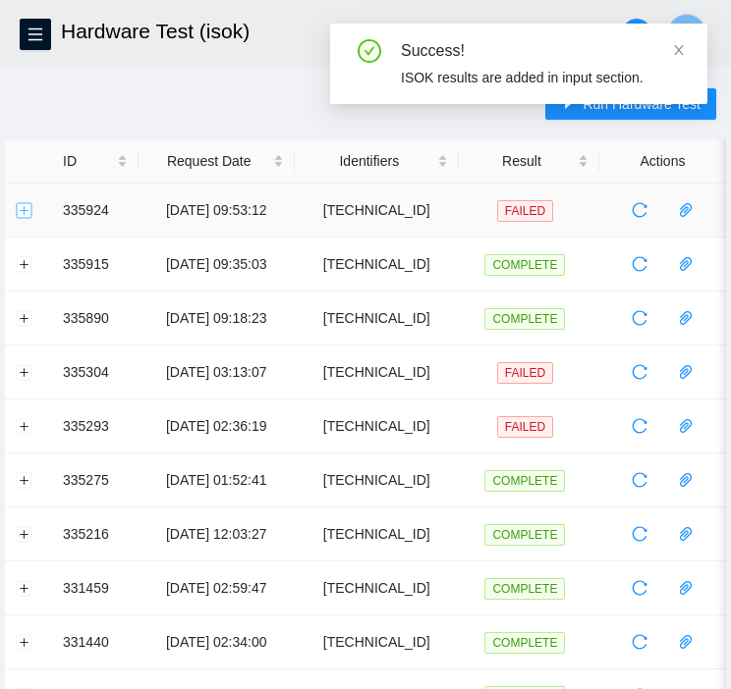
click at [27, 211] on button "Expand row" at bounding box center [25, 210] width 16 height 16
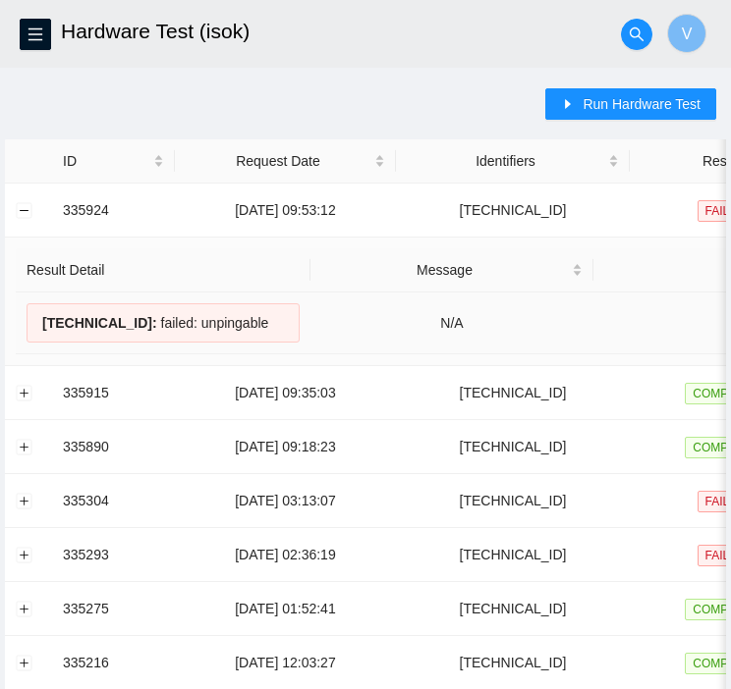
click at [247, 326] on div "23.46.12.233 : failed: unpingable" at bounding box center [163, 322] width 273 height 39
drag, startPoint x: 613, startPoint y: 100, endPoint x: 541, endPoint y: 52, distance: 86.3
click at [541, 52] on h2 "Hardware Test (isok)" at bounding box center [303, 31] width 484 height 63
click at [603, 108] on span "Run Hardware Test" at bounding box center [641, 104] width 118 height 22
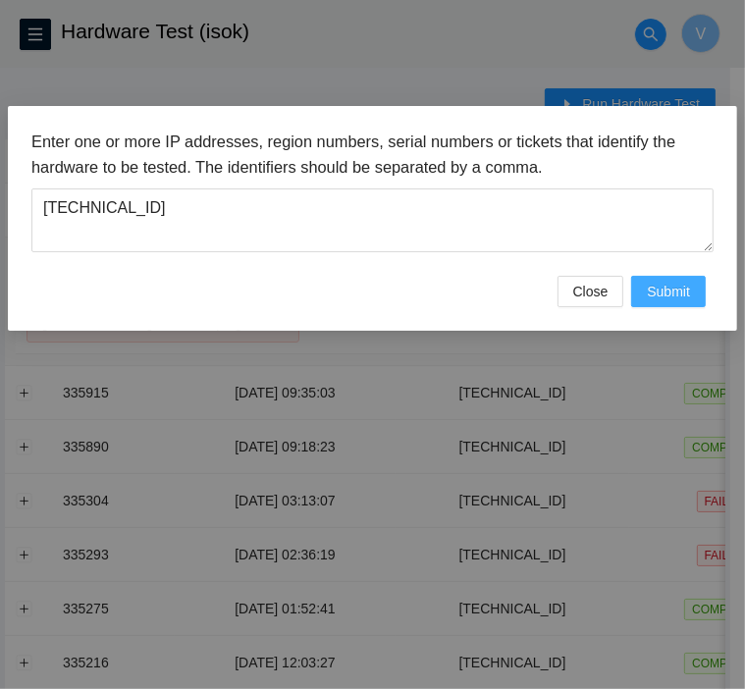
click at [680, 290] on span "Submit" at bounding box center [668, 292] width 43 height 22
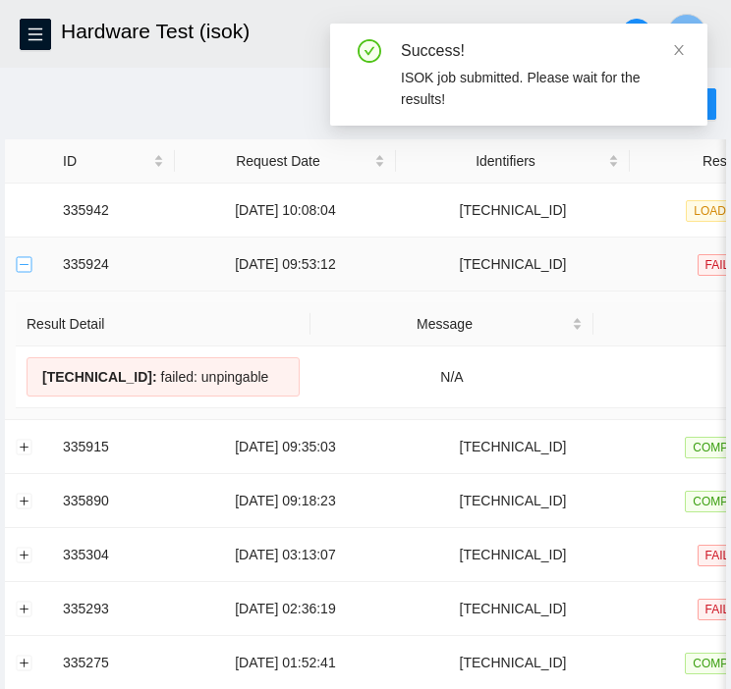
click at [31, 256] on button "Collapse row" at bounding box center [25, 264] width 16 height 16
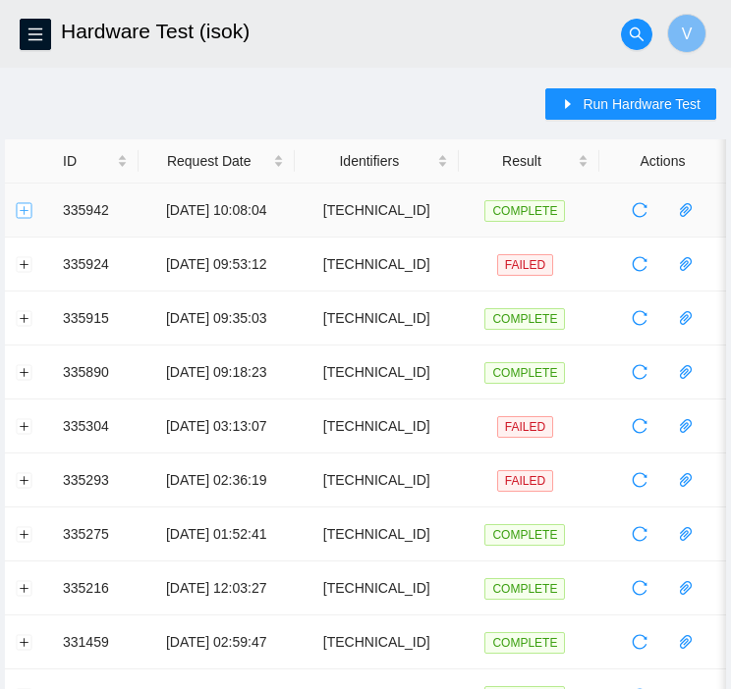
click at [17, 216] on button "Expand row" at bounding box center [25, 210] width 16 height 16
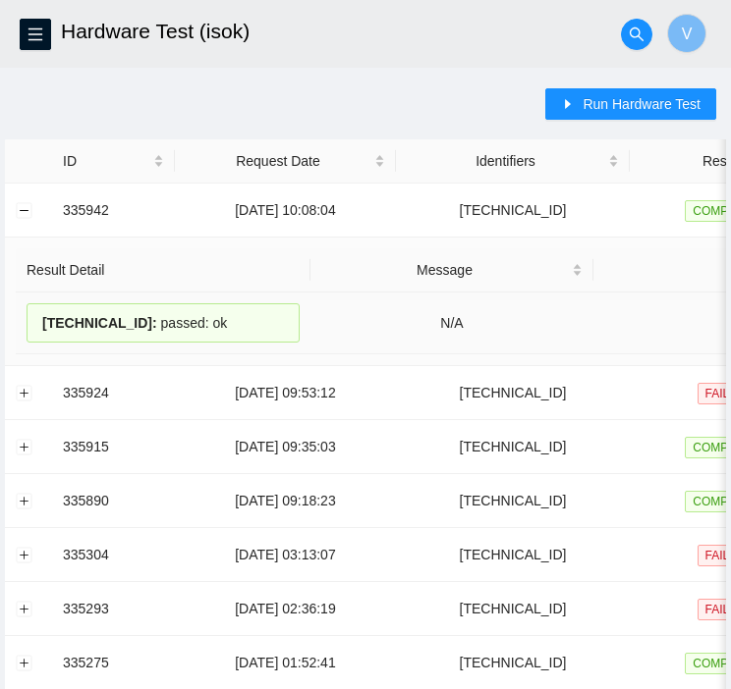
drag, startPoint x: 212, startPoint y: 324, endPoint x: 33, endPoint y: 334, distance: 179.0
click at [33, 334] on div "23.46.12.233 : passed: ok" at bounding box center [163, 322] width 273 height 39
copy div "23.46.12.233 : passed: ok"
click at [20, 213] on button "Collapse row" at bounding box center [25, 210] width 16 height 16
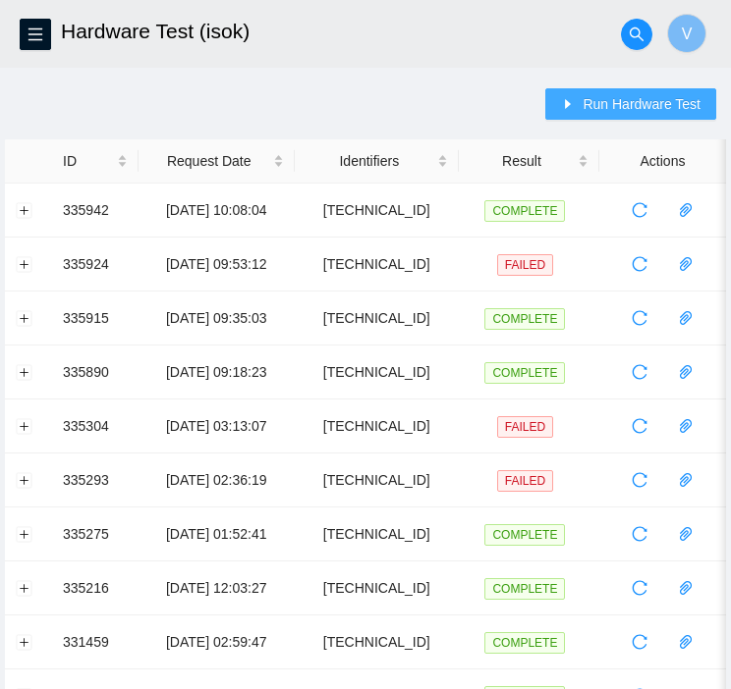
click at [597, 98] on span "Run Hardware Test" at bounding box center [641, 104] width 118 height 22
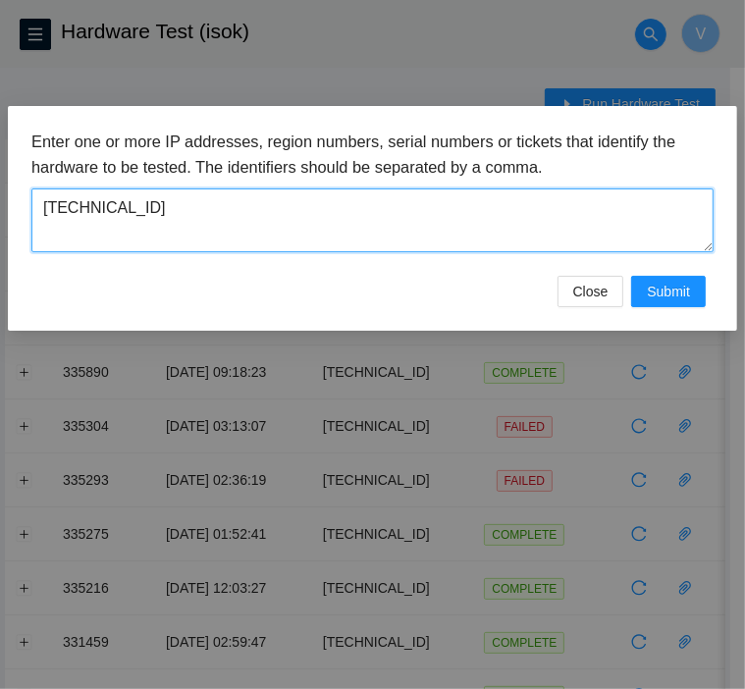
click at [356, 192] on textarea "23.46.12.233" at bounding box center [372, 221] width 682 height 64
paste textarea "2"
type textarea "[TECHNICAL_ID]"
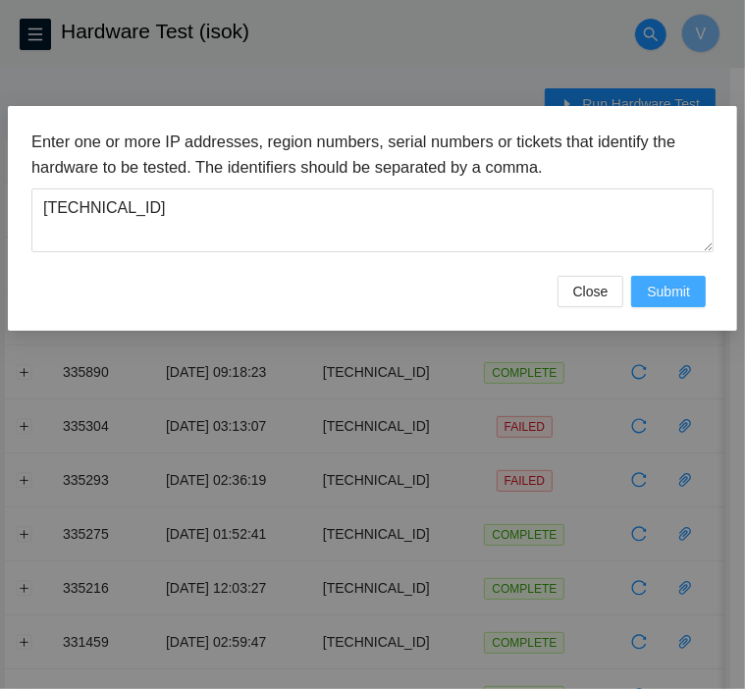
click at [667, 296] on span "Submit" at bounding box center [668, 292] width 43 height 22
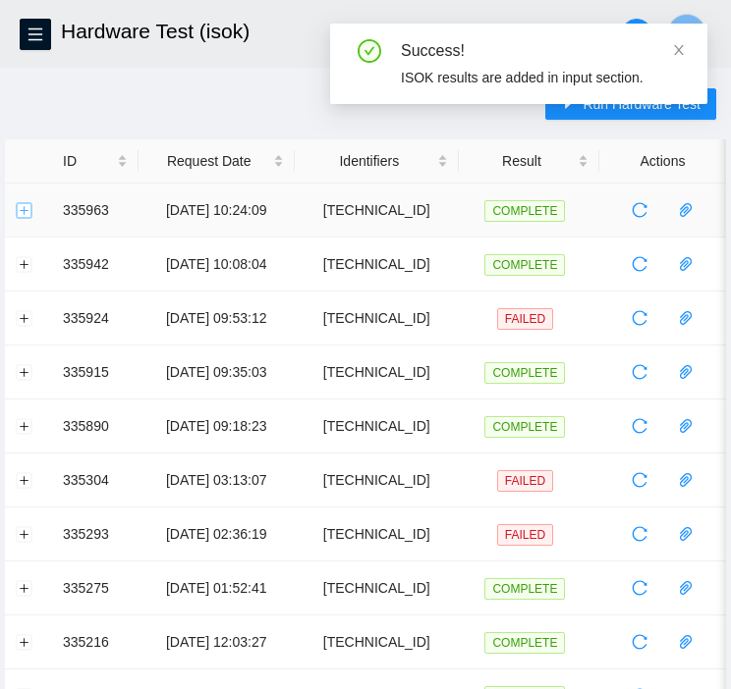
click at [17, 216] on button "Expand row" at bounding box center [25, 210] width 16 height 16
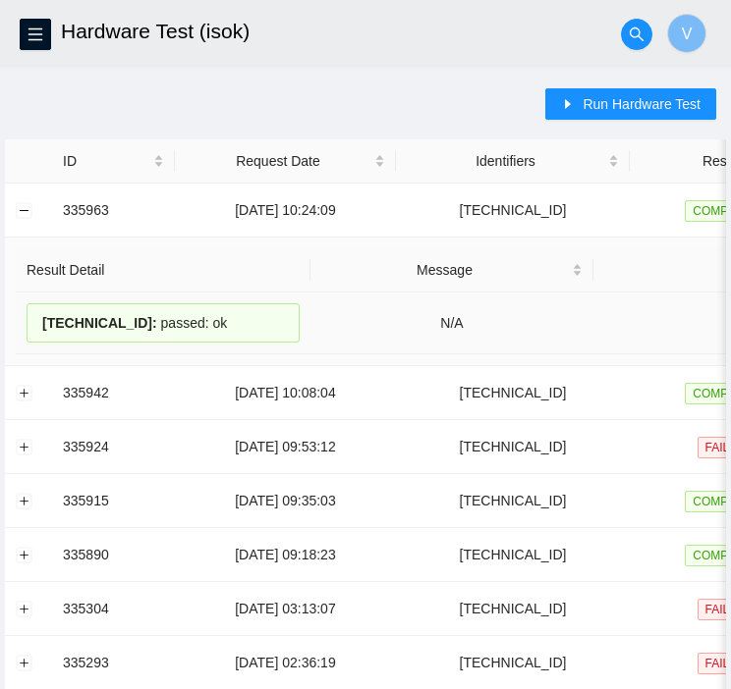
drag, startPoint x: 203, startPoint y: 319, endPoint x: 35, endPoint y: 326, distance: 168.1
click at [35, 326] on div "23.46.12.232 : passed: ok" at bounding box center [163, 322] width 273 height 39
copy div "23.46.12.232 : passed: ok"
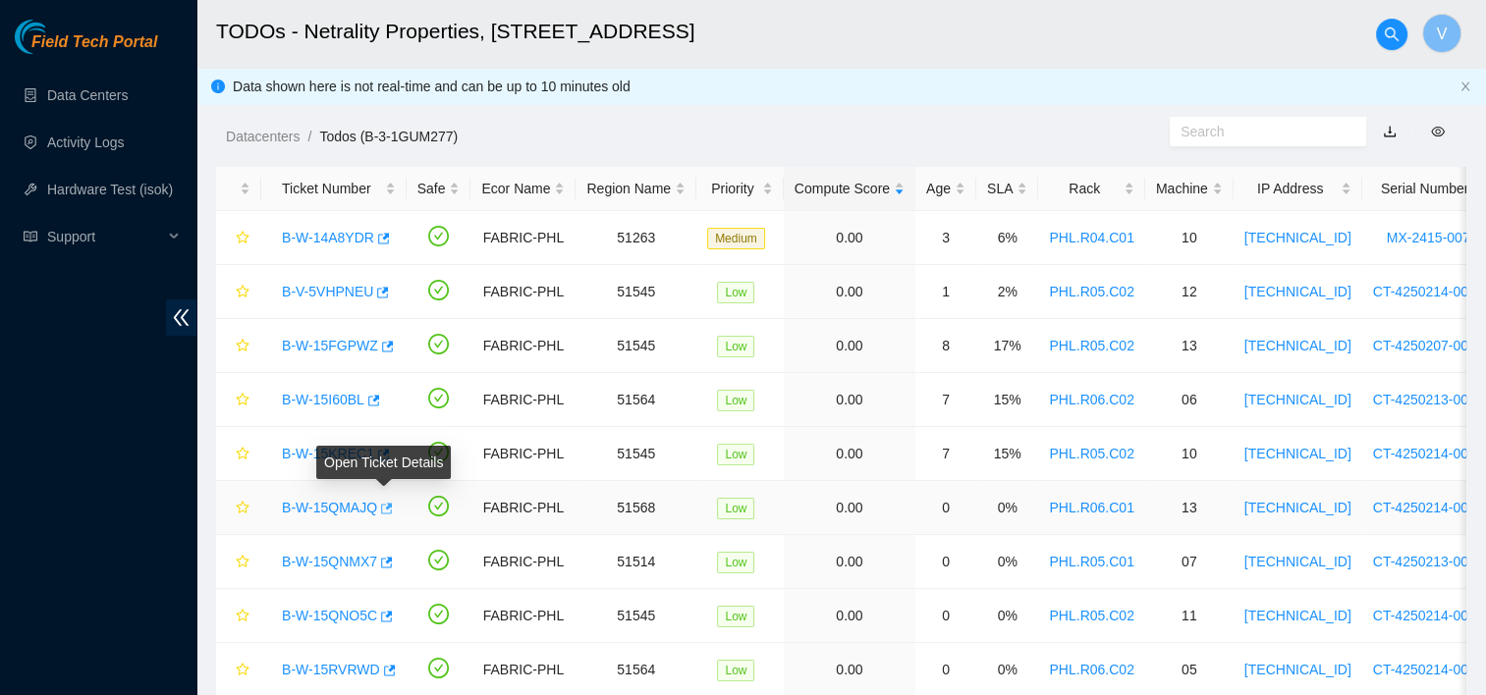
click at [387, 509] on icon "button" at bounding box center [385, 509] width 14 height 14
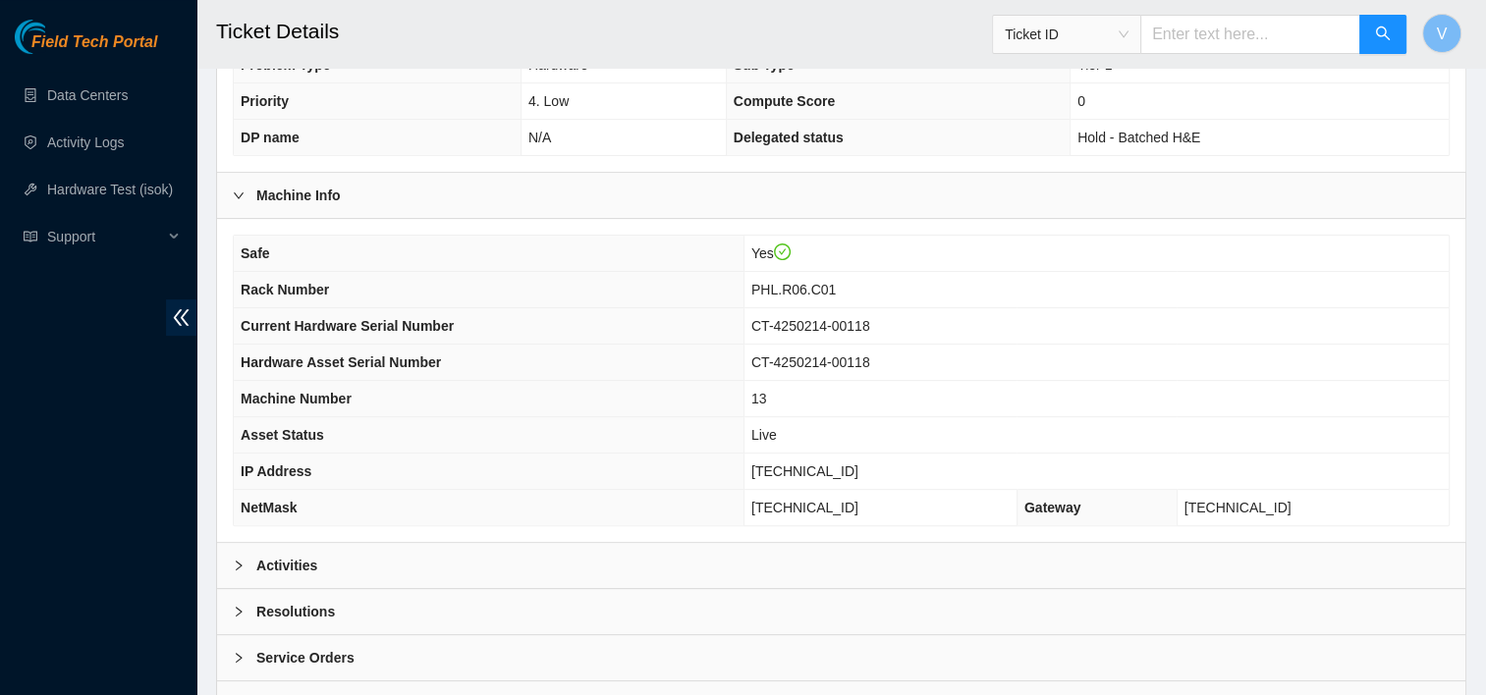
scroll to position [570, 0]
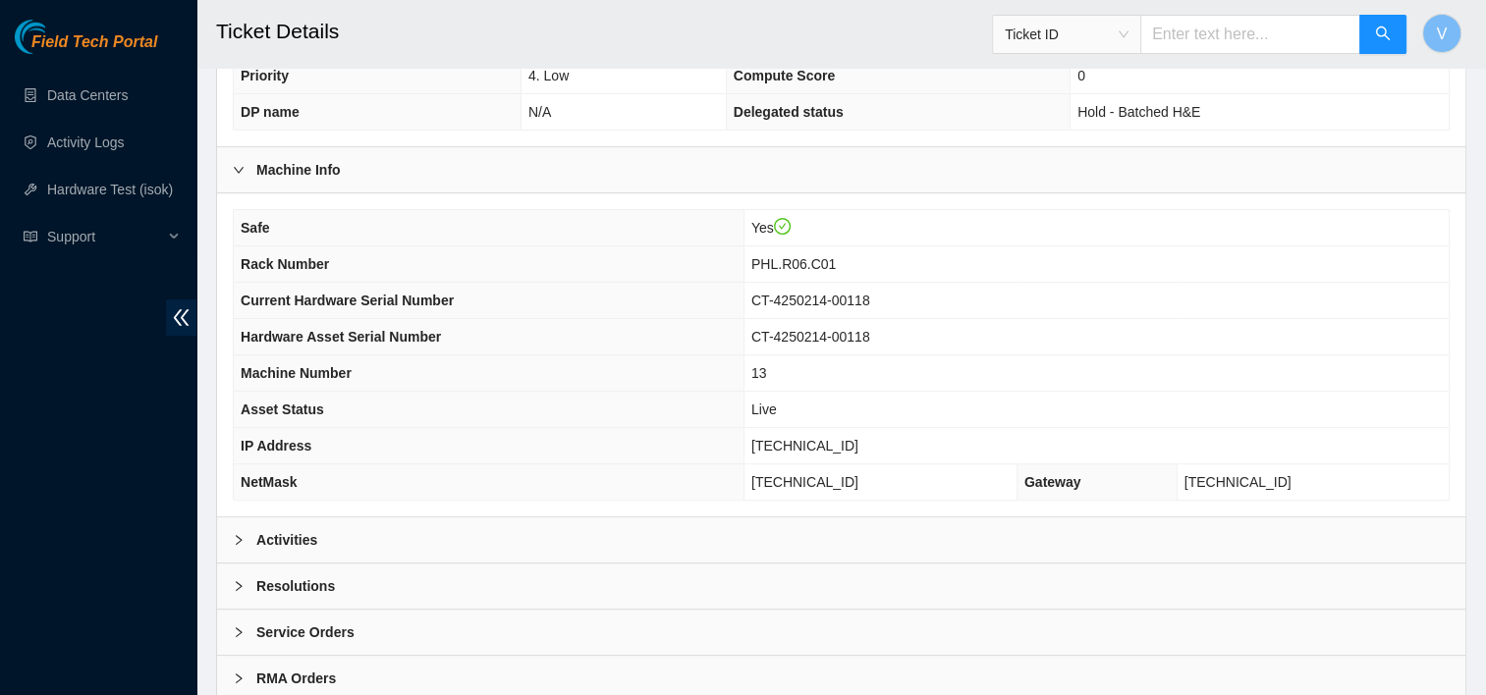
click at [322, 538] on div "Activities" at bounding box center [841, 540] width 1248 height 45
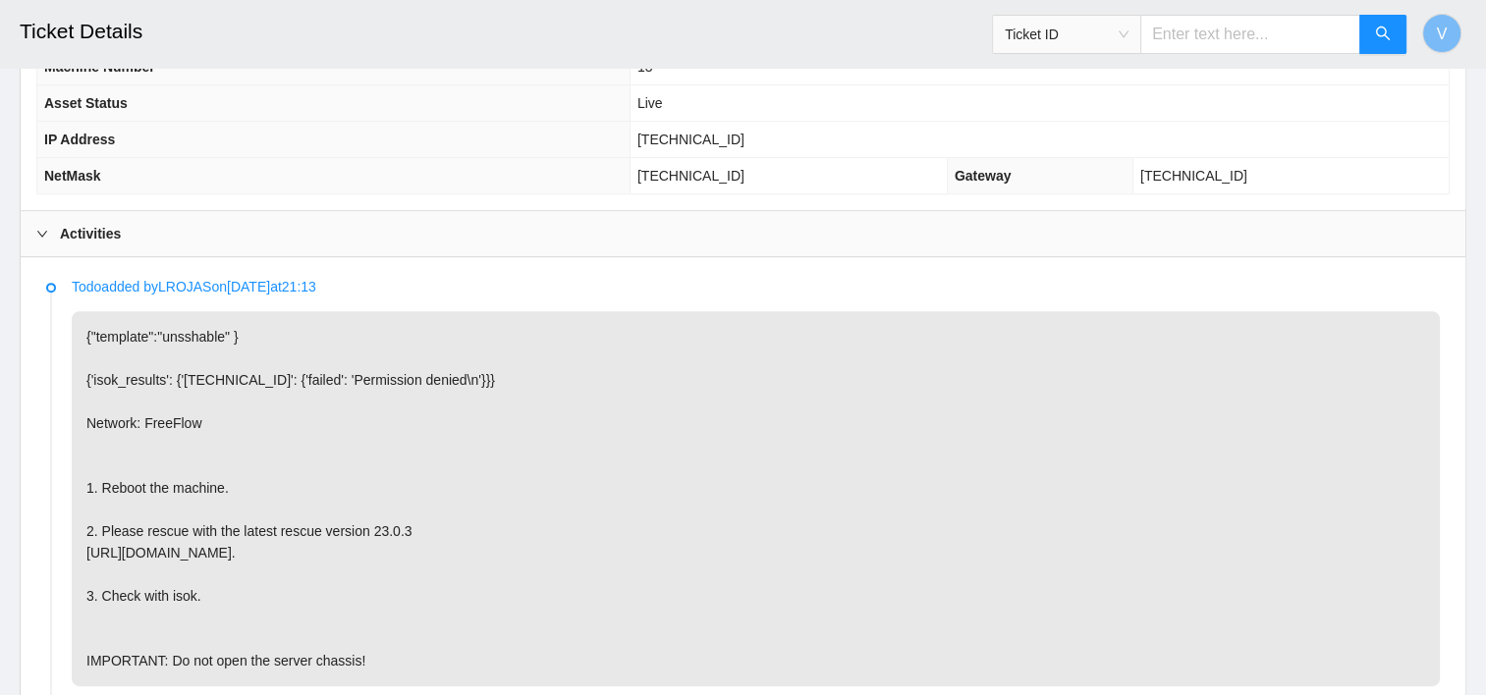
scroll to position [790, 0]
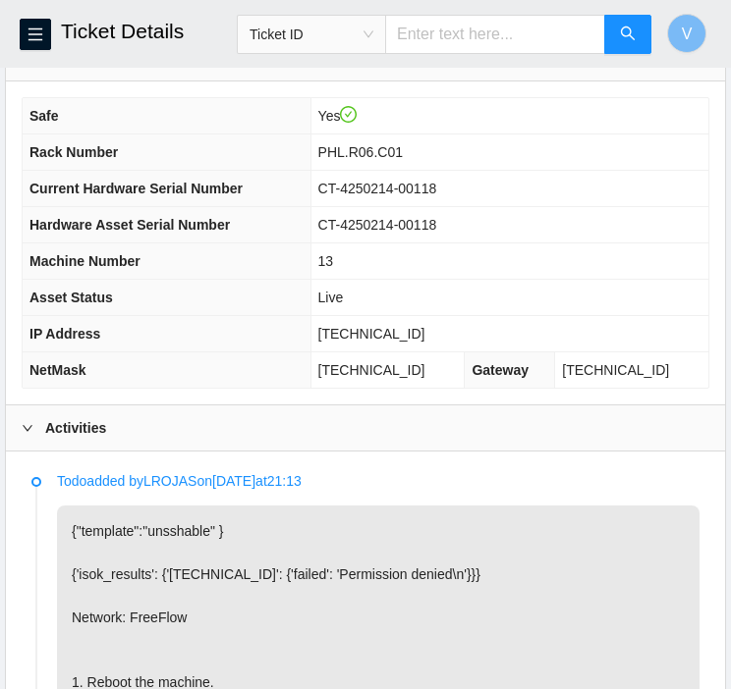
click at [404, 326] on span "23.45.232.16" at bounding box center [371, 334] width 107 height 16
copy span "23.45.232.16"
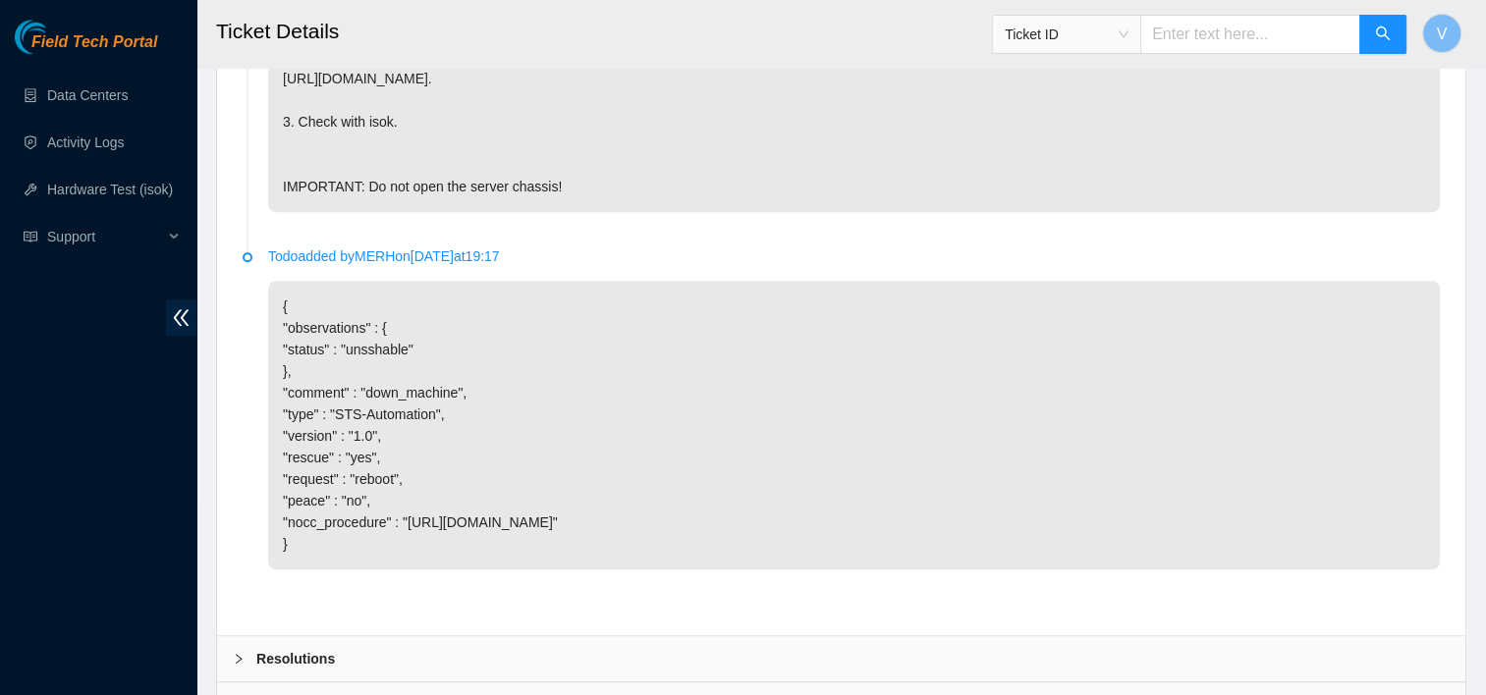
scroll to position [1528, 0]
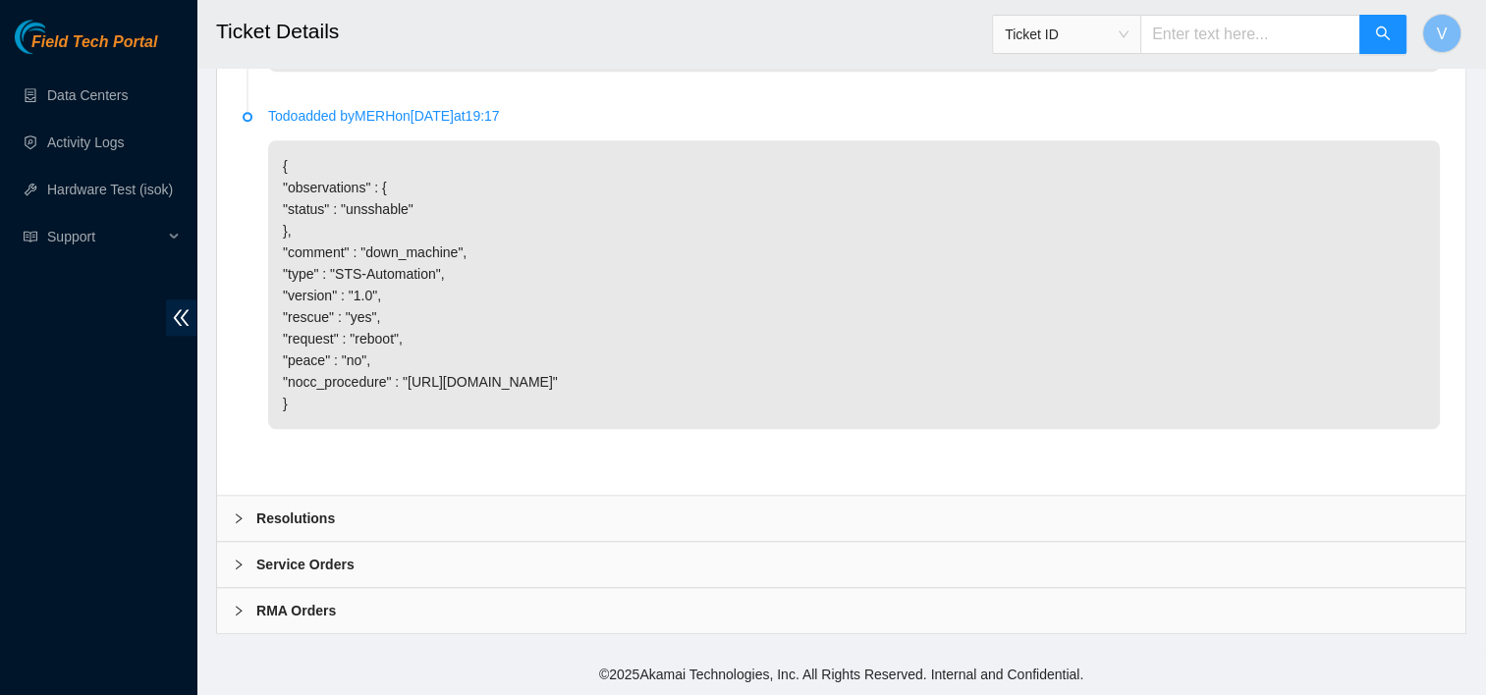
click at [321, 508] on b "Resolutions" at bounding box center [295, 519] width 79 height 22
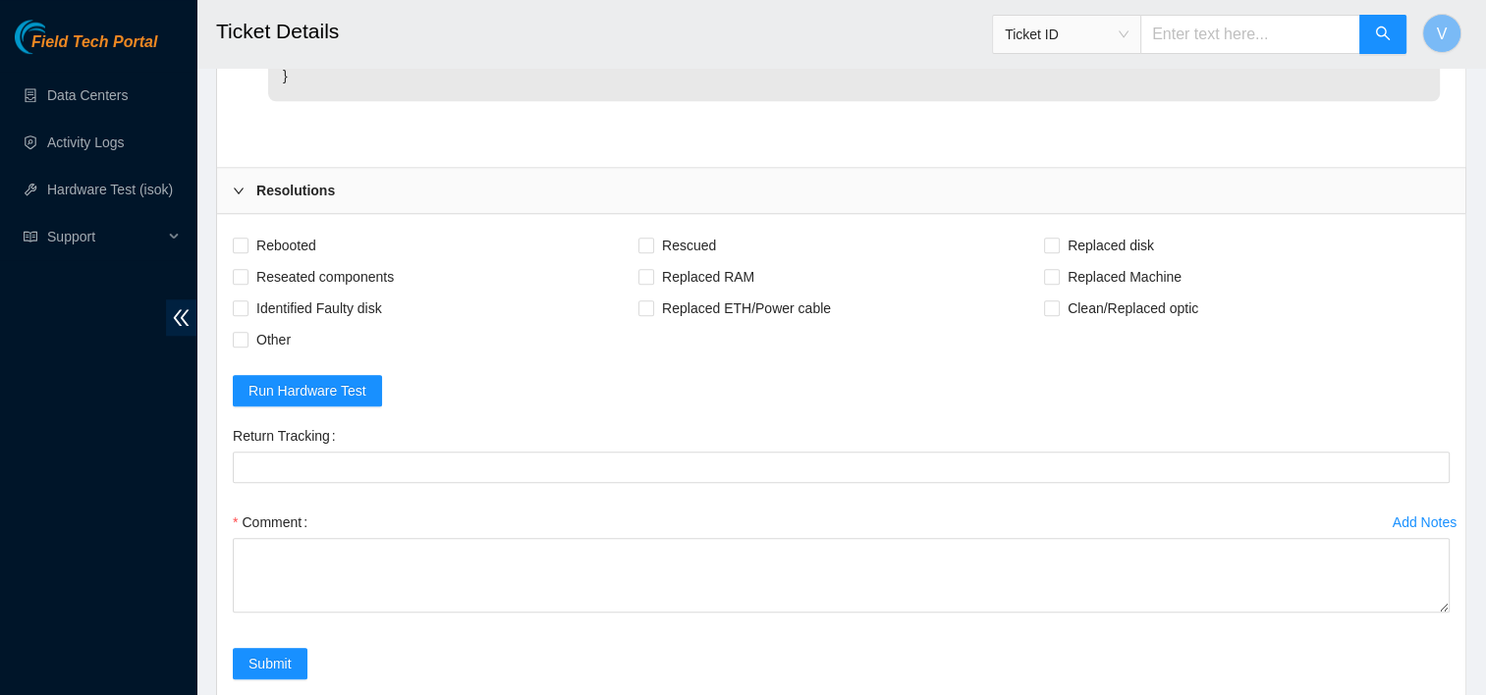
scroll to position [1821, 0]
click at [291, 259] on span "Rebooted" at bounding box center [286, 243] width 76 height 31
click at [246, 249] on input "Rebooted" at bounding box center [240, 243] width 14 height 14
checkbox input "true"
click at [646, 249] on input "Rescued" at bounding box center [645, 243] width 14 height 14
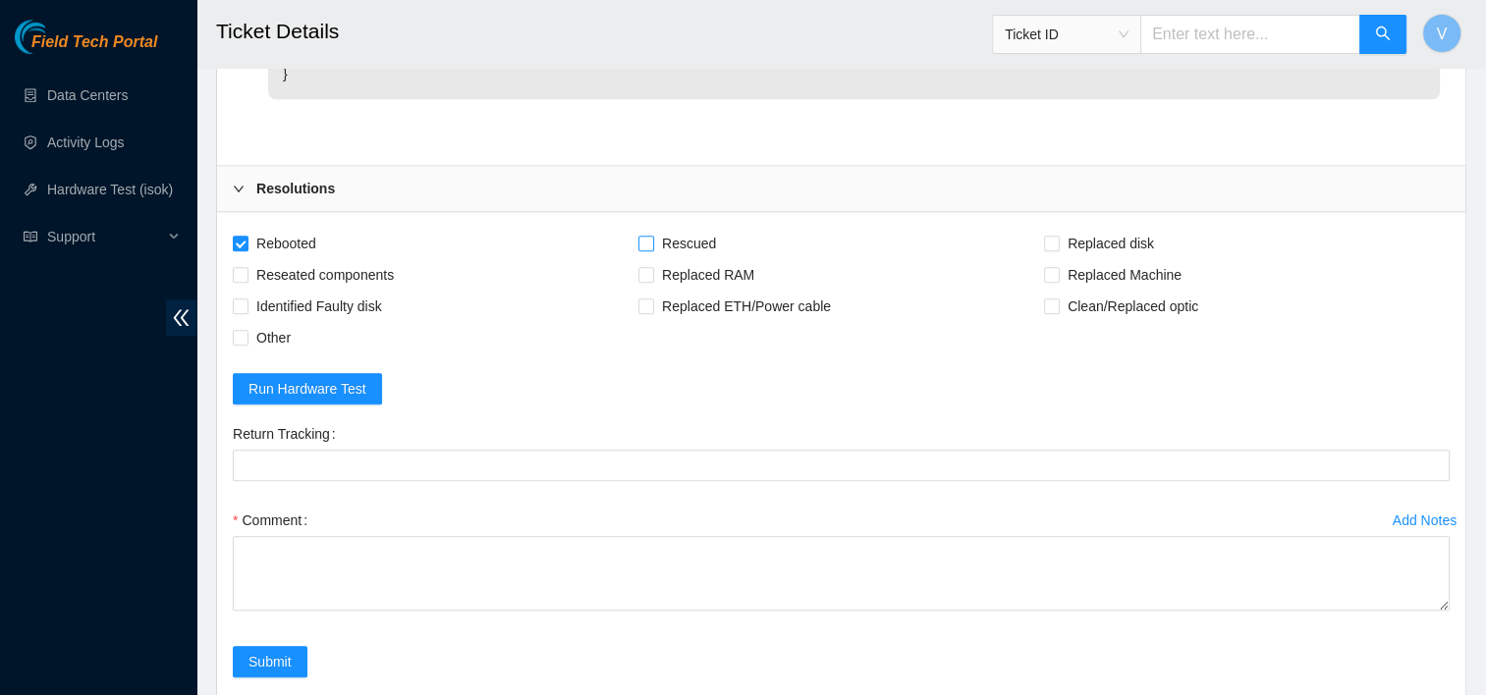
checkbox input "true"
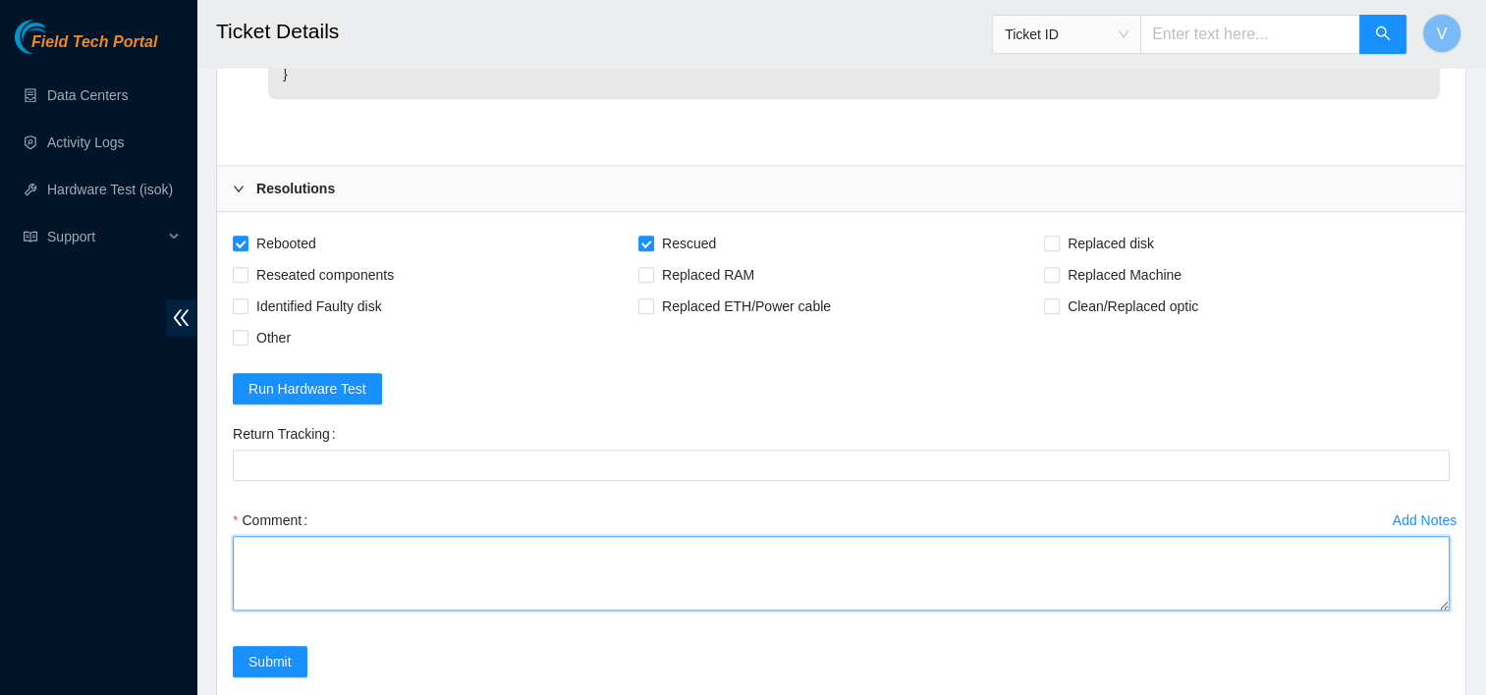
click at [270, 602] on textarea "Comment" at bounding box center [841, 573] width 1217 height 75
paste textarea "23.45.232.16 : passed: ok"
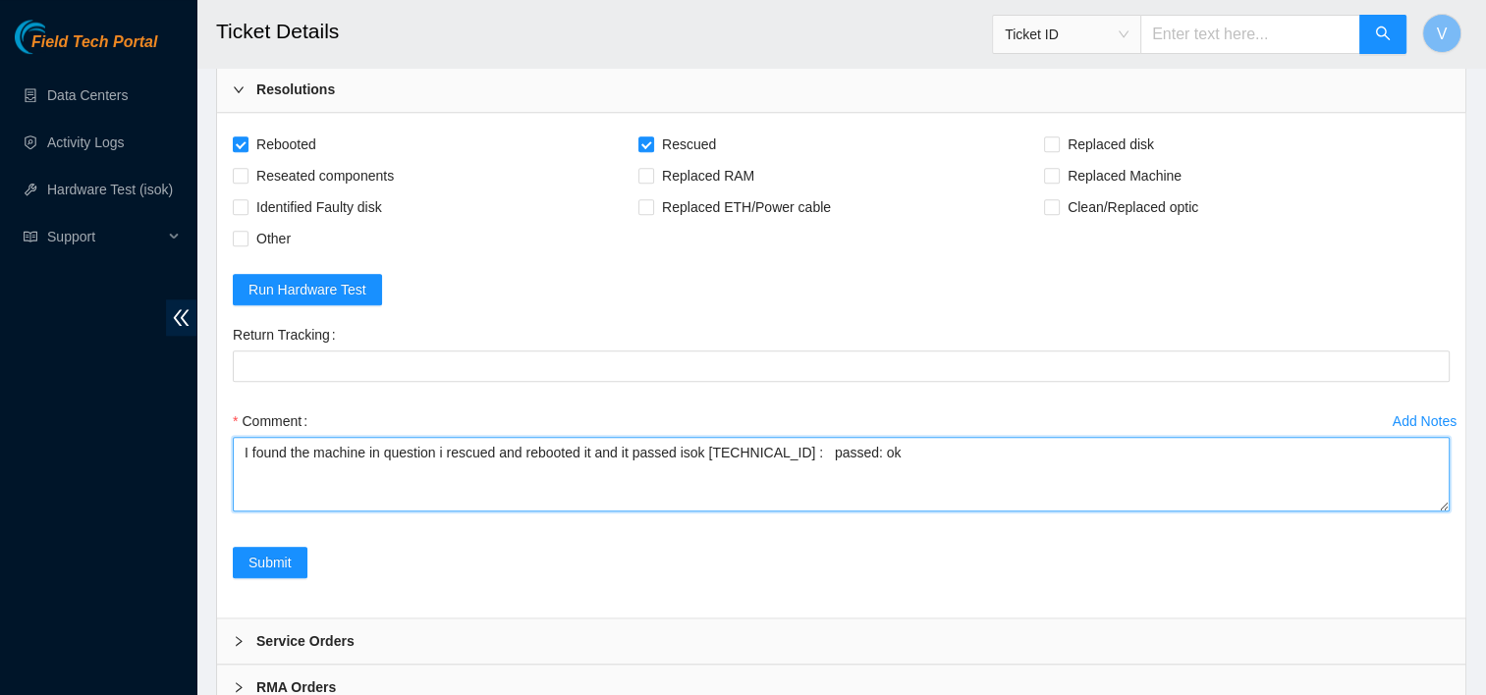
scroll to position [1921, 0]
type textarea "I found the machine in question i rescued and rebooted it and it passed isok 23…"
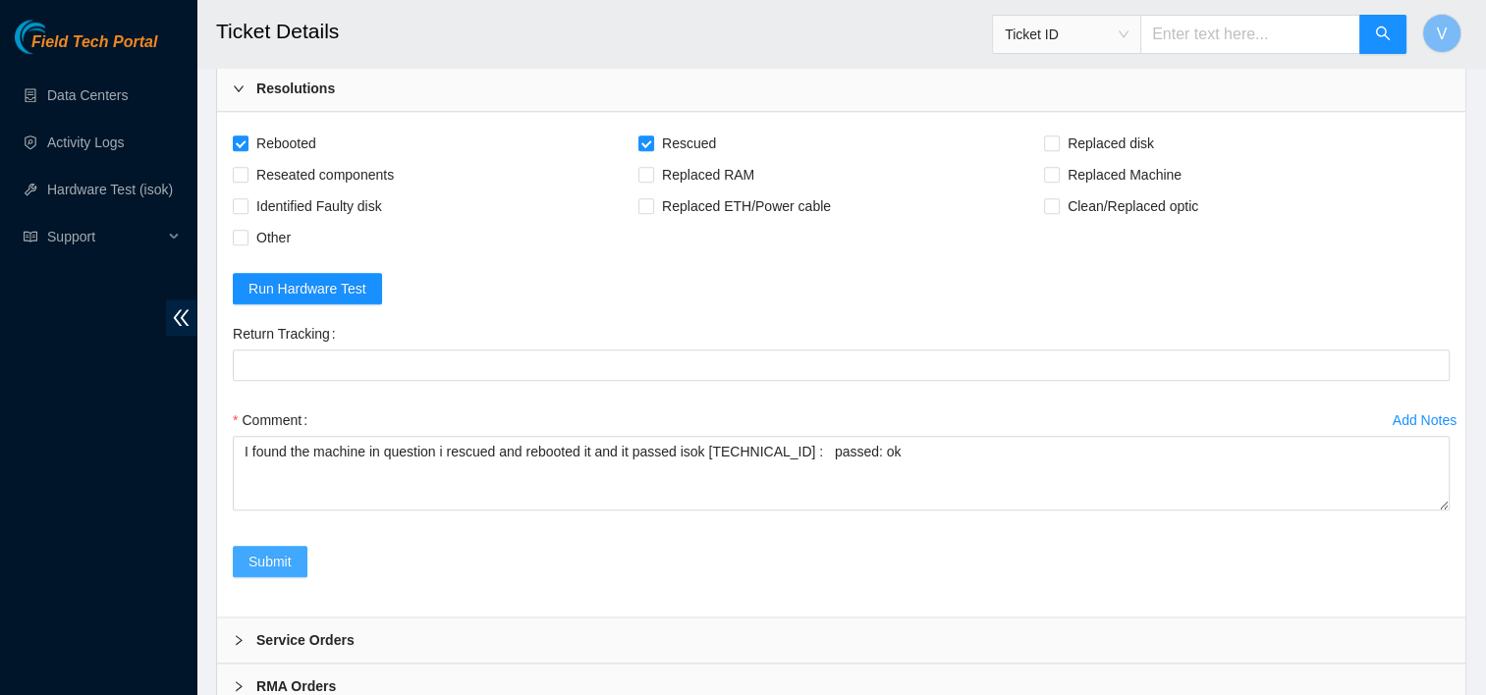
click at [242, 577] on button "Submit" at bounding box center [270, 561] width 75 height 31
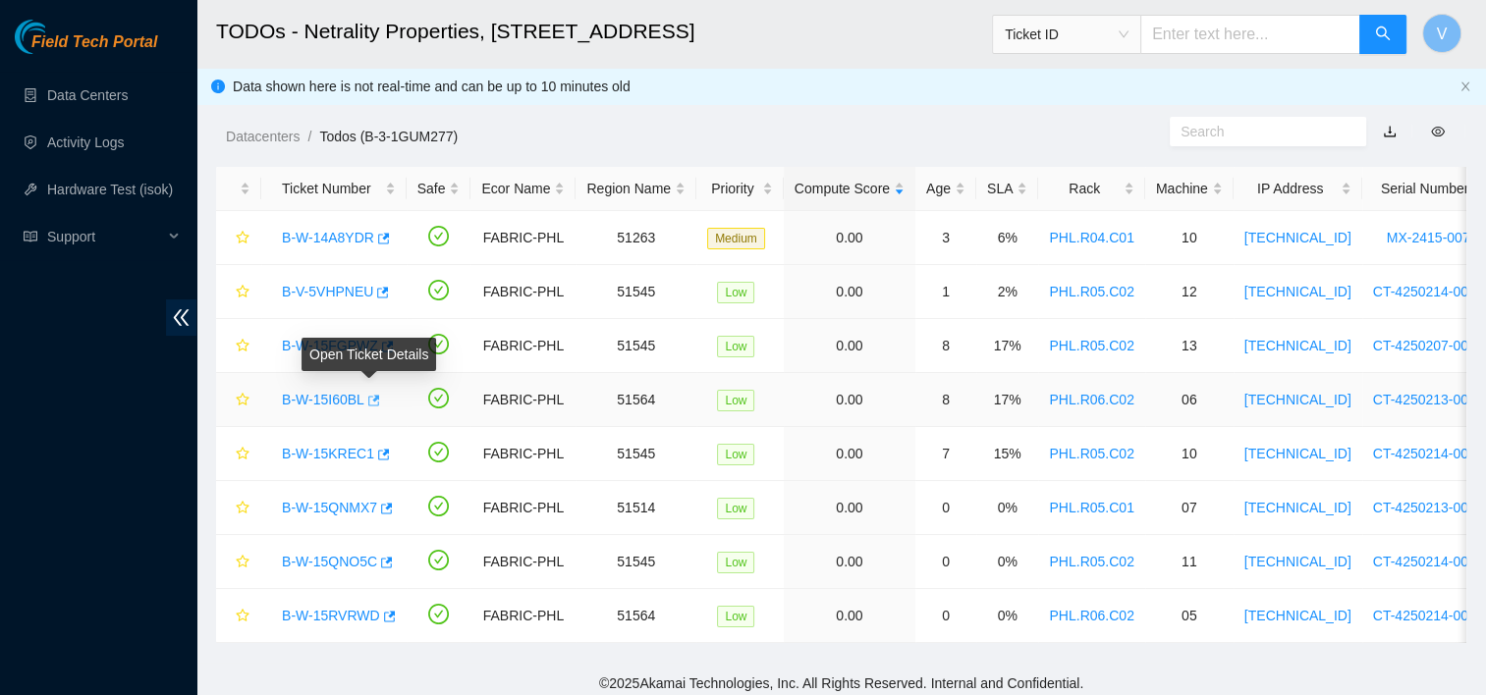
click at [369, 402] on icon "button" at bounding box center [372, 401] width 14 height 14
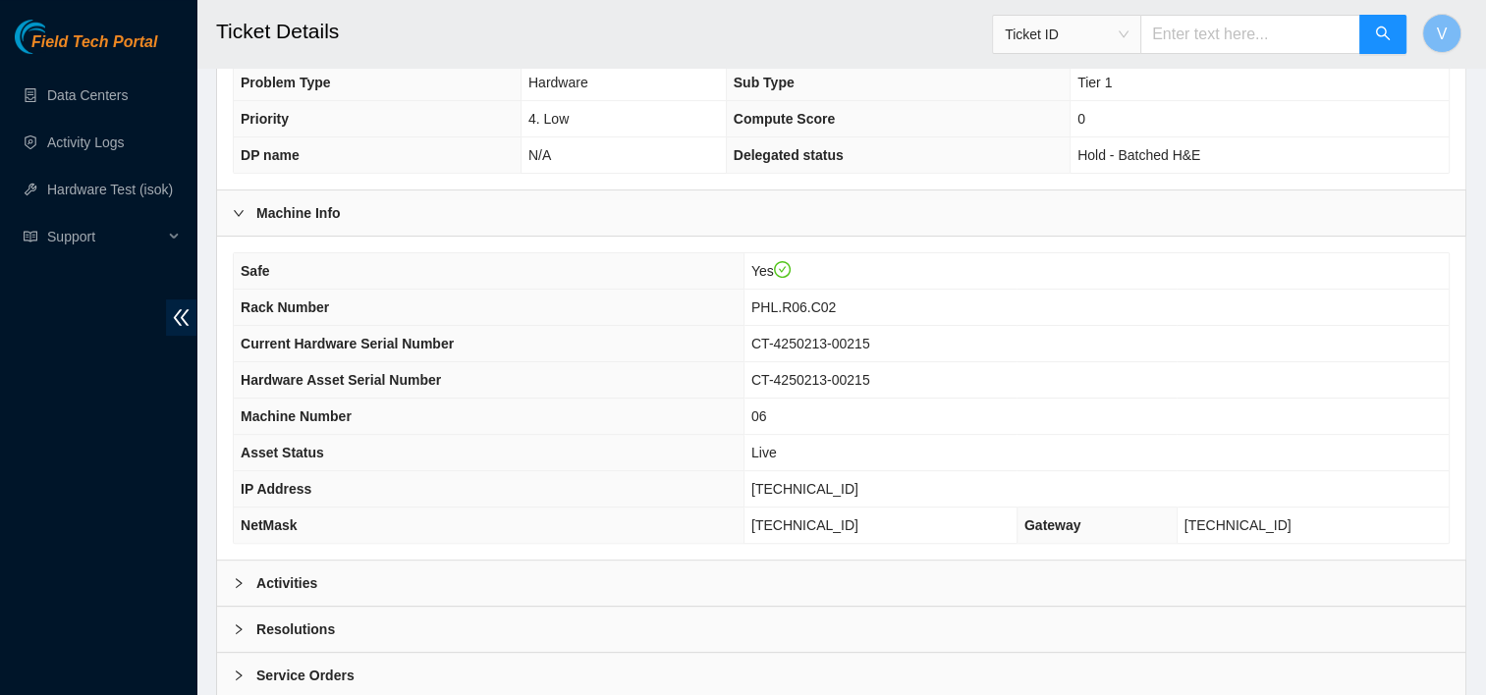
scroll to position [631, 0]
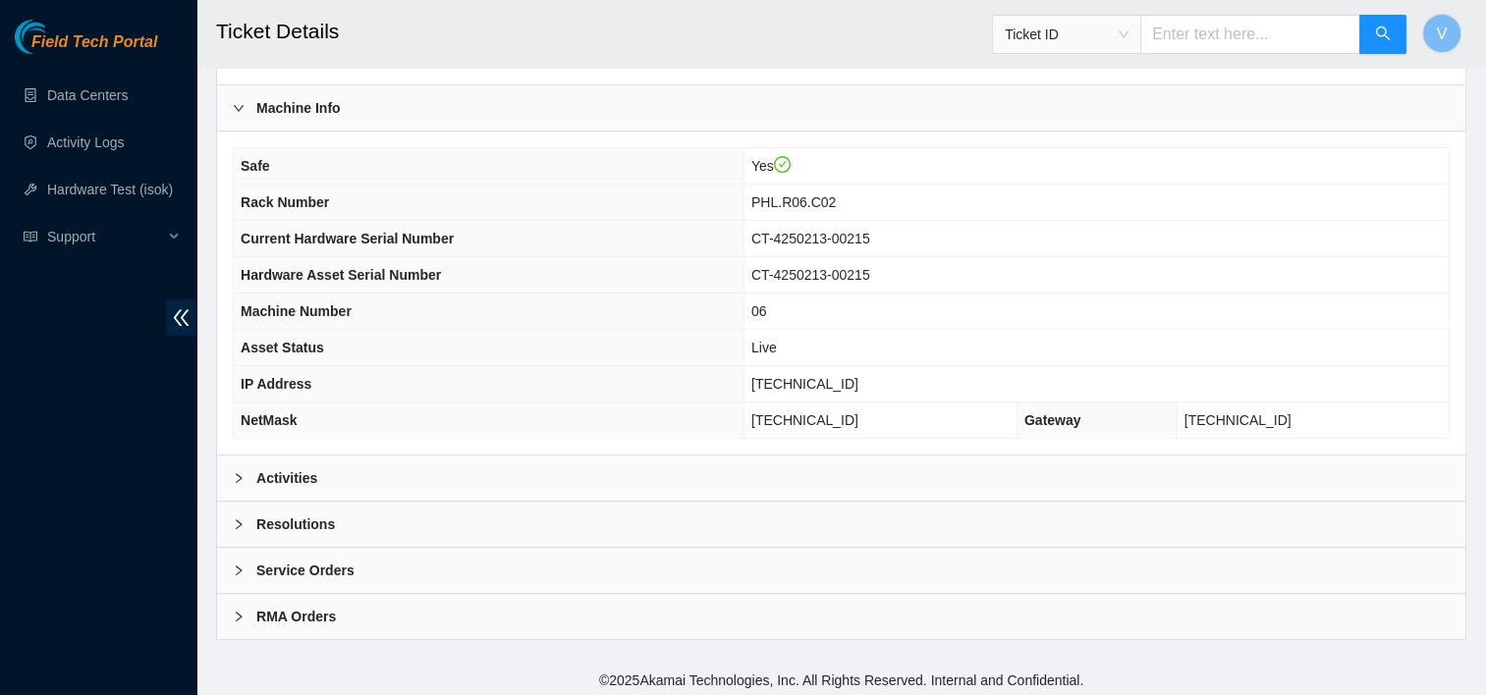
click at [407, 466] on div "Activities" at bounding box center [841, 478] width 1248 height 45
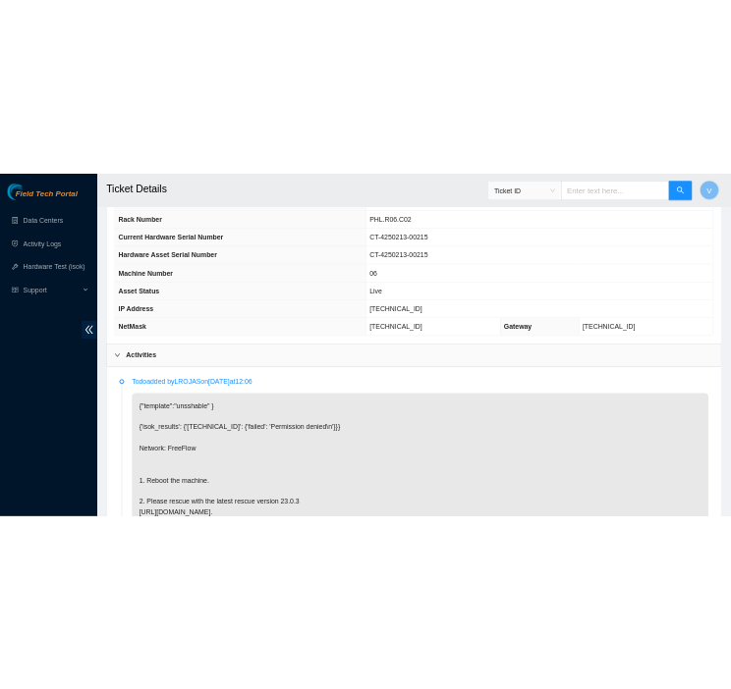
scroll to position [677, 0]
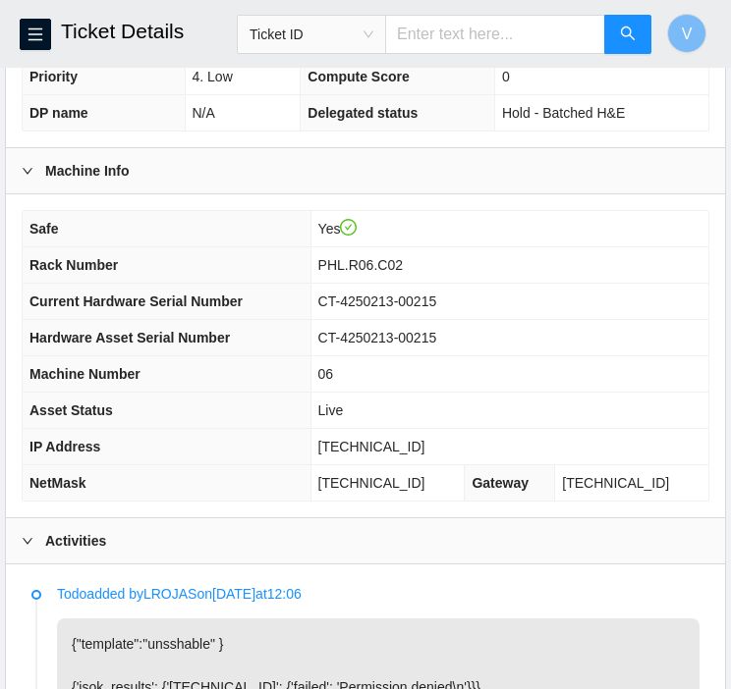
click at [347, 444] on span "[TECHNICAL_ID]" at bounding box center [371, 447] width 107 height 16
copy span "[TECHNICAL_ID]"
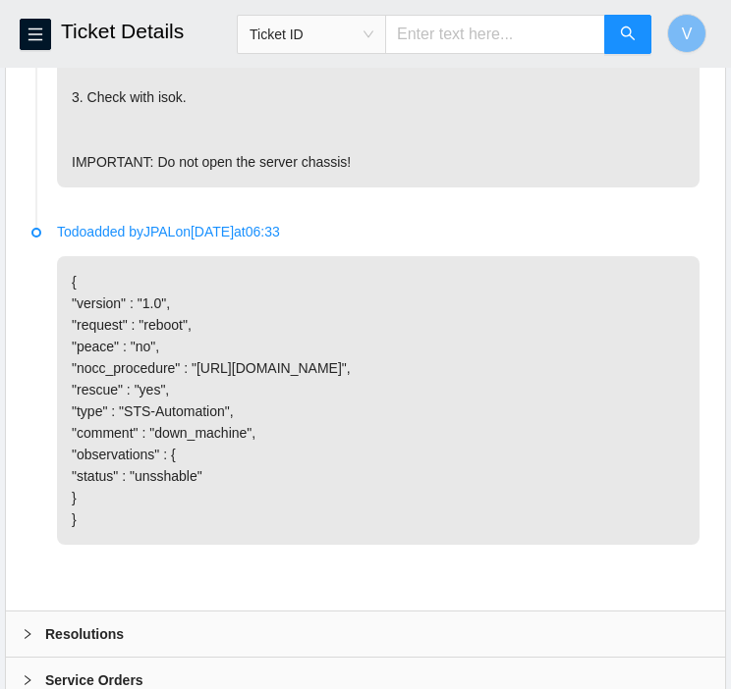
scroll to position [1626, 0]
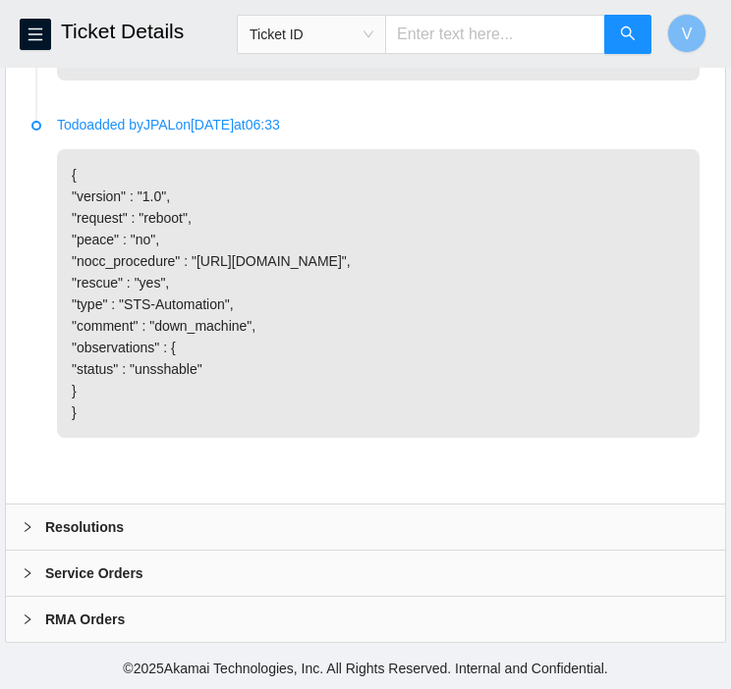
click at [123, 518] on div "Resolutions" at bounding box center [365, 527] width 719 height 45
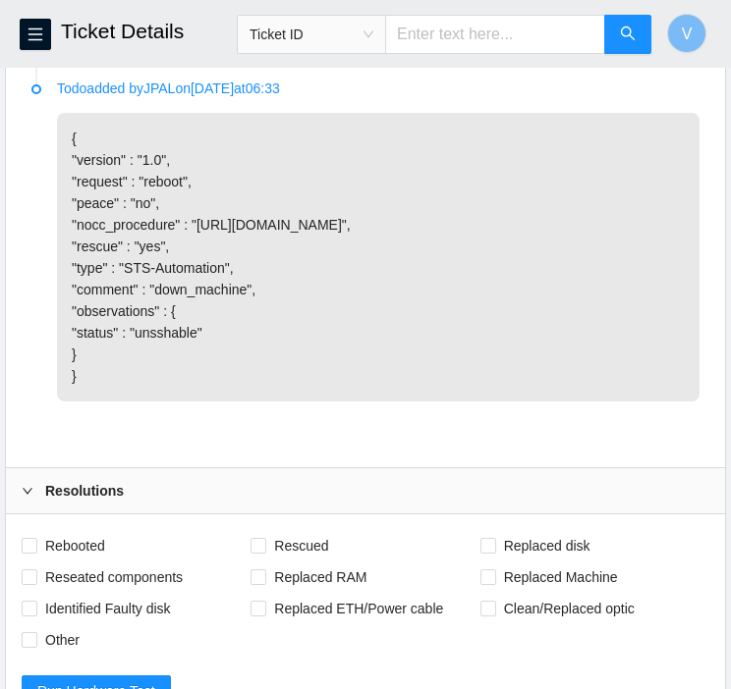
scroll to position [1743, 0]
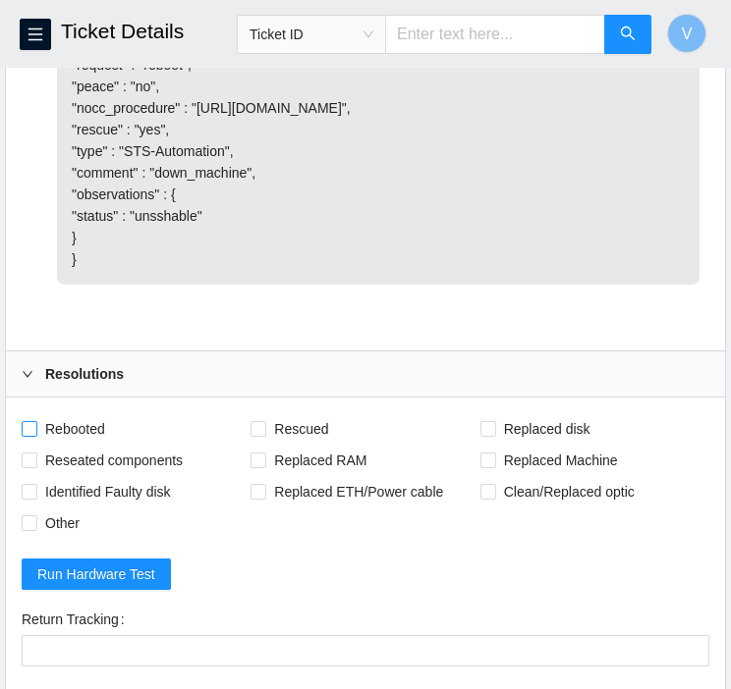
click at [84, 445] on span "Rebooted" at bounding box center [75, 428] width 76 height 31
click at [35, 435] on input "Rebooted" at bounding box center [29, 428] width 14 height 14
checkbox input "true"
click at [278, 445] on span "Rescued" at bounding box center [301, 428] width 70 height 31
click at [264, 435] on input "Rescued" at bounding box center [257, 428] width 14 height 14
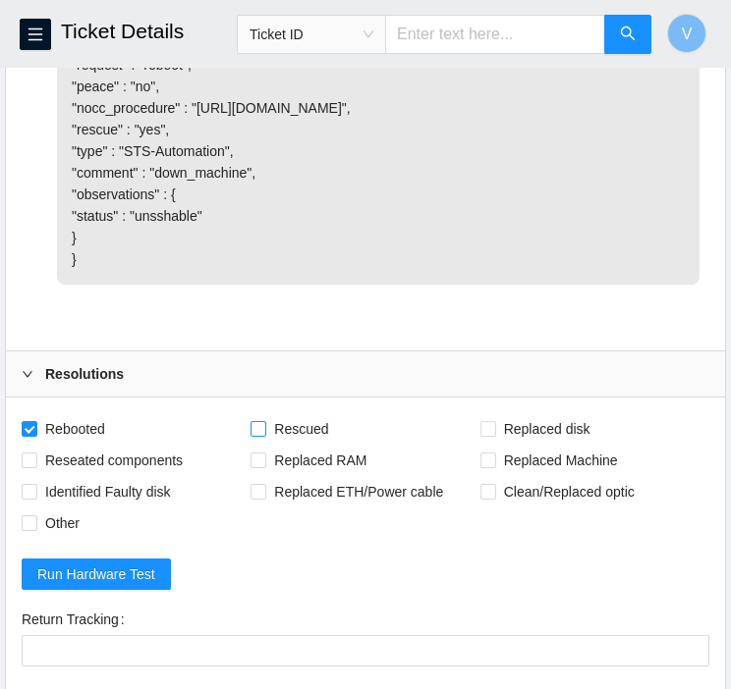
checkbox input "true"
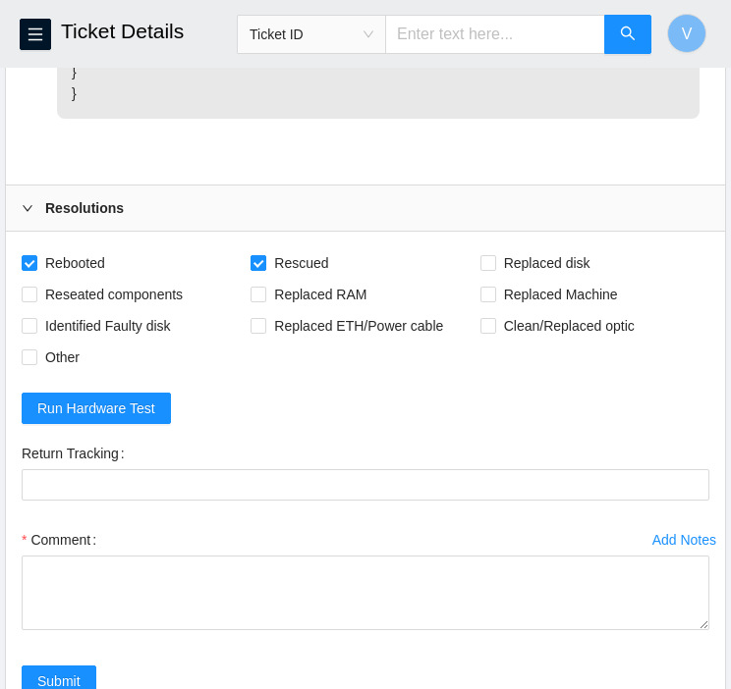
scroll to position [1908, 0]
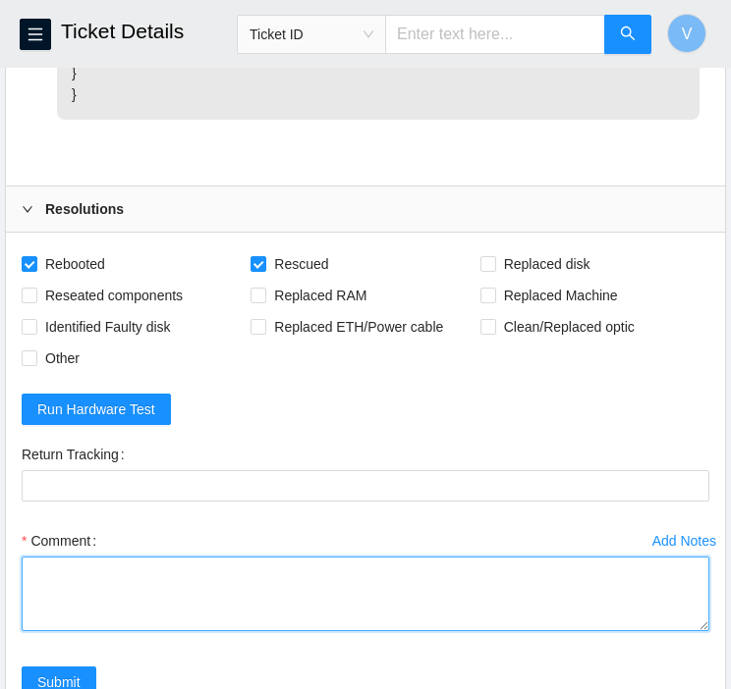
click at [207, 626] on textarea "Comment" at bounding box center [365, 594] width 687 height 75
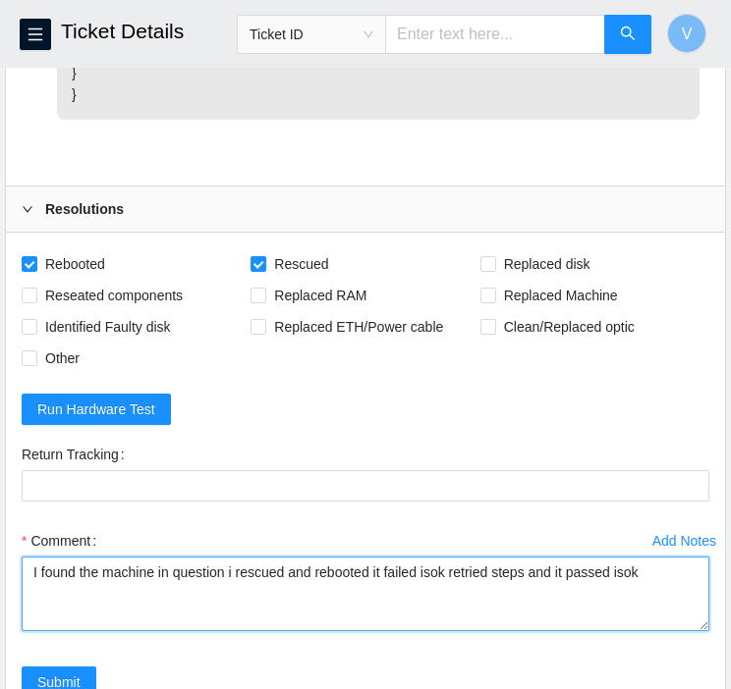
paste textarea "[TECHNICAL_ID] : passed: ok"
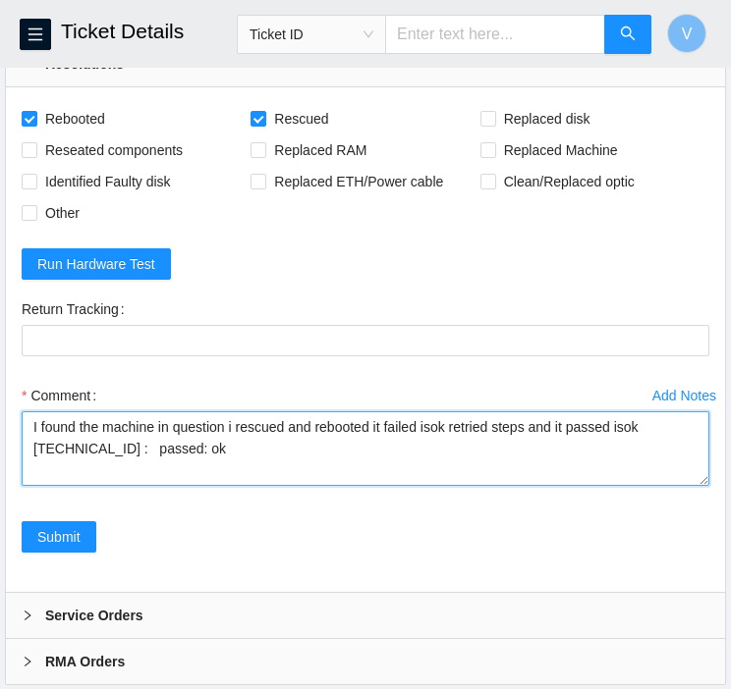
scroll to position [2087, 0]
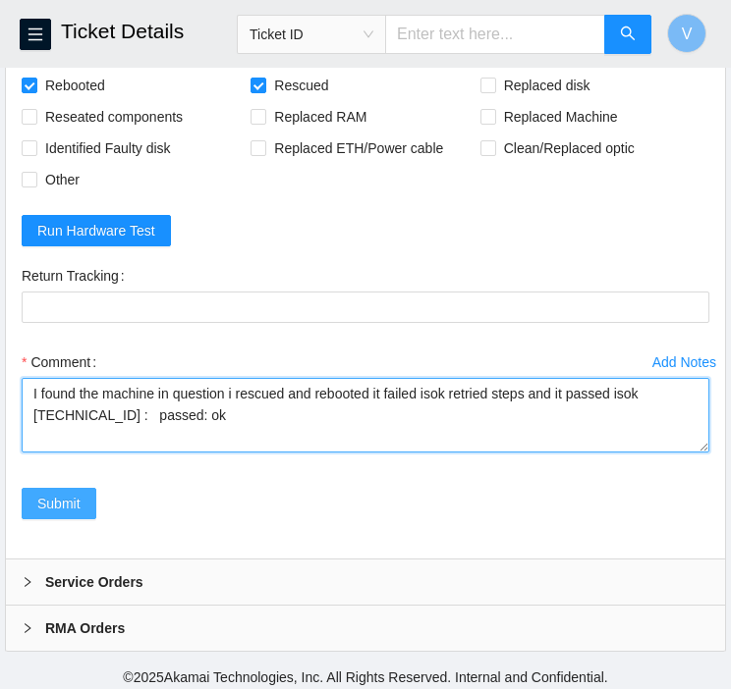
type textarea "I found the machine in question i rescued and rebooted it failed isok retried s…"
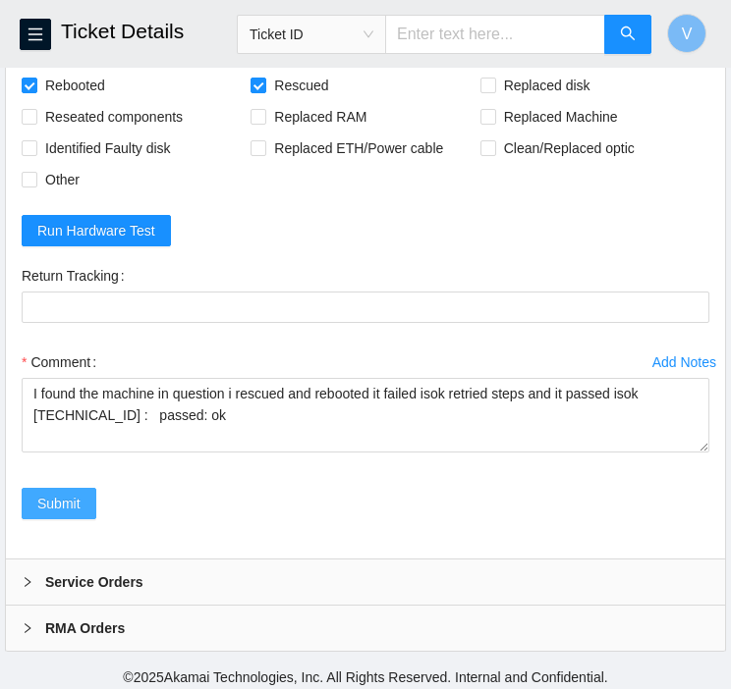
click at [69, 515] on span "Submit" at bounding box center [58, 504] width 43 height 22
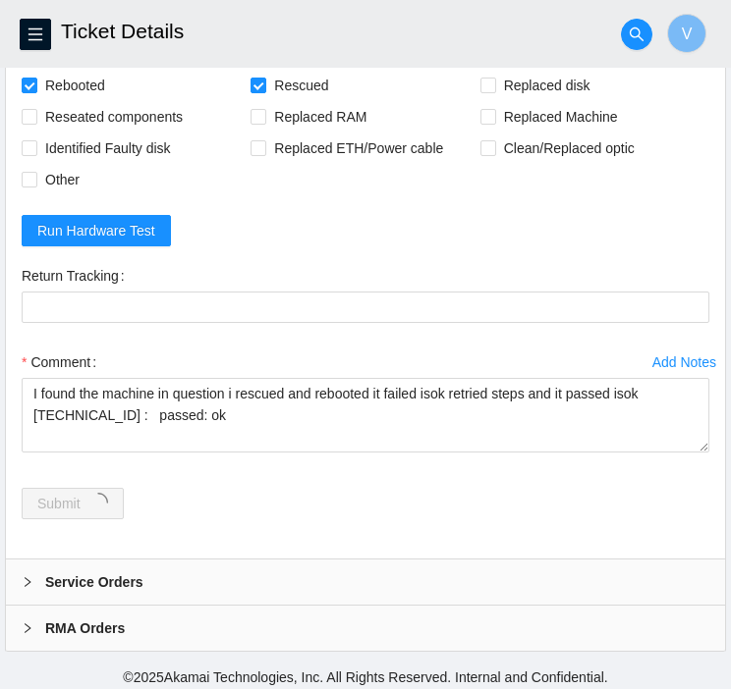
scroll to position [0, 0]
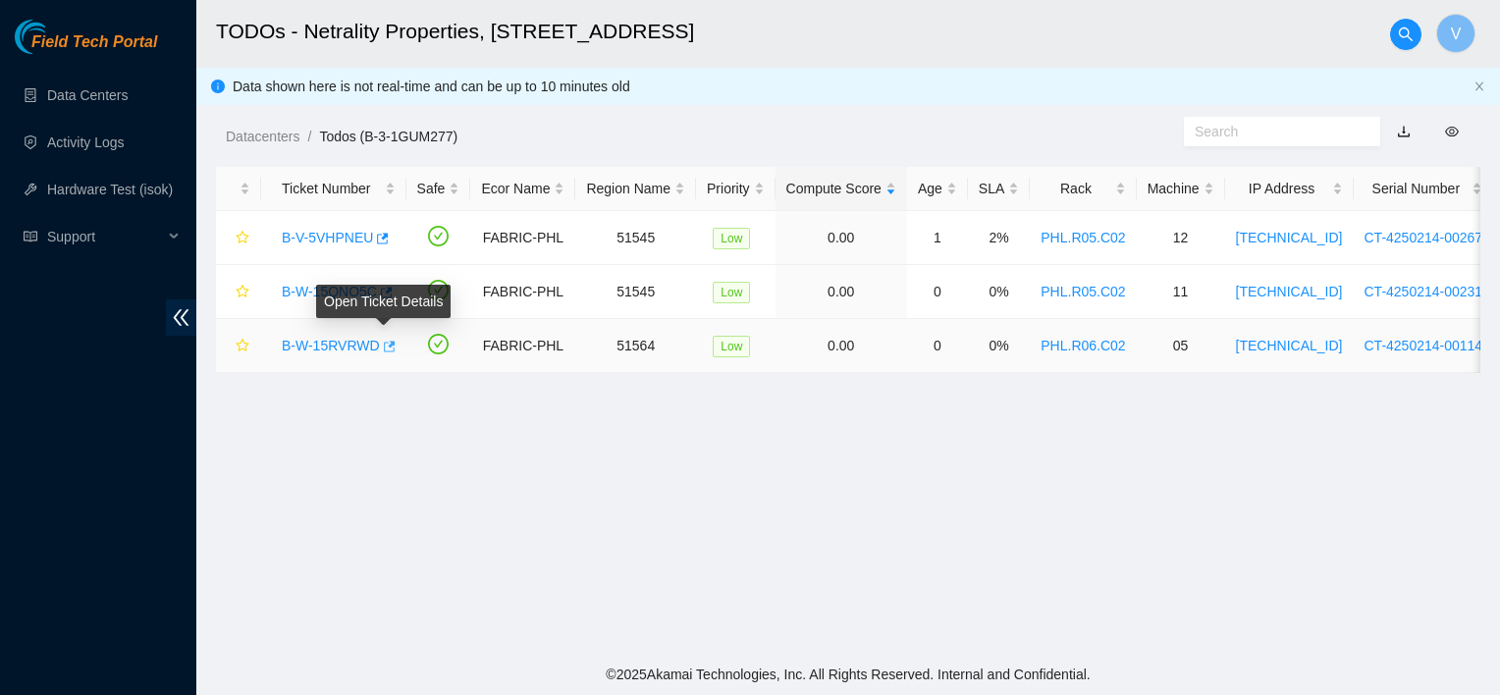
click at [385, 347] on icon "button" at bounding box center [390, 346] width 12 height 11
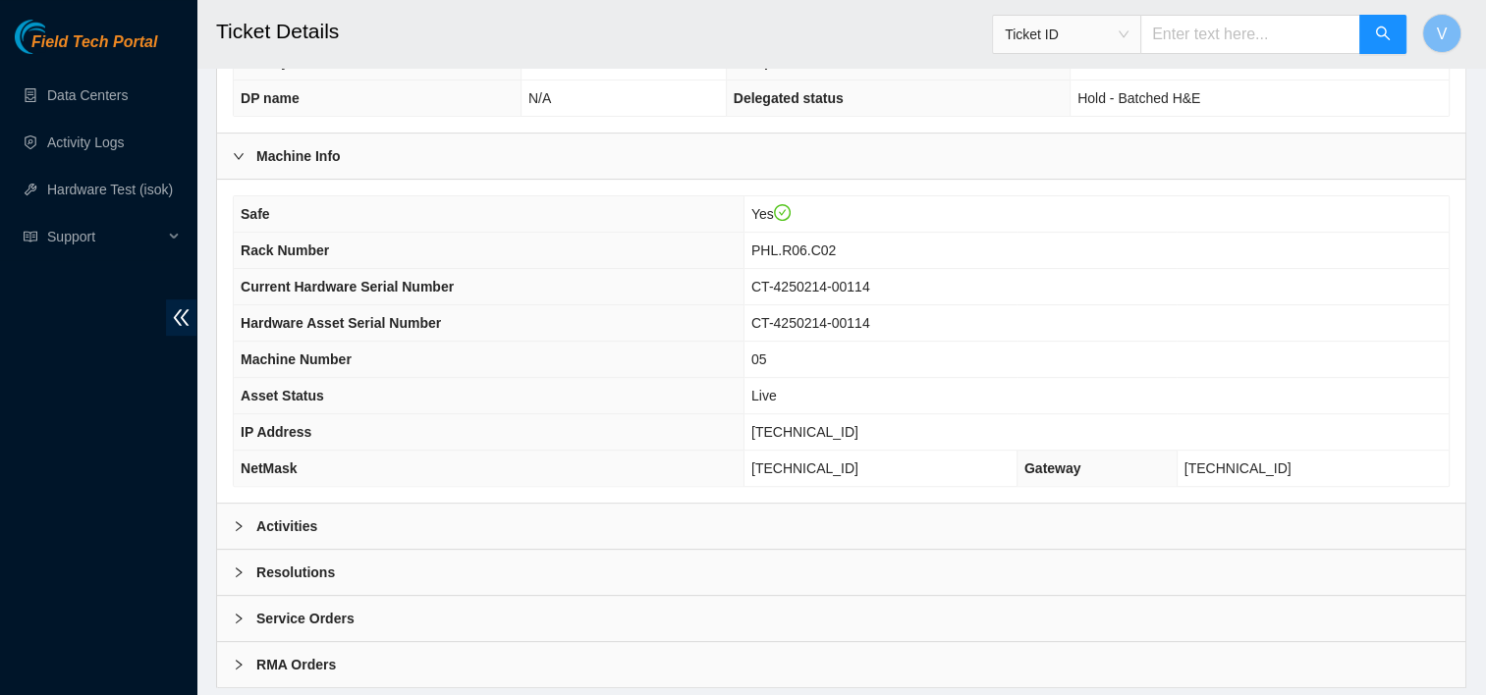
scroll to position [593, 0]
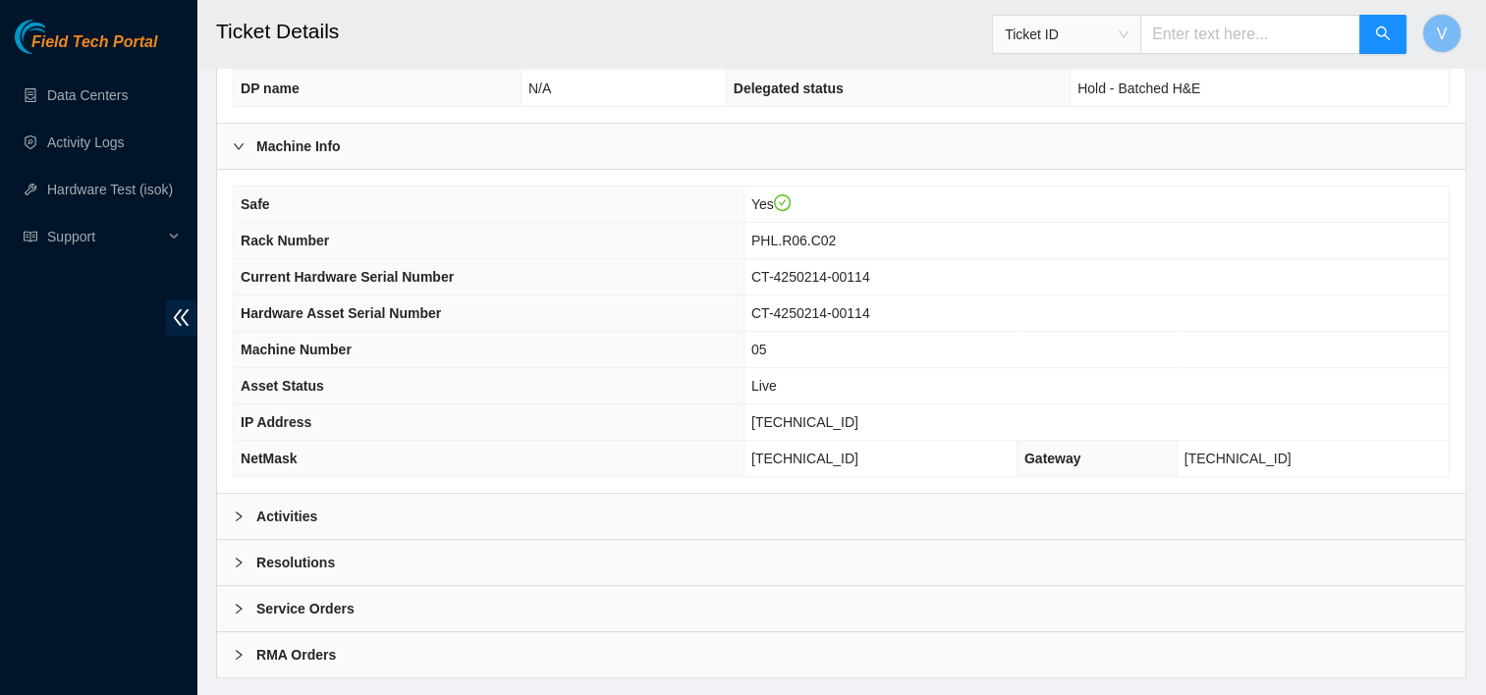
click at [222, 510] on div "Activities" at bounding box center [841, 516] width 1248 height 45
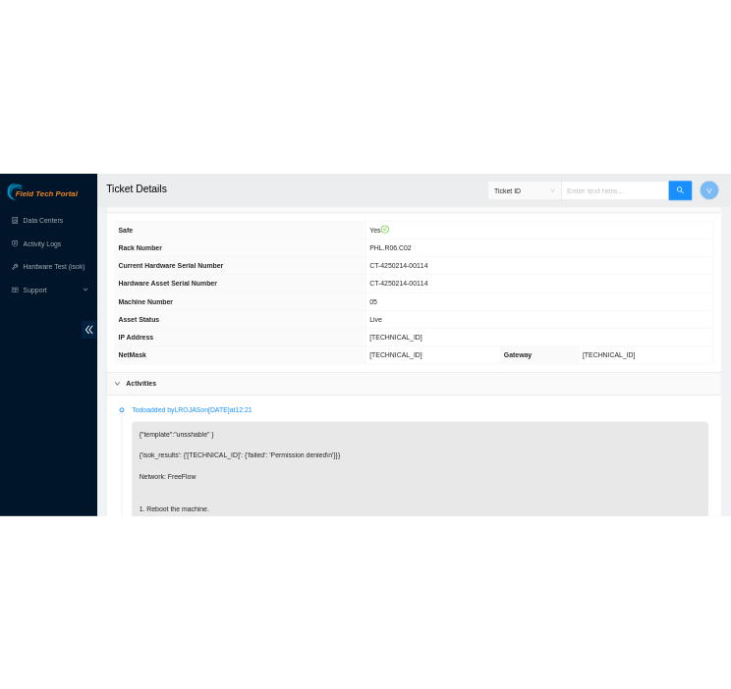
scroll to position [683, 0]
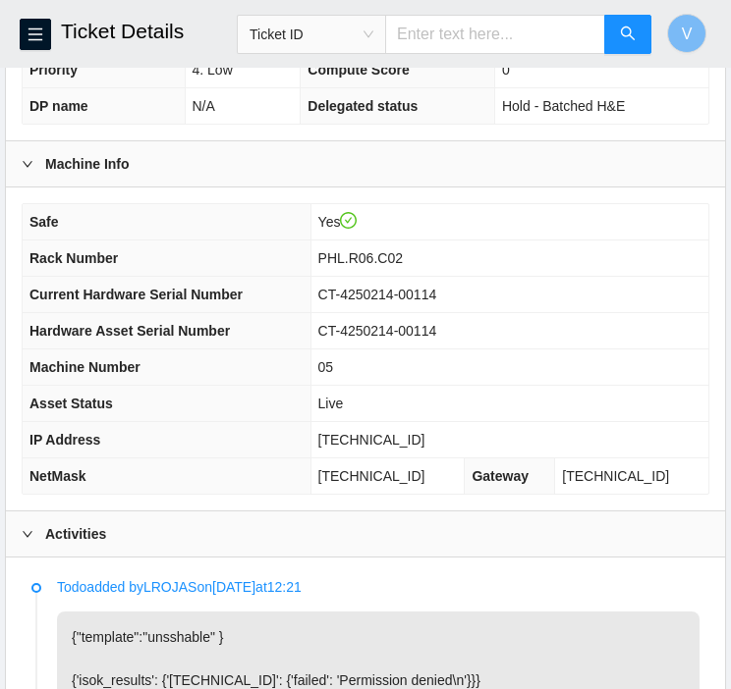
click at [404, 432] on span "[TECHNICAL_ID]" at bounding box center [371, 440] width 107 height 16
copy span "[TECHNICAL_ID]"
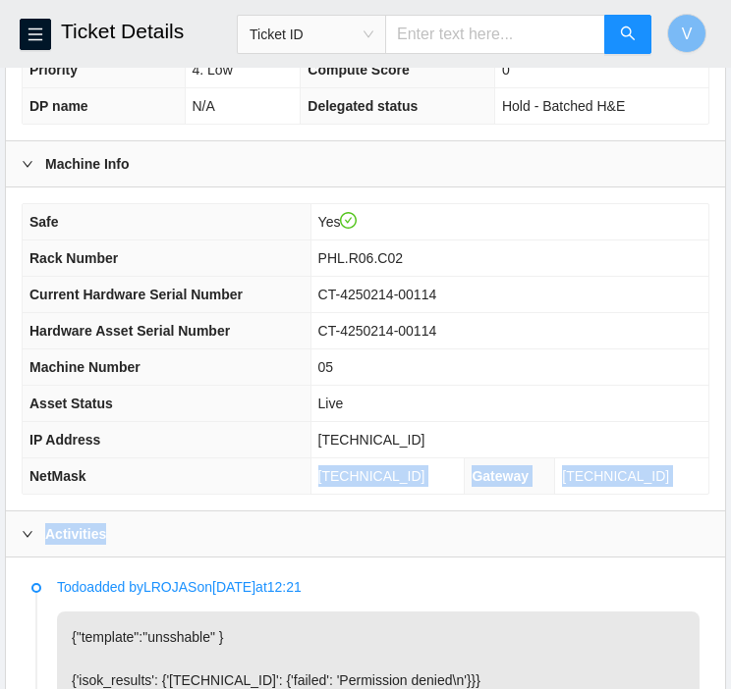
drag, startPoint x: 306, startPoint y: 521, endPoint x: 324, endPoint y: 423, distance: 99.8
click at [324, 423] on div "Data Center Info Data Center ID B-3-1GUM277 Data Center Name Netrality Properti…" at bounding box center [365, 512] width 721 height 2075
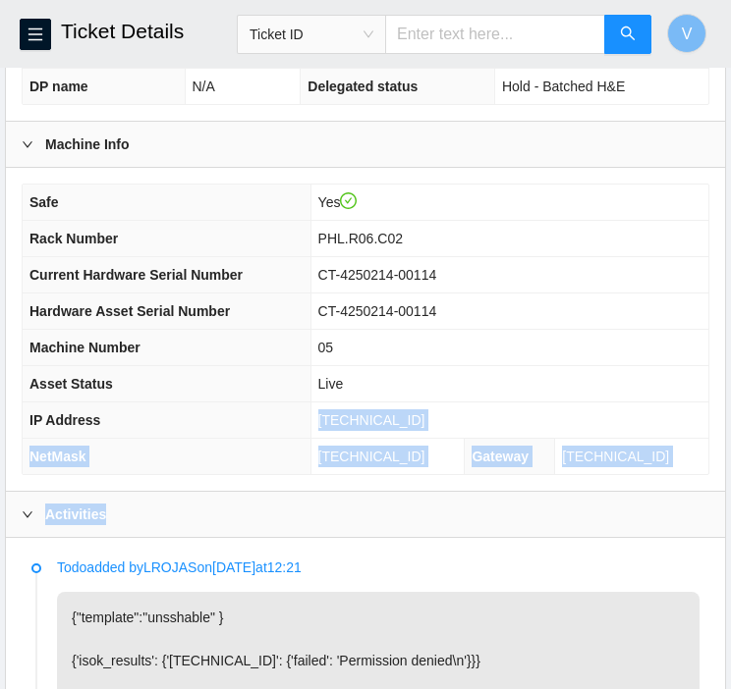
click at [310, 423] on th "IP Address" at bounding box center [167, 421] width 288 height 36
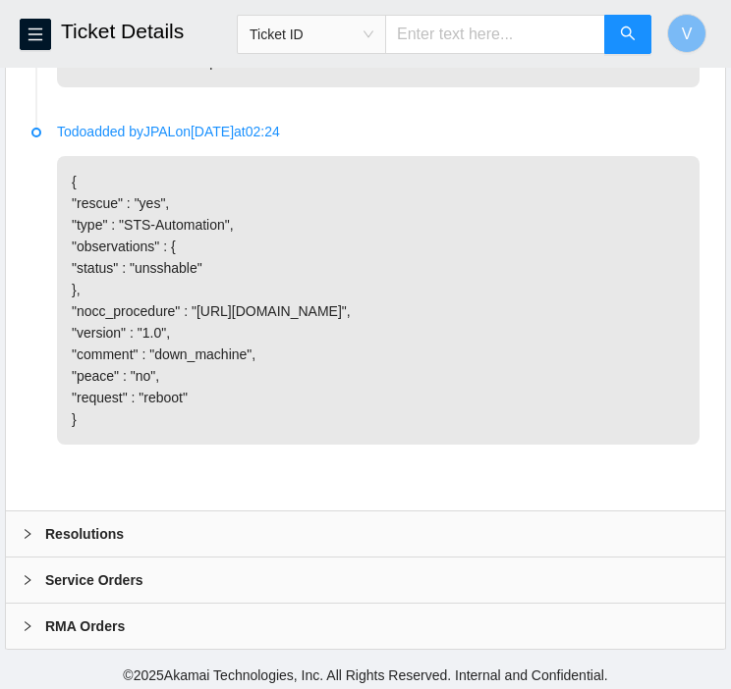
scroll to position [1626, 0]
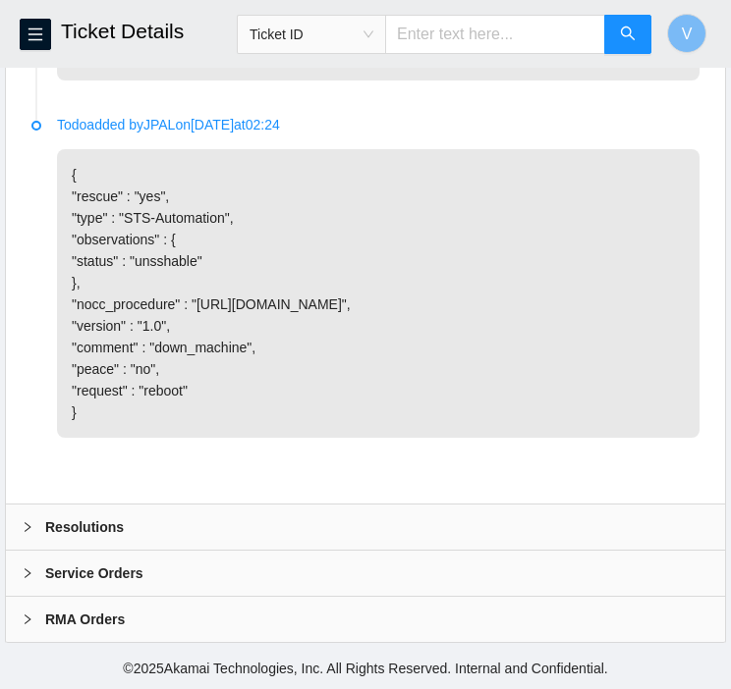
click at [157, 526] on div "Resolutions" at bounding box center [365, 527] width 719 height 45
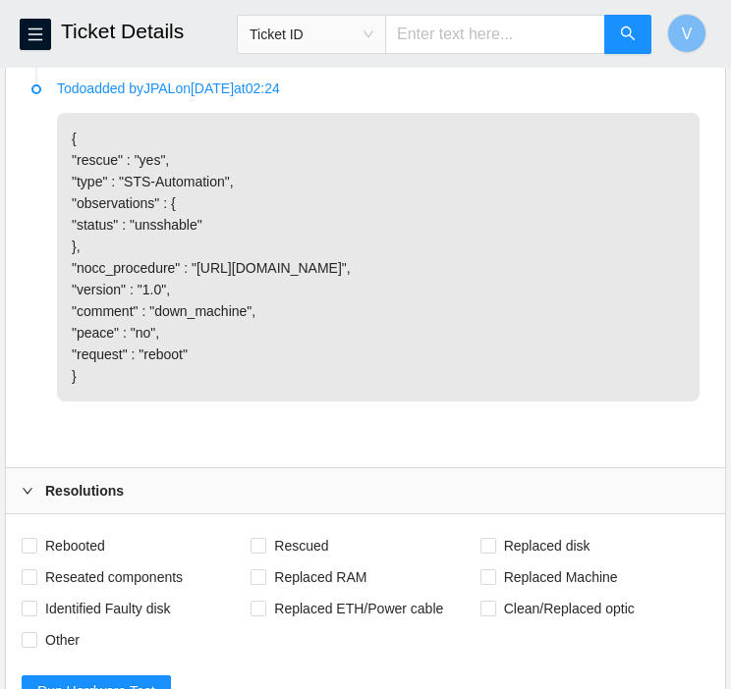
scroll to position [1823, 0]
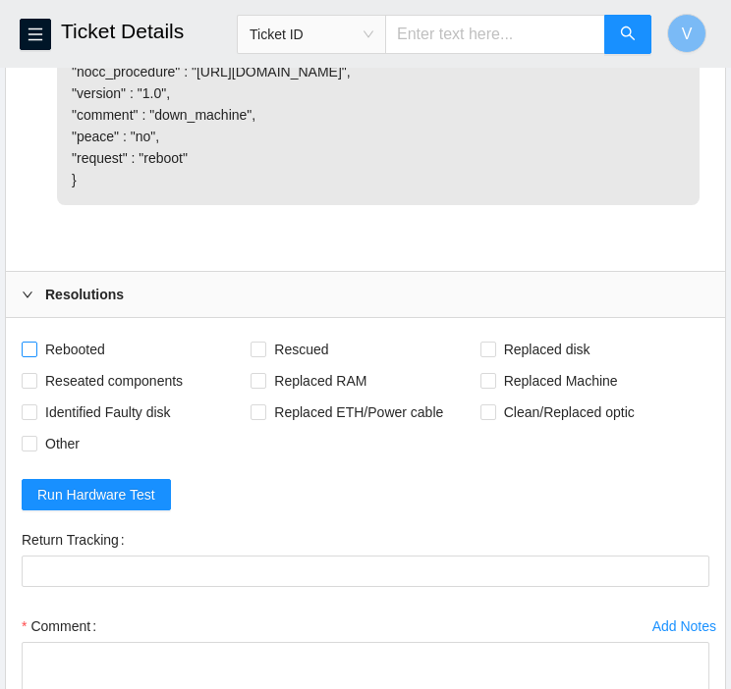
click at [110, 365] on span "Rebooted" at bounding box center [75, 349] width 76 height 31
click at [35, 355] on input "Rebooted" at bounding box center [29, 349] width 14 height 14
checkbox input "true"
click at [307, 365] on span "Rescued" at bounding box center [301, 349] width 70 height 31
click at [264, 355] on input "Rescued" at bounding box center [257, 349] width 14 height 14
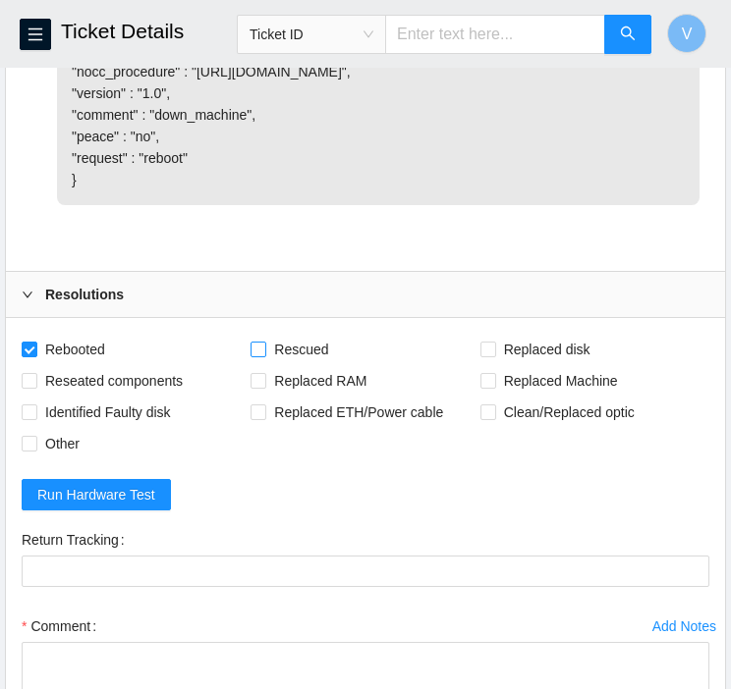
checkbox input "true"
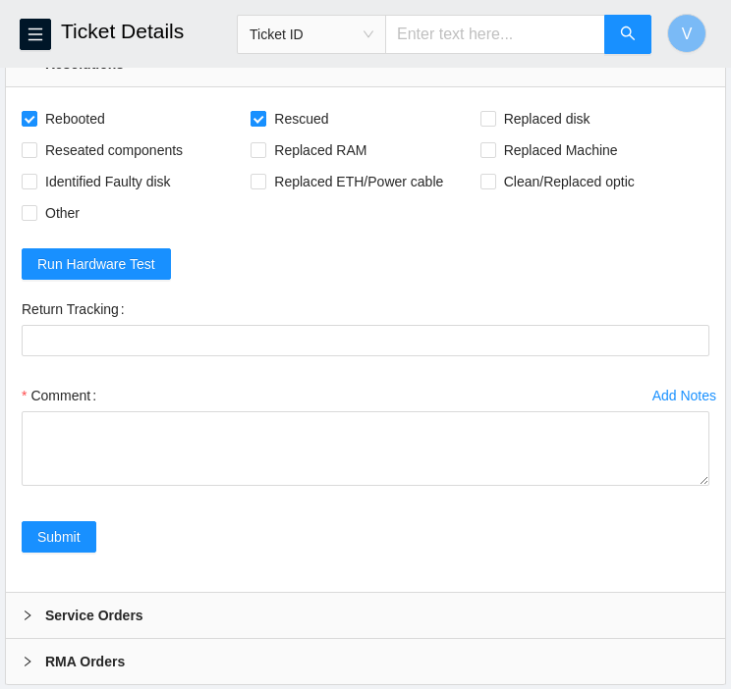
scroll to position [2057, 0]
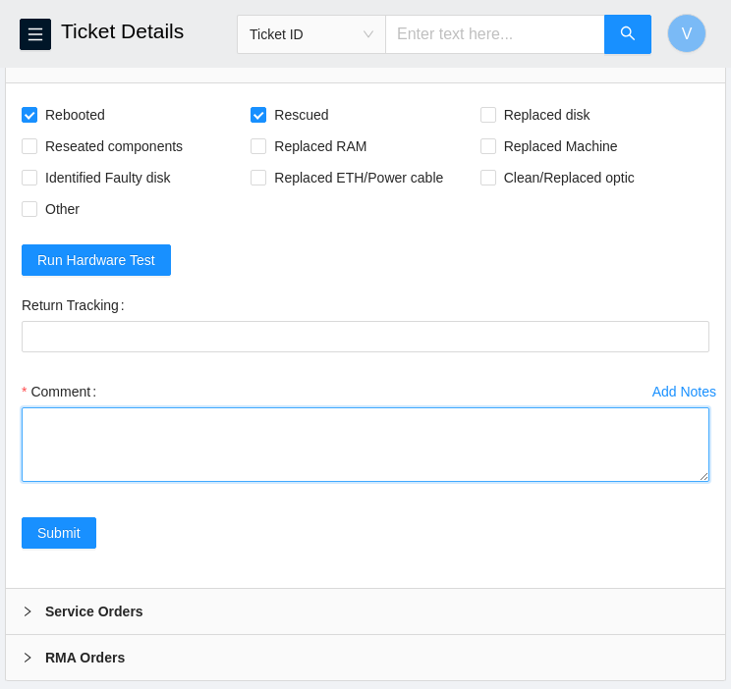
click at [154, 476] on textarea "Comment" at bounding box center [365, 445] width 687 height 75
paste textarea "[TECHNICAL_ID] : passed: ok"
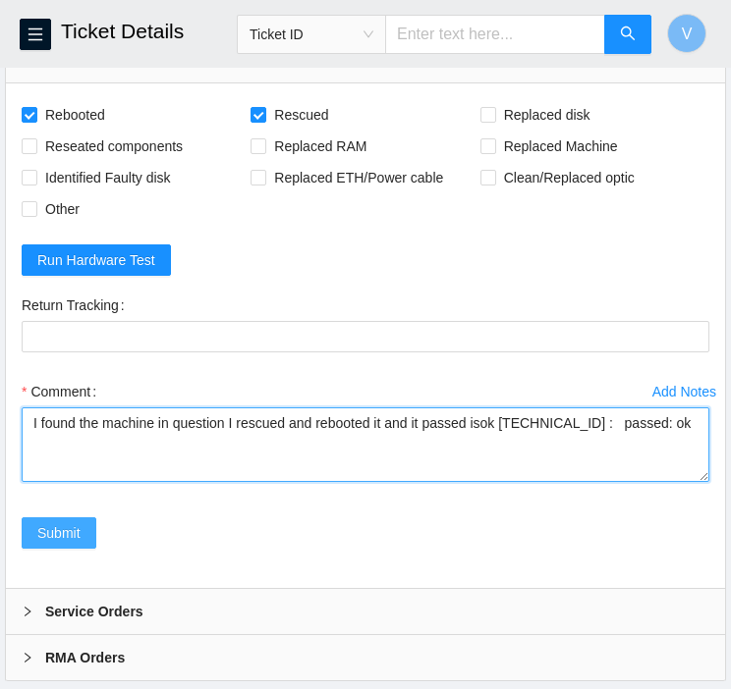
type textarea "I found the machine in question I rescued and rebooted it and it passed isok [T…"
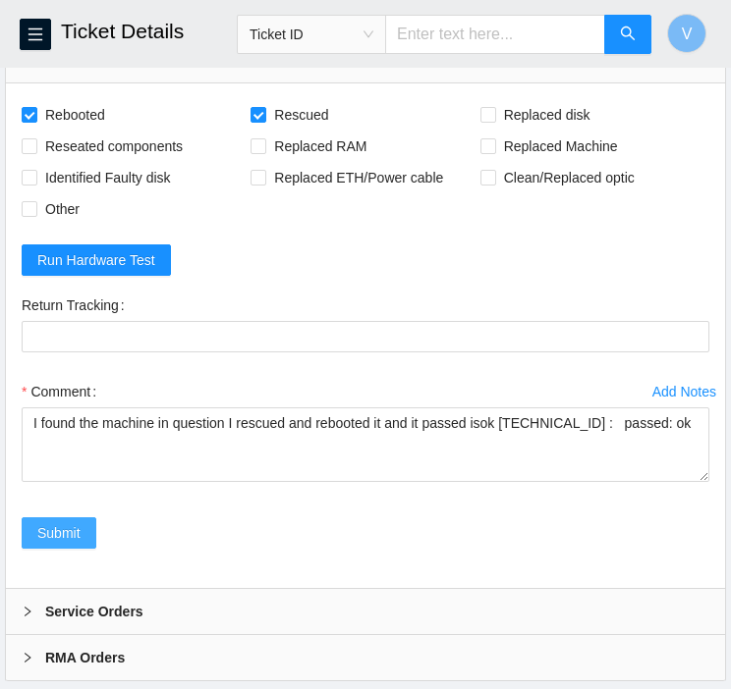
click at [67, 544] on span "Submit" at bounding box center [58, 533] width 43 height 22
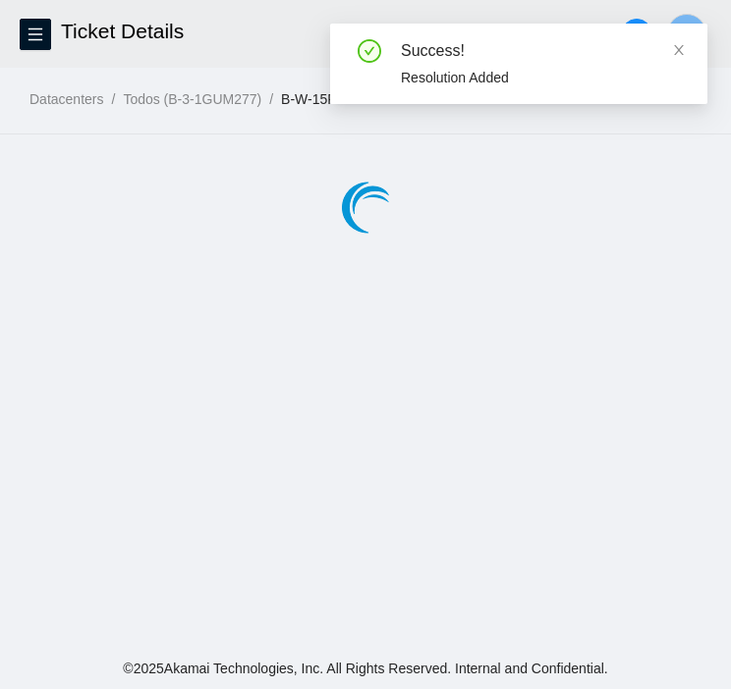
scroll to position [0, 0]
